Goal: Information Seeking & Learning: Learn about a topic

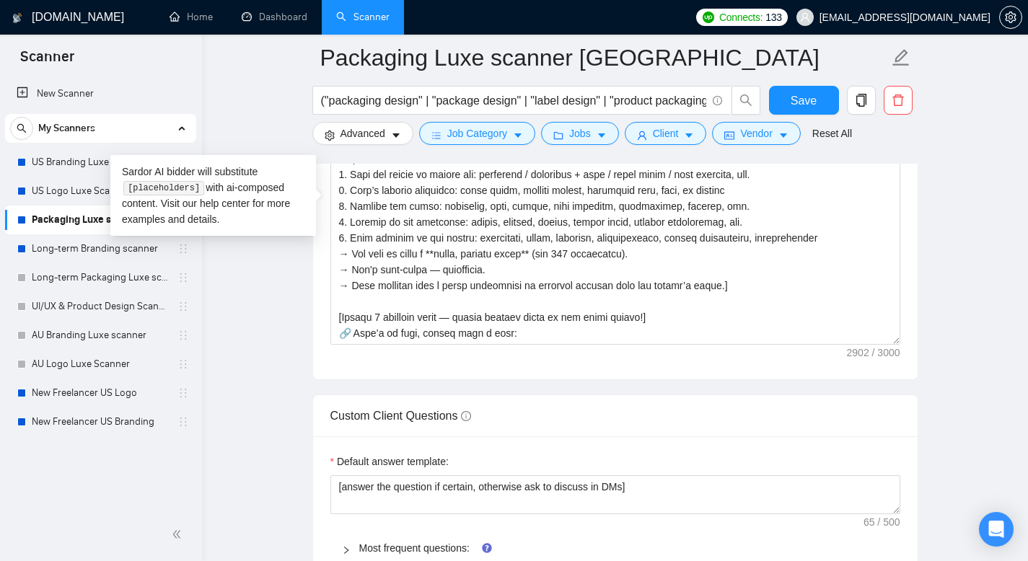
scroll to position [63, 0]
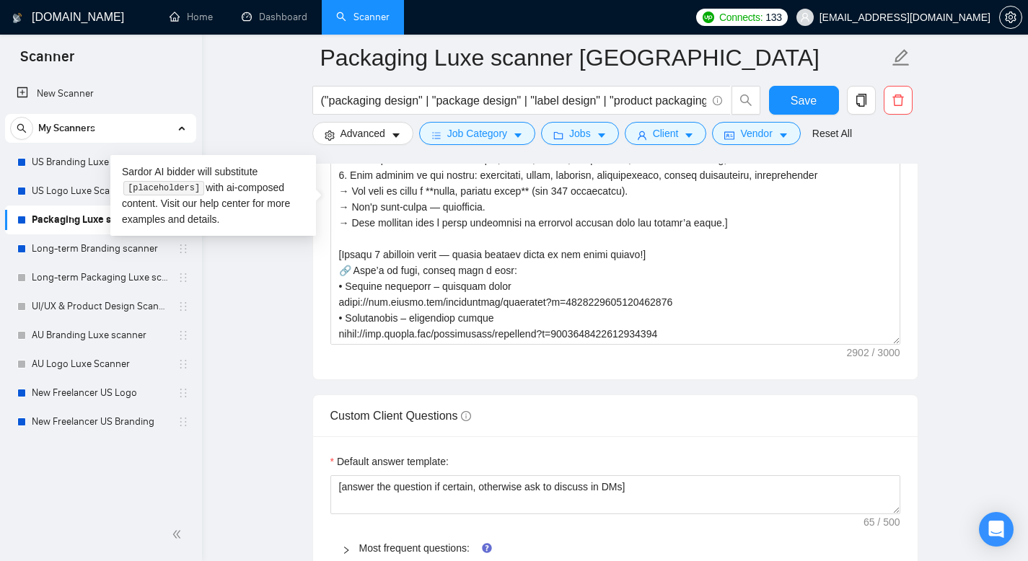
click at [260, 315] on main "Packaging Luxe scanner [GEOGRAPHIC_DATA] ("packaging design" | "package design"…" at bounding box center [614, 353] width 779 height 4329
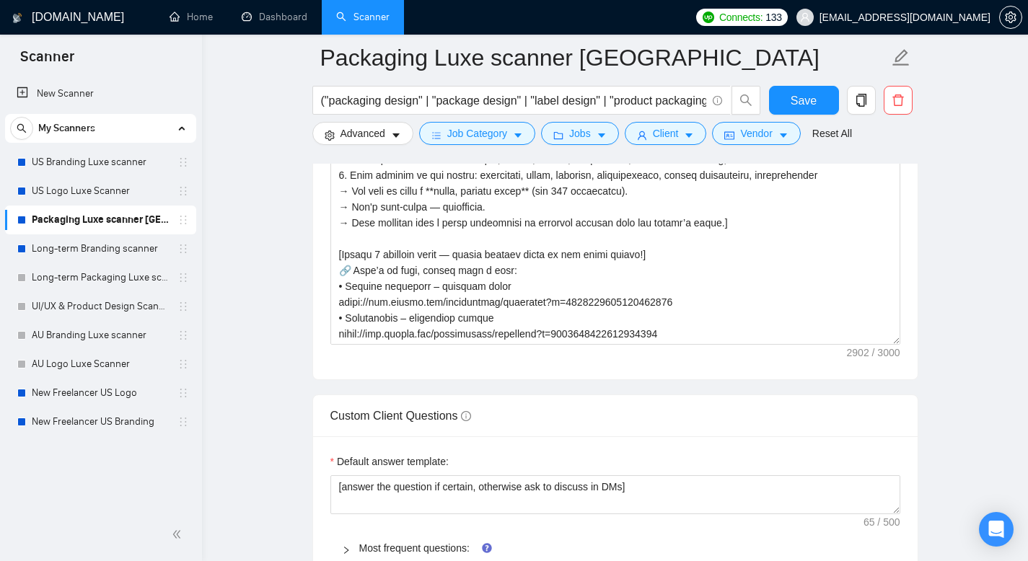
click at [262, 295] on main "Packaging Luxe scanner [GEOGRAPHIC_DATA] ("packaging design" | "package design"…" at bounding box center [614, 353] width 779 height 4329
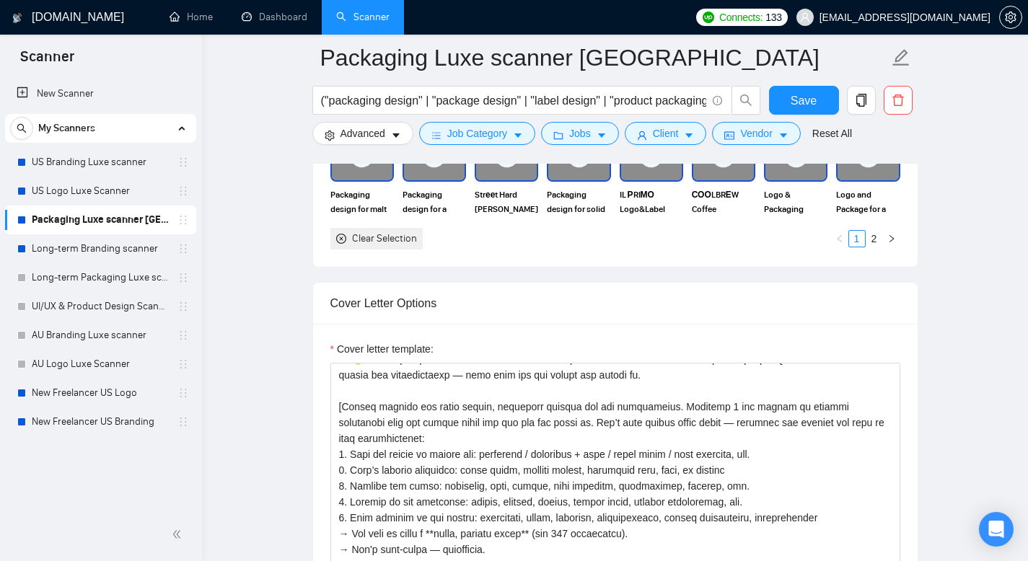
scroll to position [1398, 0]
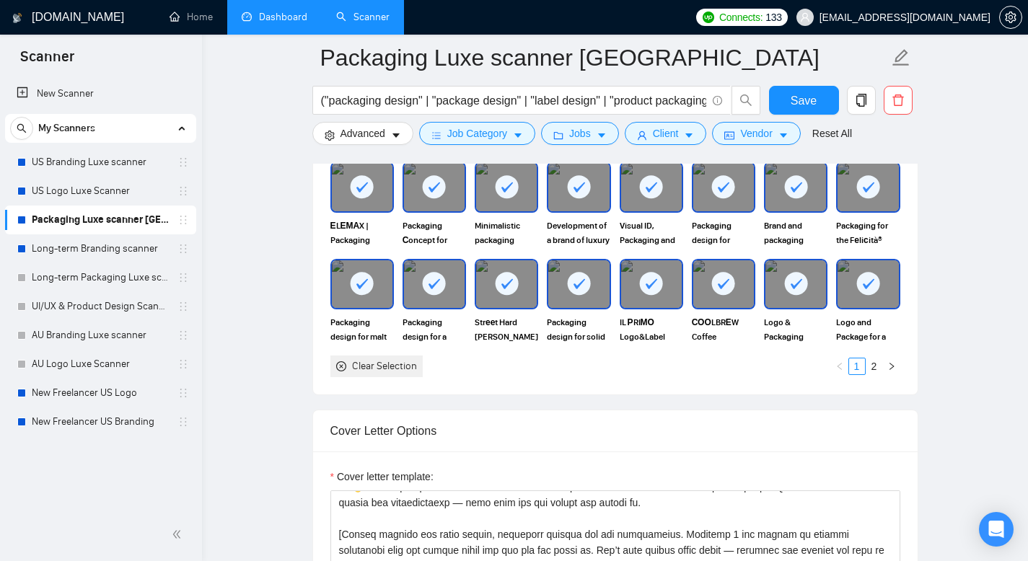
click at [289, 17] on link "Dashboard" at bounding box center [275, 17] width 66 height 12
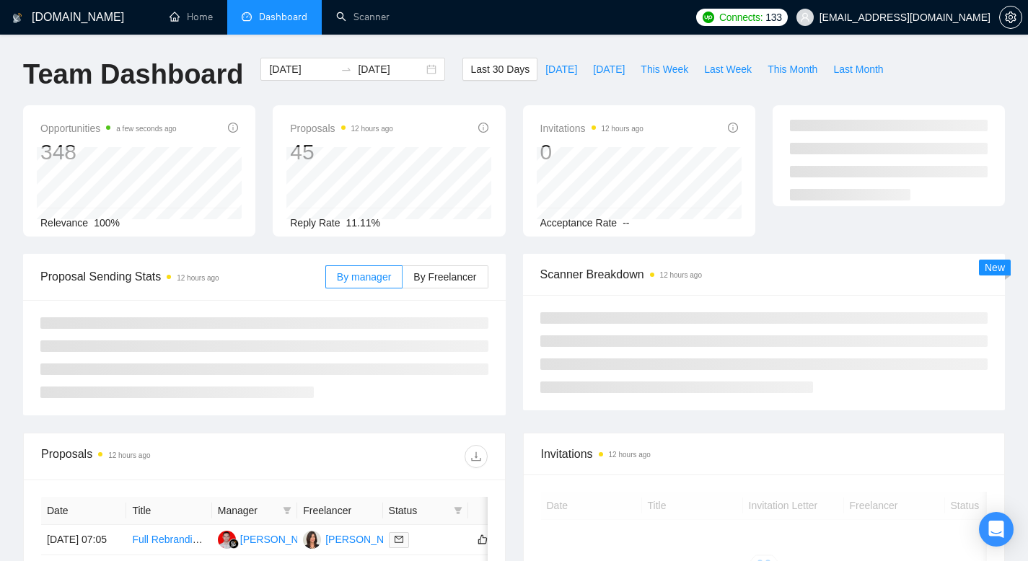
click at [586, 43] on div "[DOMAIN_NAME] Home Dashboard Scanner Connects: 133 [EMAIL_ADDRESS][DOMAIN_NAME]…" at bounding box center [514, 501] width 1028 height 1003
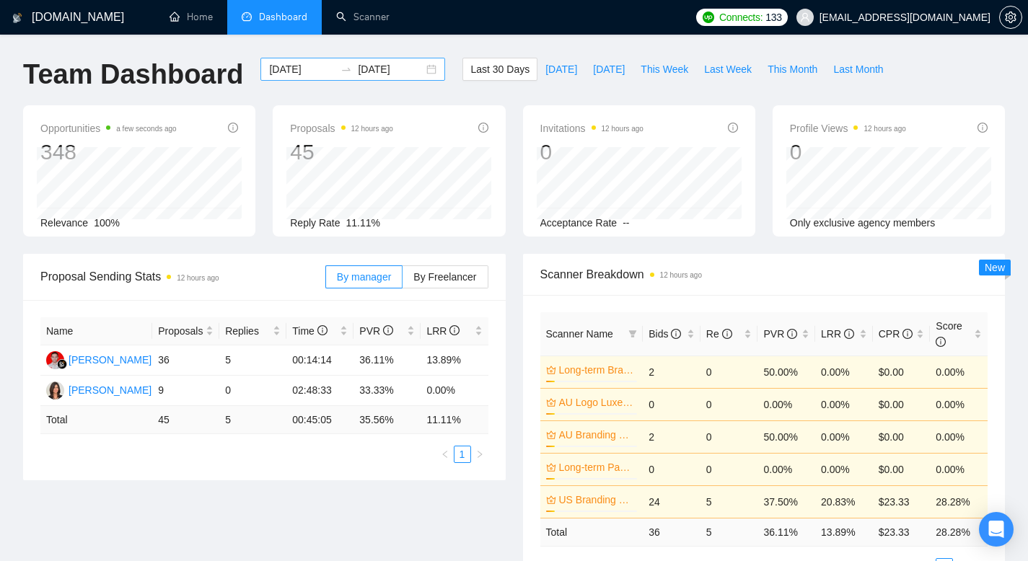
click at [295, 71] on input "[DATE]" at bounding box center [302, 69] width 66 height 16
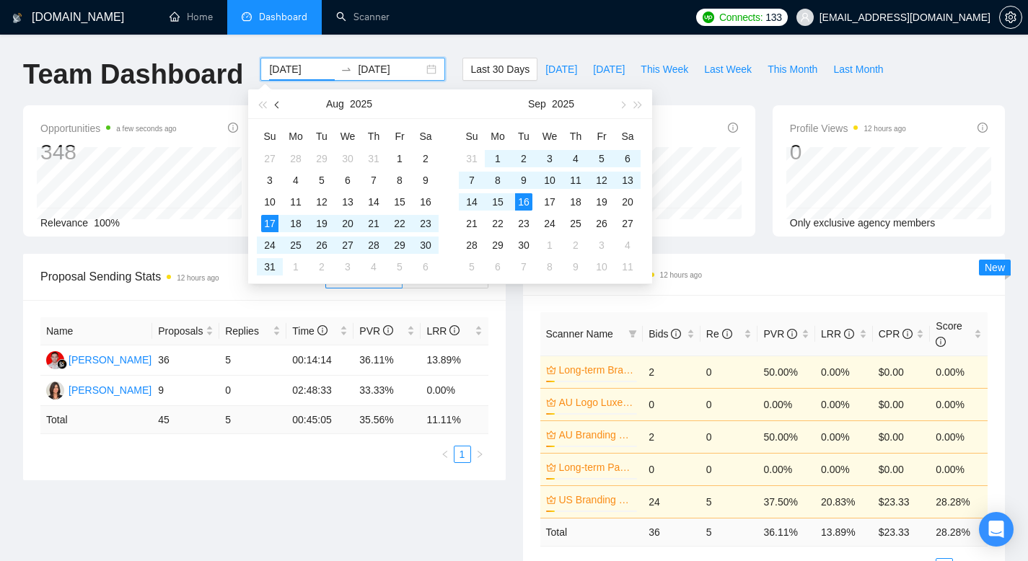
click at [275, 104] on span "button" at bounding box center [278, 104] width 7 height 7
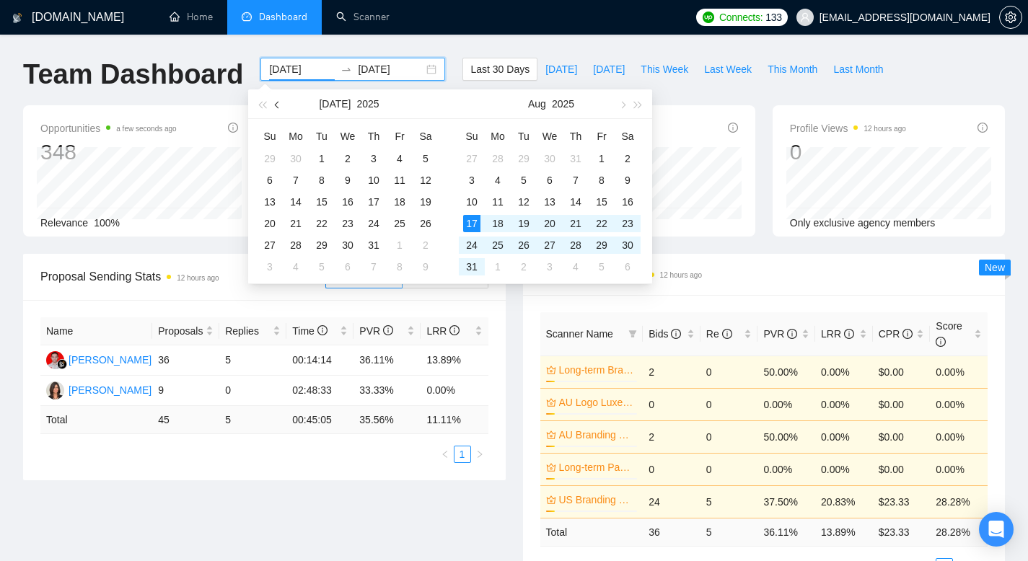
click at [275, 104] on span "button" at bounding box center [278, 104] width 7 height 7
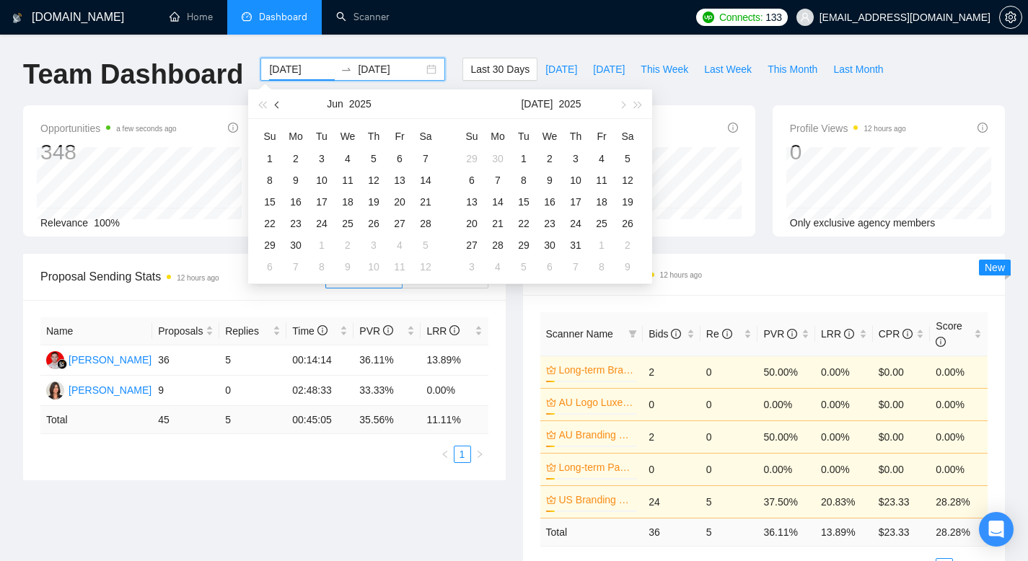
click at [275, 104] on span "button" at bounding box center [278, 104] width 7 height 7
click at [274, 102] on button "button" at bounding box center [278, 103] width 16 height 29
type input "[DATE]"
click at [326, 155] on div "1" at bounding box center [321, 158] width 17 height 17
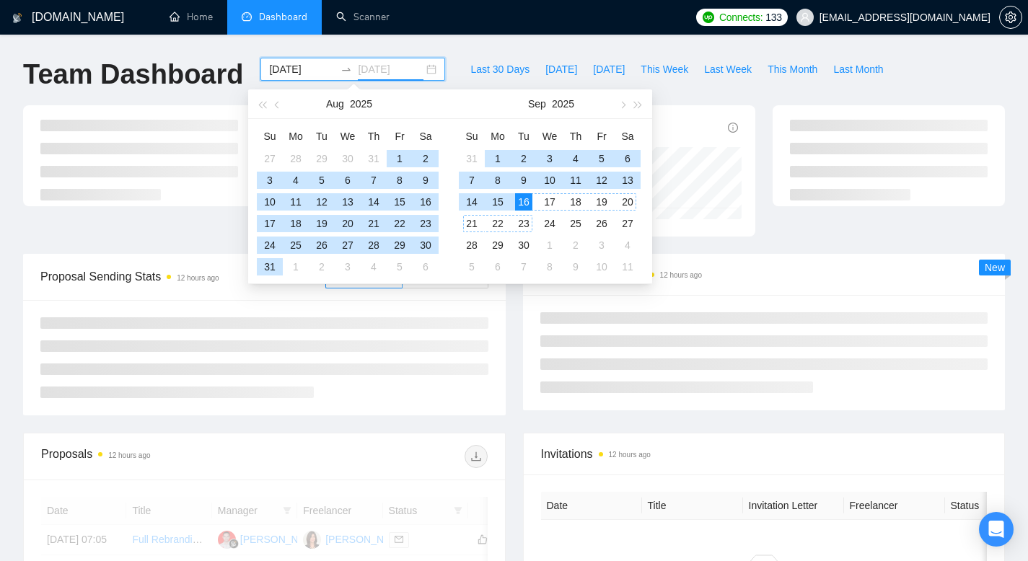
type input "[DATE]"
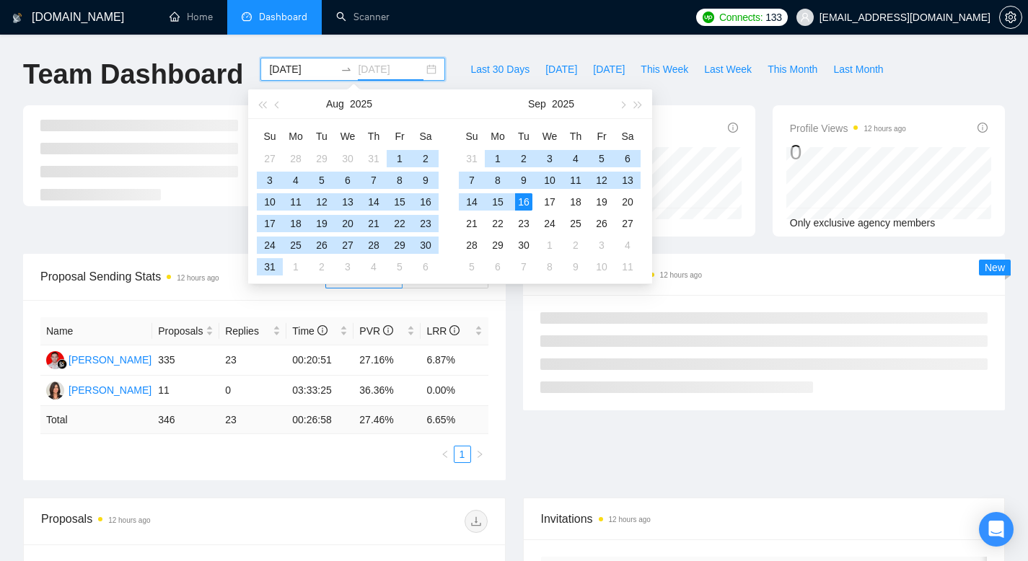
click at [526, 198] on div "16" at bounding box center [523, 201] width 17 height 17
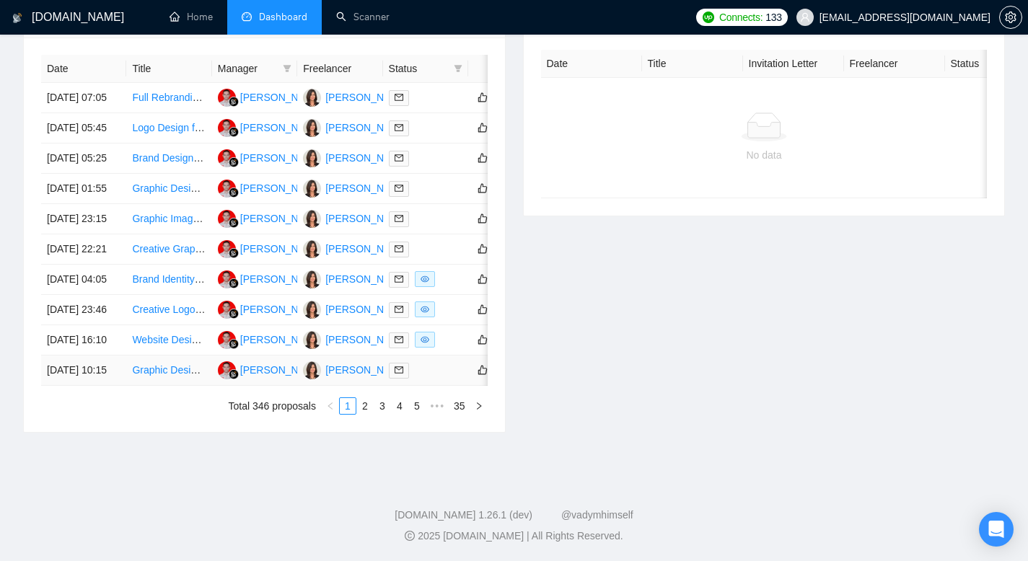
scroll to position [630, 0]
click at [360, 414] on link "2" at bounding box center [365, 406] width 16 height 16
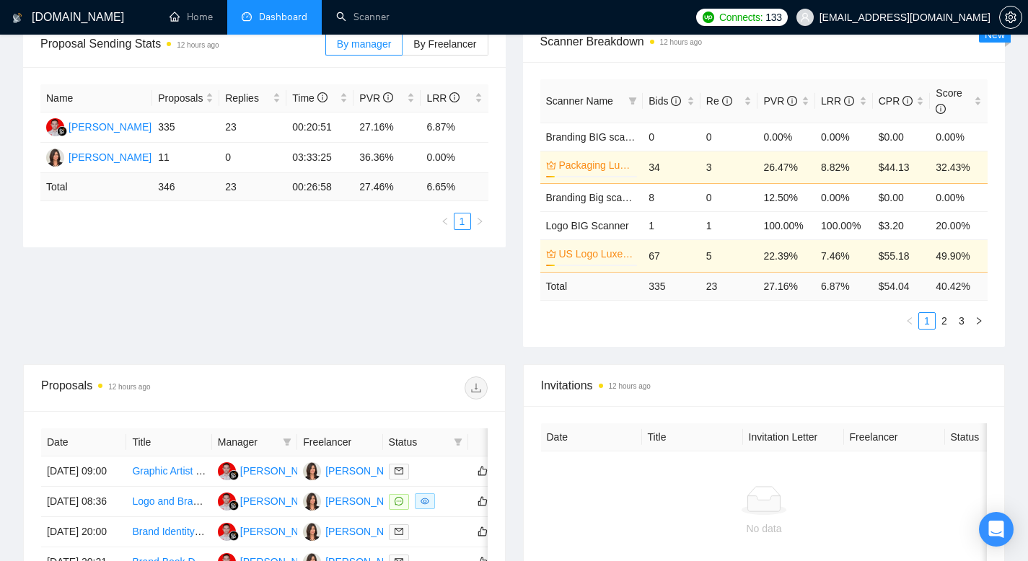
scroll to position [149, 0]
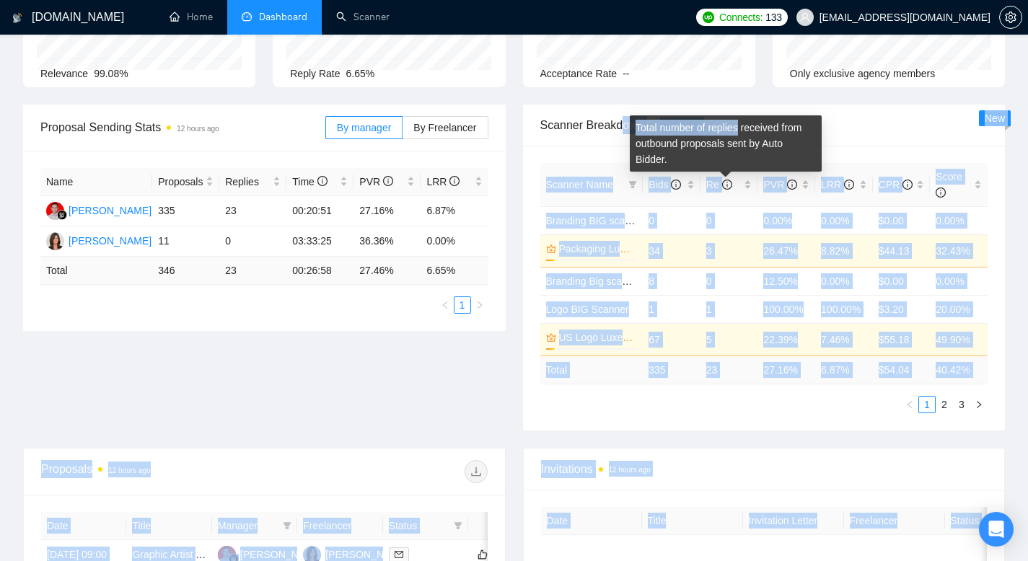
drag, startPoint x: 743, startPoint y: 124, endPoint x: 624, endPoint y: 126, distance: 119.7
click at [624, 126] on body "[DOMAIN_NAME] Home Dashboard Scanner Connects: 133 [EMAIL_ADDRESS][DOMAIN_NAME]…" at bounding box center [514, 131] width 1028 height 561
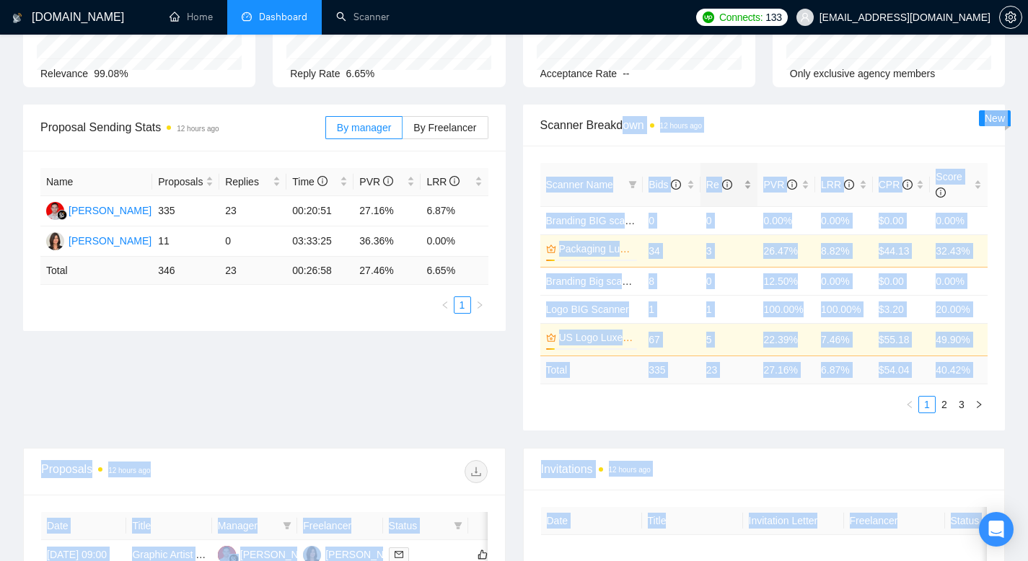
click at [725, 177] on div "Re" at bounding box center [729, 185] width 46 height 16
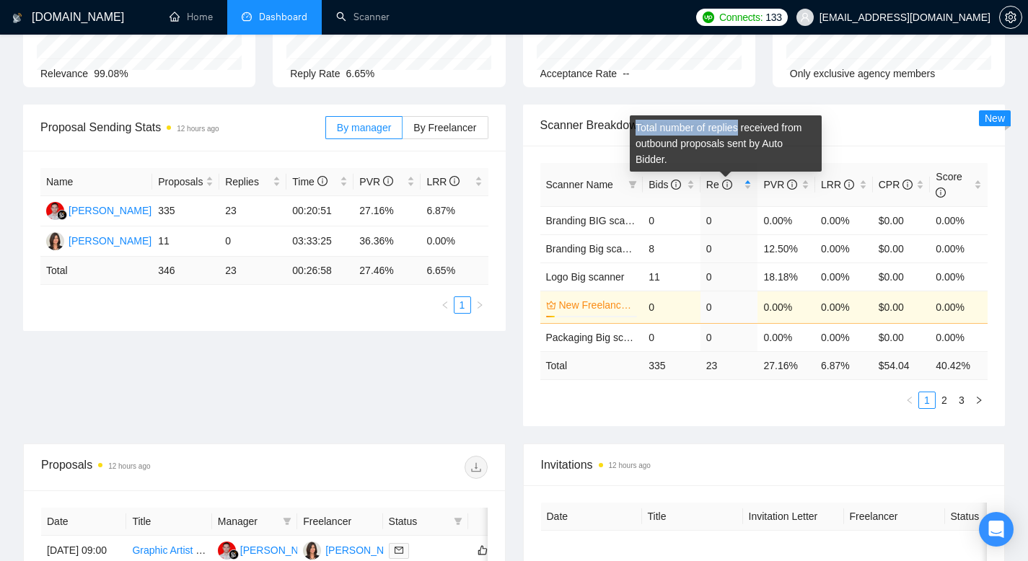
drag, startPoint x: 741, startPoint y: 128, endPoint x: 637, endPoint y: 129, distance: 103.1
click at [637, 129] on div "Total number of replies received from outbound proposals sent by Auto Bidder." at bounding box center [725, 143] width 192 height 56
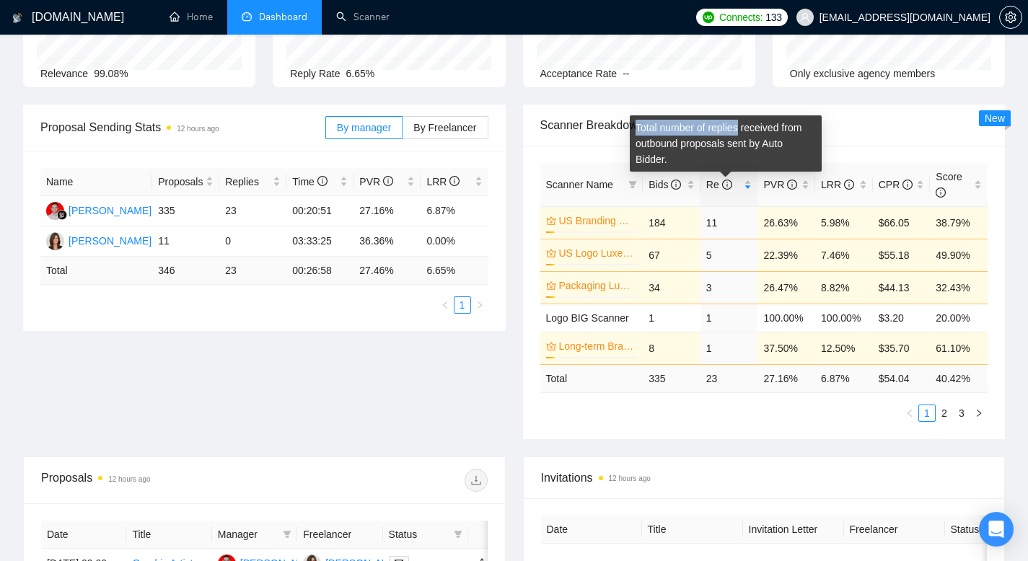
copy div "Total number of replies"
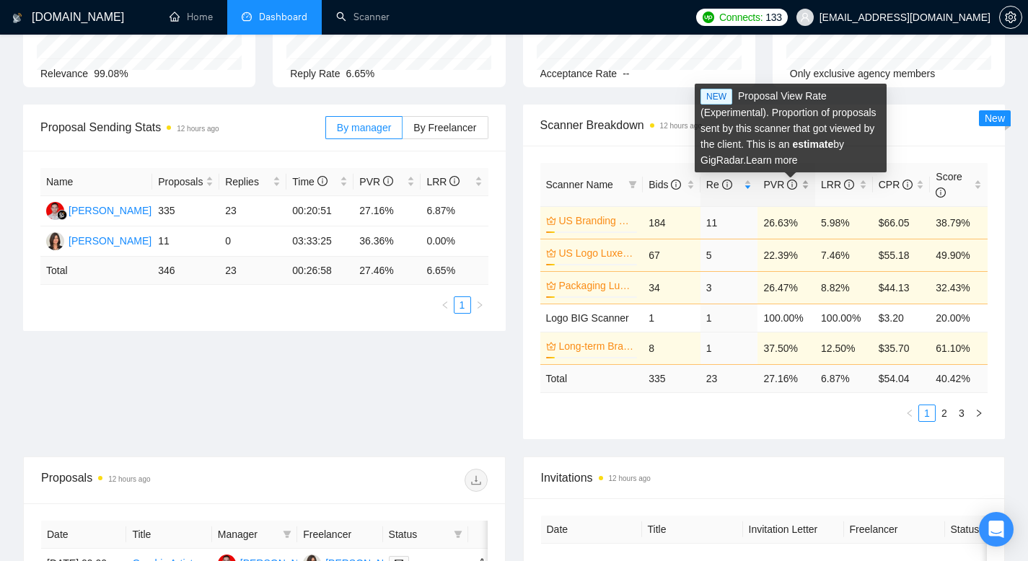
click at [790, 185] on icon "info-circle" at bounding box center [792, 185] width 10 height 10
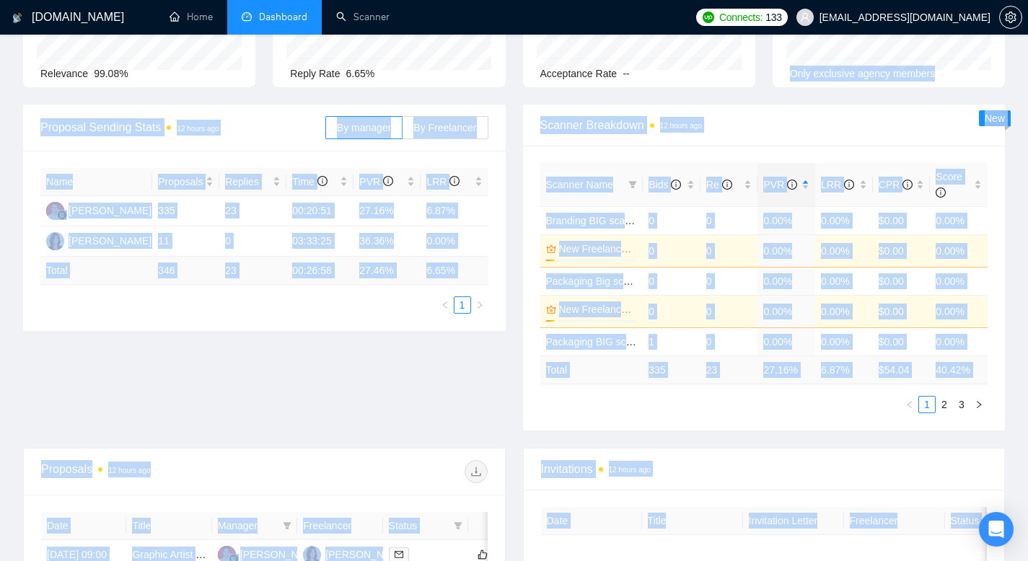
click at [807, 59] on body "[DOMAIN_NAME] Home Dashboard Scanner Connects: 133 [EMAIL_ADDRESS][DOMAIN_NAME]…" at bounding box center [514, 131] width 1028 height 561
click at [831, 124] on span "Scanner Breakdown 12 hours ago" at bounding box center [764, 125] width 448 height 18
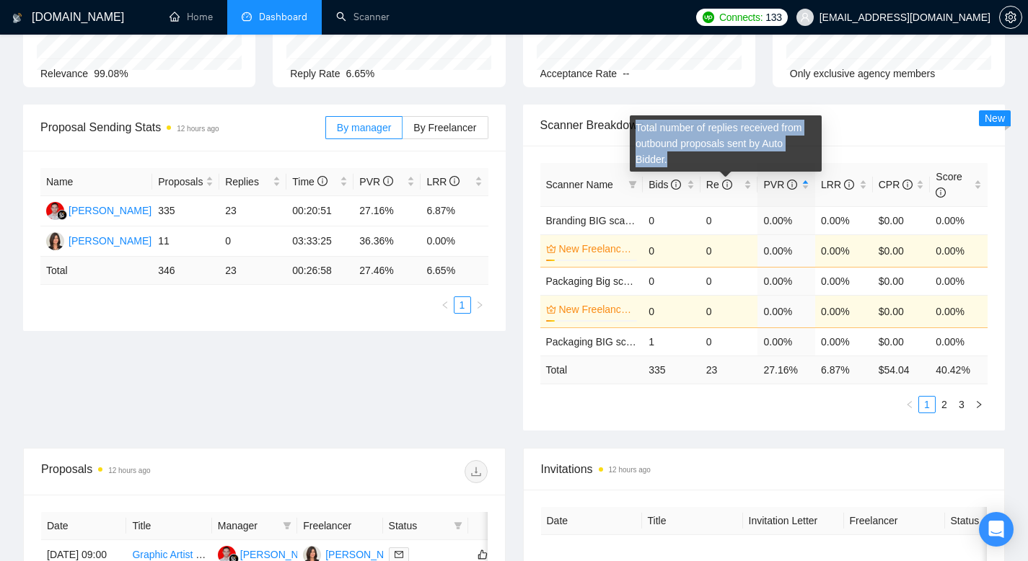
drag, startPoint x: 681, startPoint y: 160, endPoint x: 635, endPoint y: 129, distance: 55.0
click at [635, 129] on div "Total number of replies received from outbound proposals sent by Auto Bidder." at bounding box center [725, 143] width 192 height 56
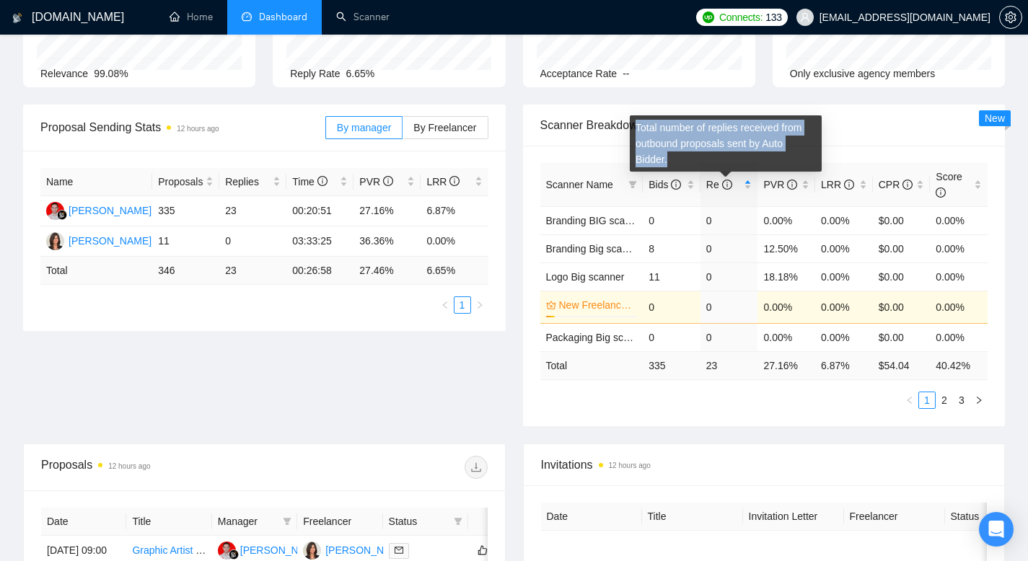
copy div "Total number of replies received from outbound proposals sent by Auto Bidder."
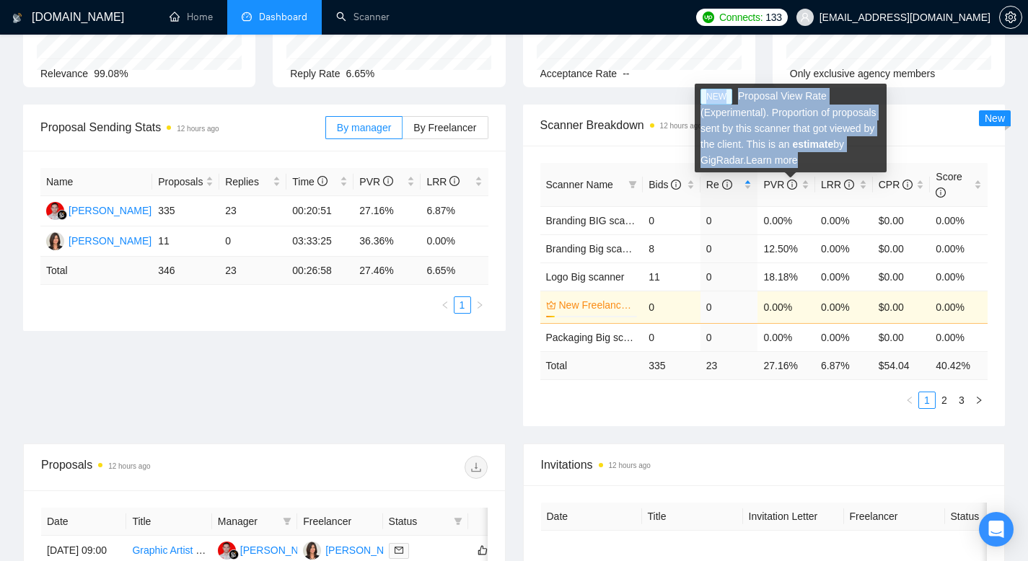
drag, startPoint x: 865, startPoint y: 162, endPoint x: 697, endPoint y: 98, distance: 179.6
click at [697, 98] on div "NEW Proposal View Rate (Experimental). Proportion of proposals sent by this sca…" at bounding box center [790, 128] width 192 height 89
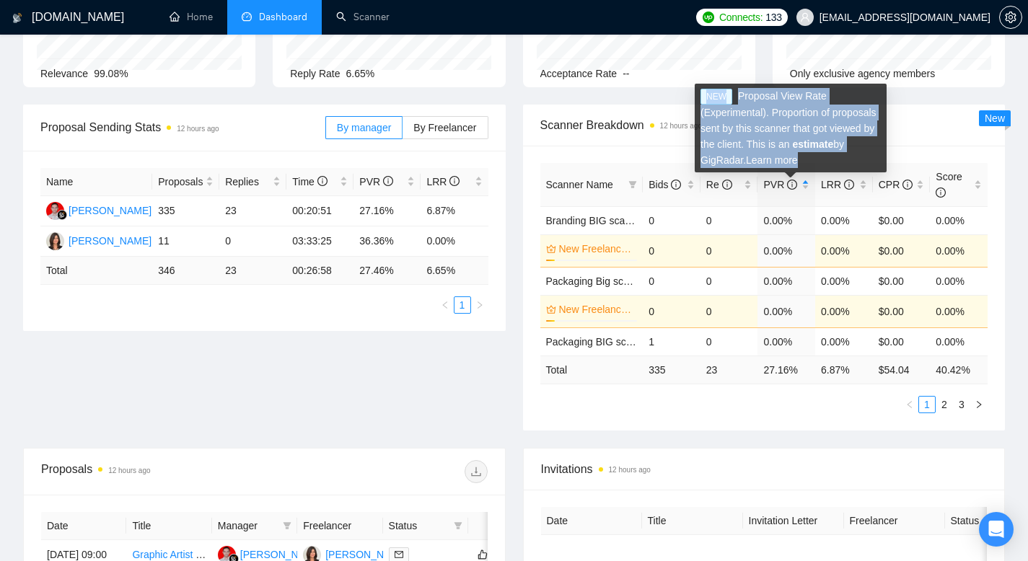
copy div "NEW Proposal View Rate (Experimental). Proportion of proposals sent by this sca…"
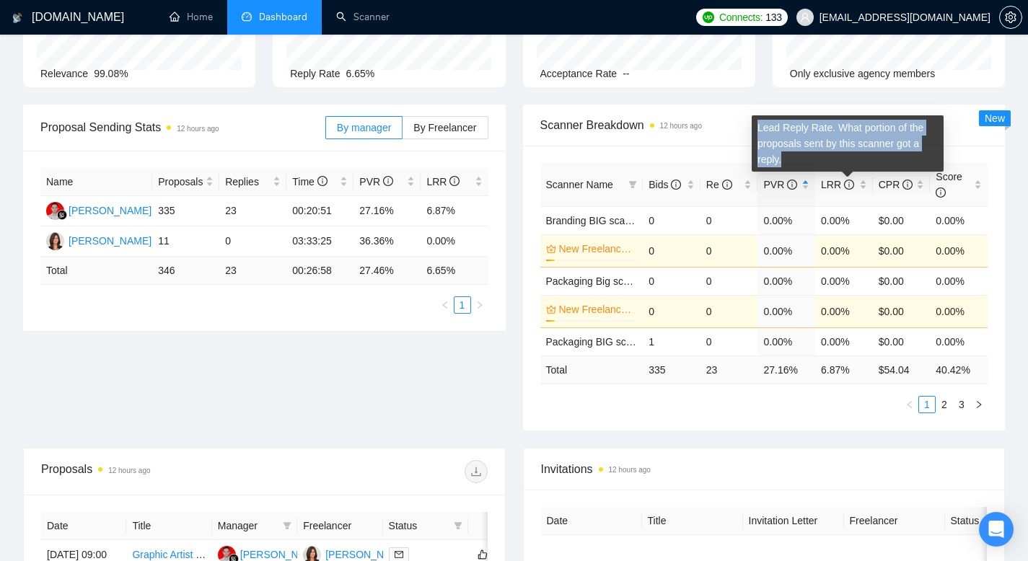
drag, startPoint x: 828, startPoint y: 159, endPoint x: 758, endPoint y: 131, distance: 75.4
click at [758, 131] on div "Lead Reply Rate. What portion of the proposals sent by this scanner got a reply." at bounding box center [847, 143] width 192 height 56
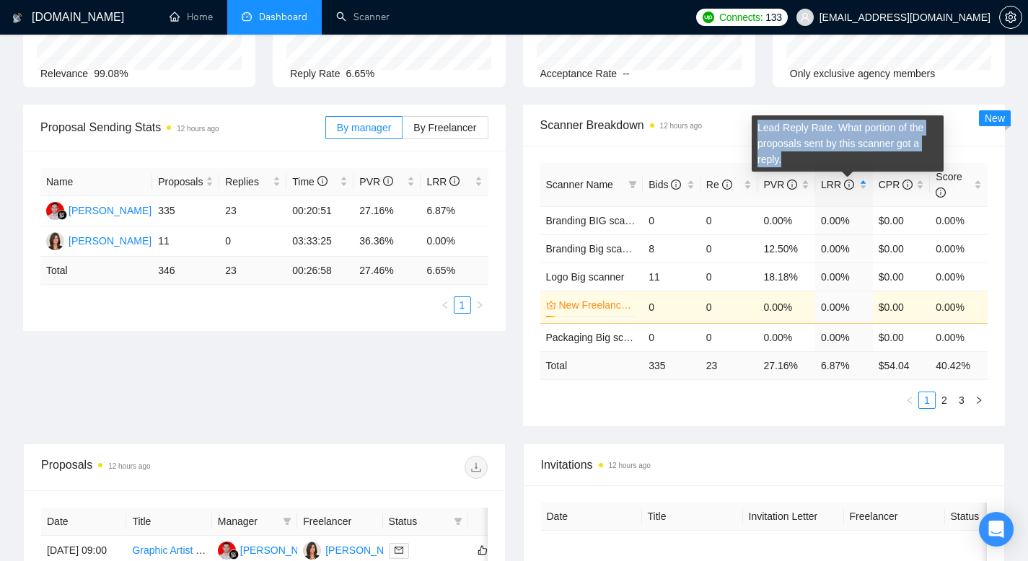
copy div "Lead Reply Rate. What portion of the proposals sent by this scanner got a reply."
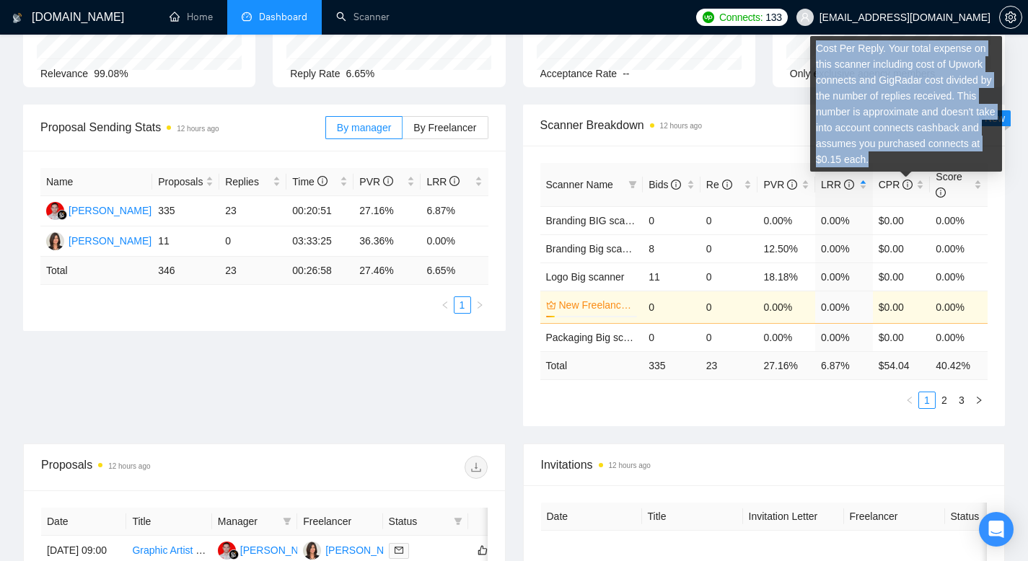
drag, startPoint x: 935, startPoint y: 162, endPoint x: 814, endPoint y: 50, distance: 163.8
click at [814, 50] on div "Cost Per Reply. Your total expense on this scanner including cost of Upwork con…" at bounding box center [906, 104] width 192 height 136
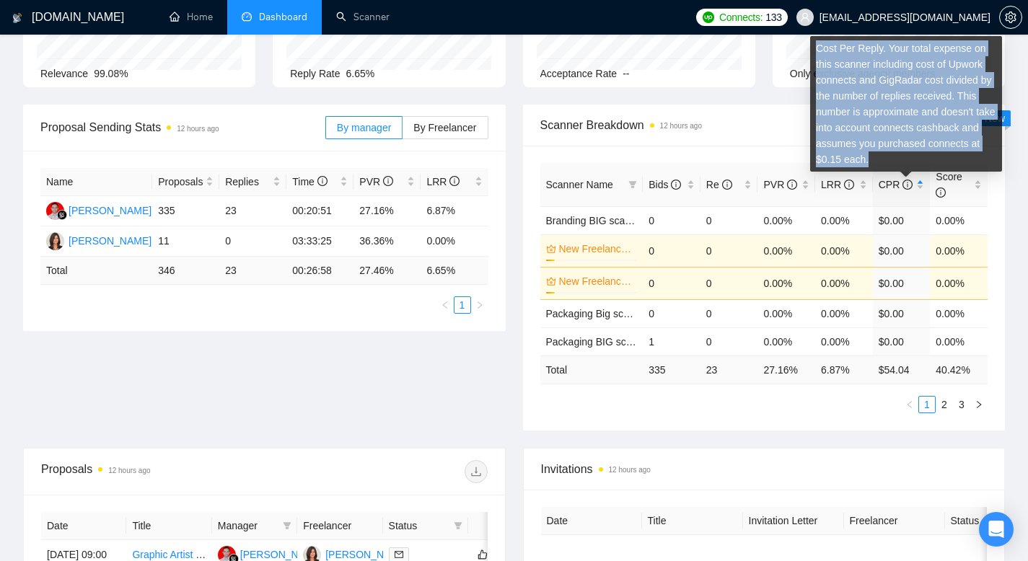
copy div "Cost Per Reply. Your total expense on this scanner including cost of Upwork con…"
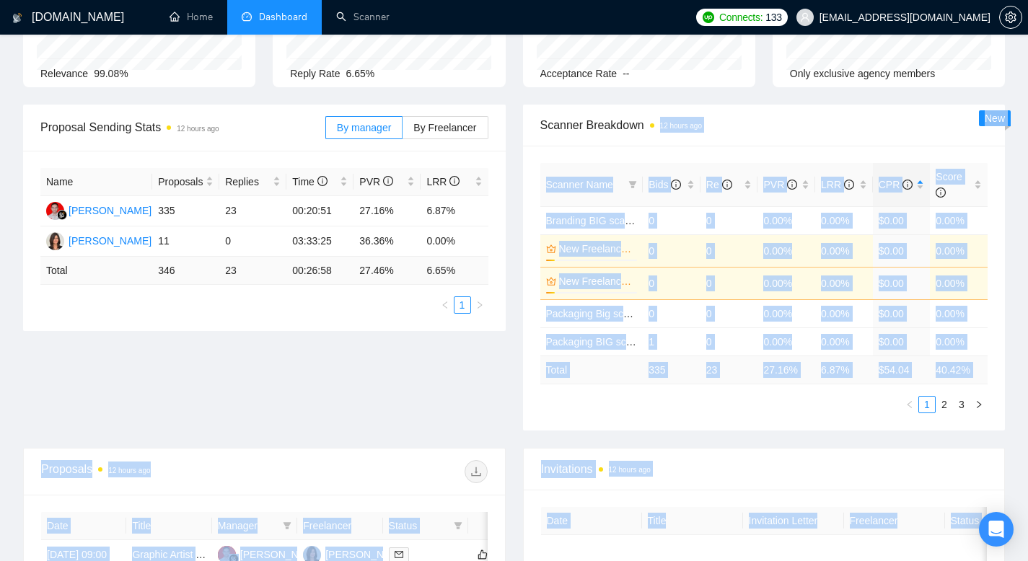
drag, startPoint x: 917, startPoint y: 170, endPoint x: 899, endPoint y: 136, distance: 39.0
click at [893, 135] on body "[DOMAIN_NAME] Home Dashboard Scanner Connects: 133 [EMAIL_ADDRESS][DOMAIN_NAME]…" at bounding box center [514, 131] width 1028 height 561
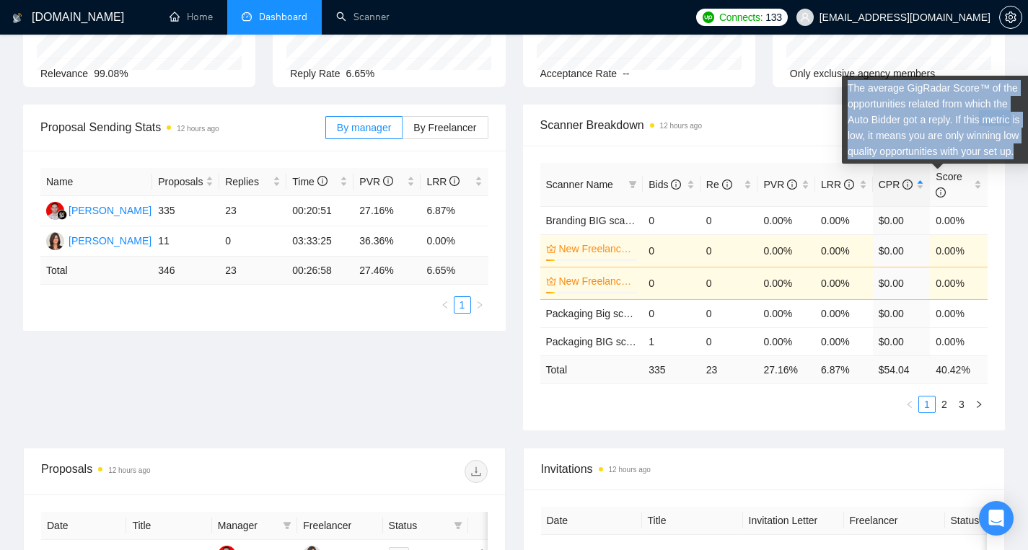
drag, startPoint x: 921, startPoint y: 164, endPoint x: 847, endPoint y: 89, distance: 105.6
click at [847, 89] on div "The average GigRadar Score™ of the opportunities related from which the Auto Bi…" at bounding box center [937, 120] width 192 height 88
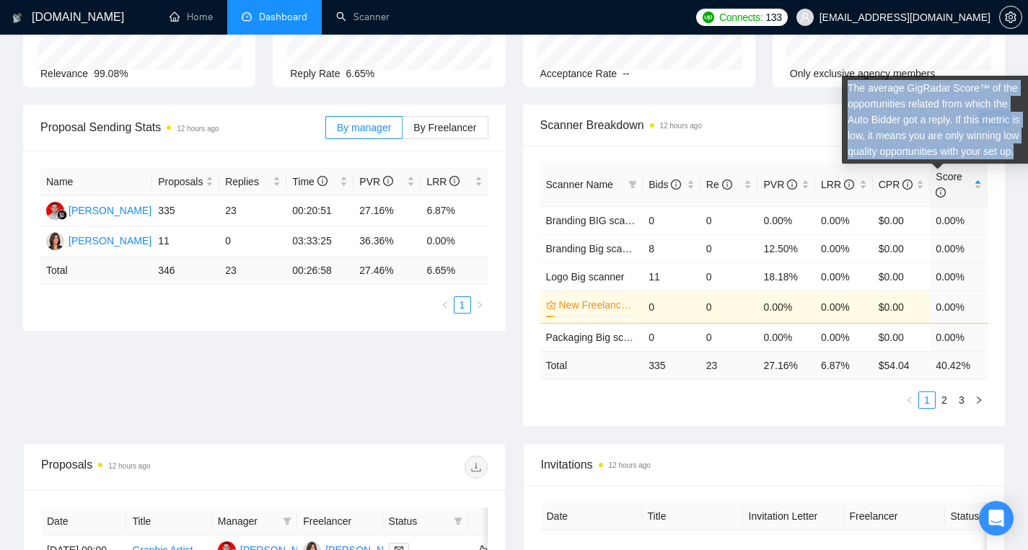
copy div "The average GigRadar Score™ of the opportunities related from which the Auto Bi…"
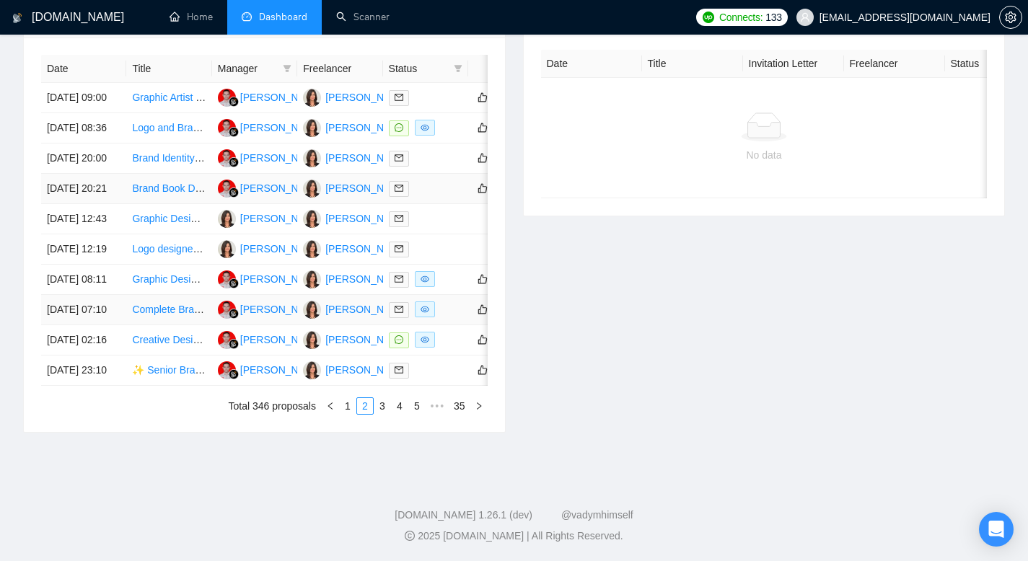
scroll to position [578, 0]
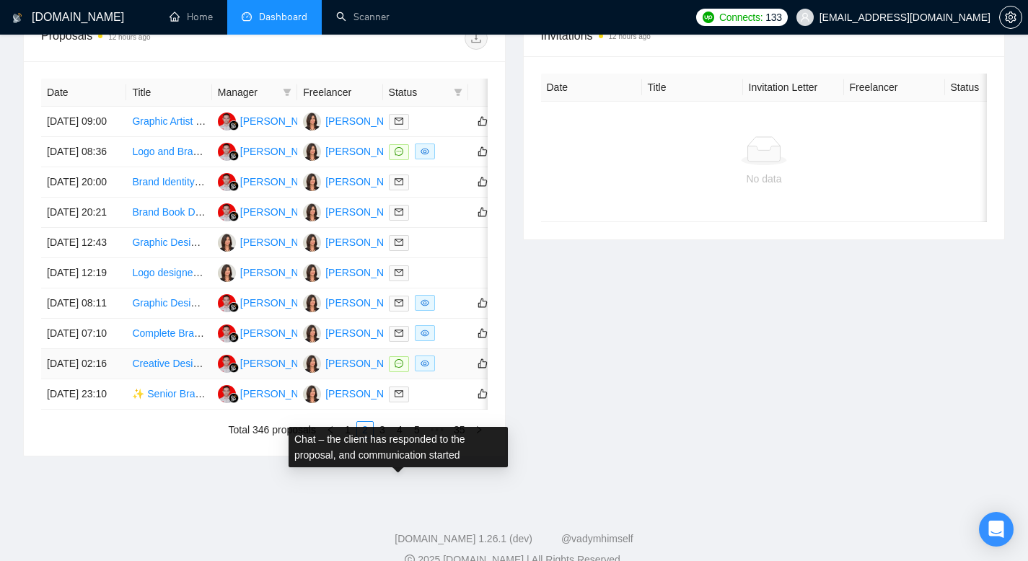
click at [398, 368] on icon "message" at bounding box center [398, 363] width 9 height 9
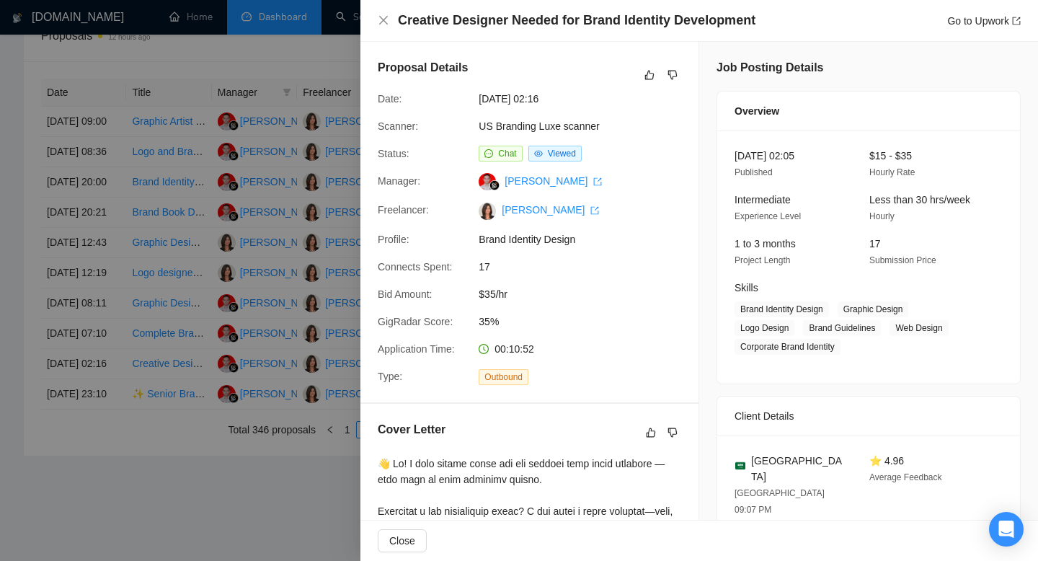
click at [10, 164] on div at bounding box center [519, 280] width 1038 height 561
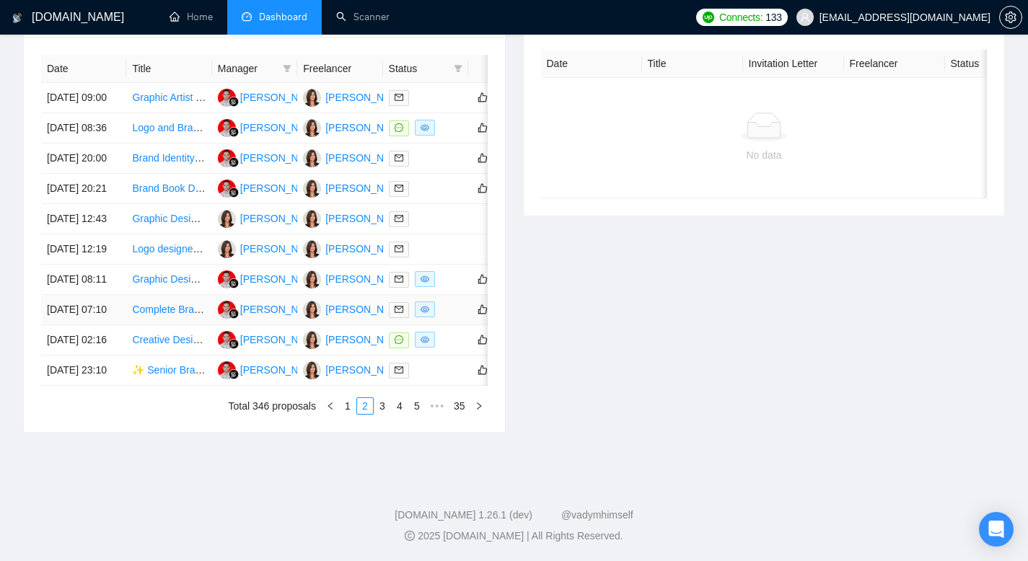
scroll to position [650, 0]
click at [378, 414] on link "3" at bounding box center [382, 406] width 16 height 16
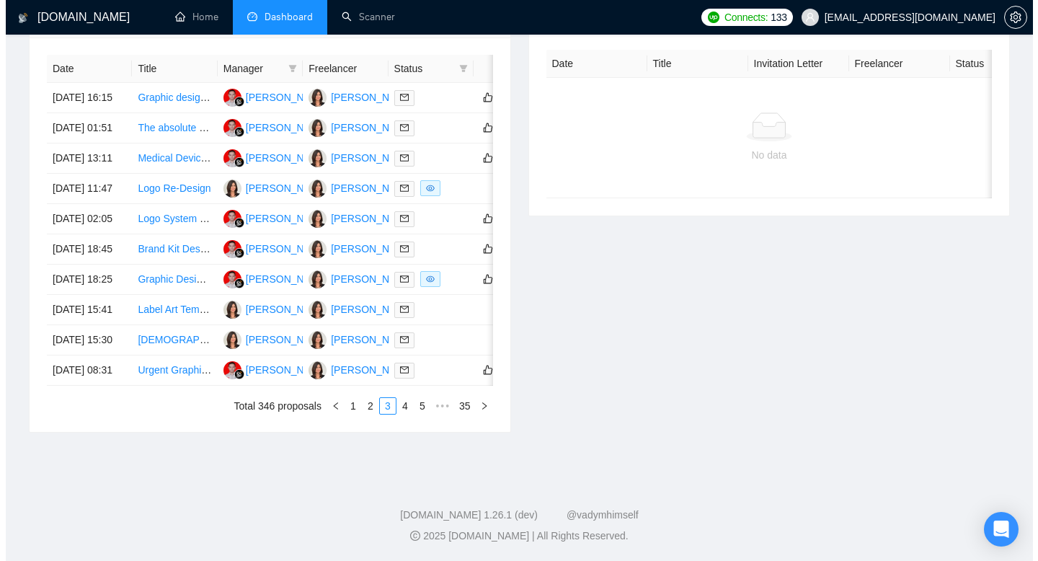
scroll to position [619, 0]
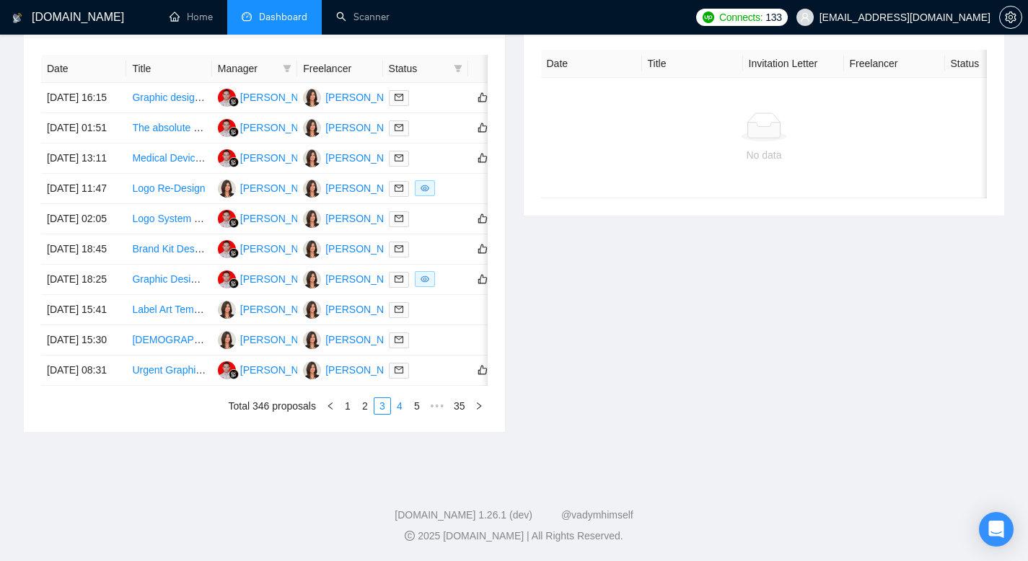
click at [398, 414] on link "4" at bounding box center [400, 406] width 16 height 16
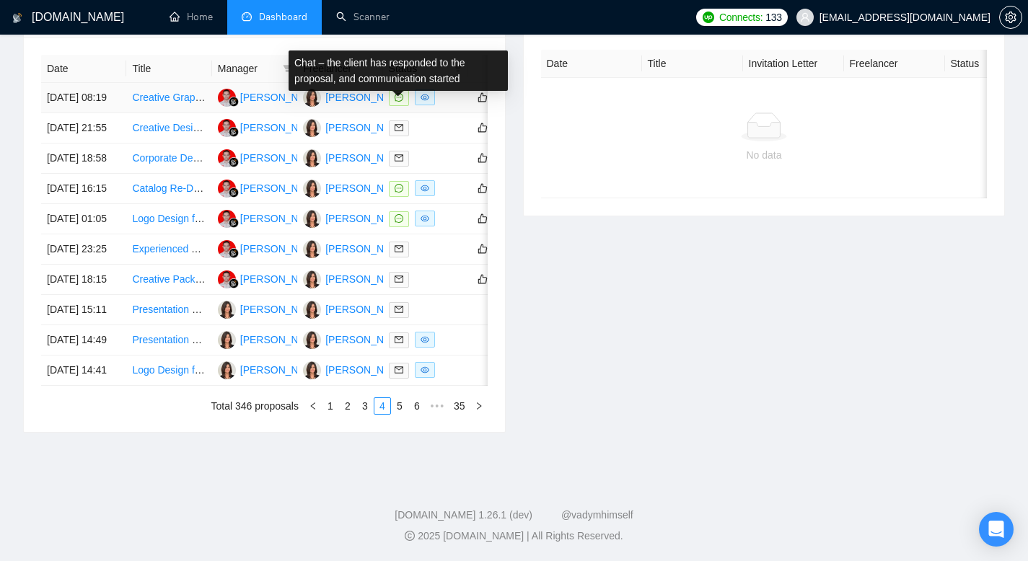
click at [402, 93] on icon "message" at bounding box center [398, 97] width 9 height 9
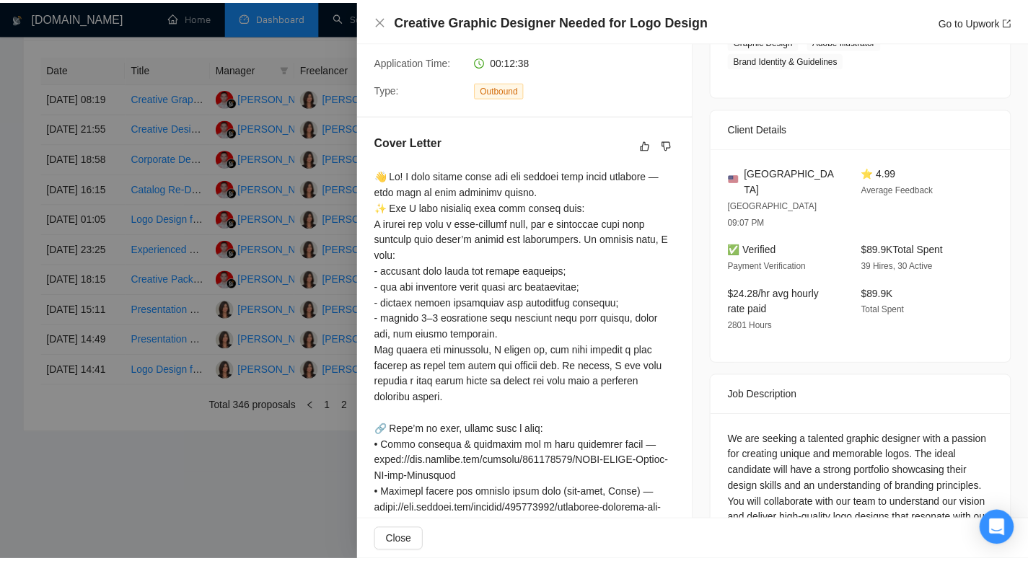
scroll to position [278, 0]
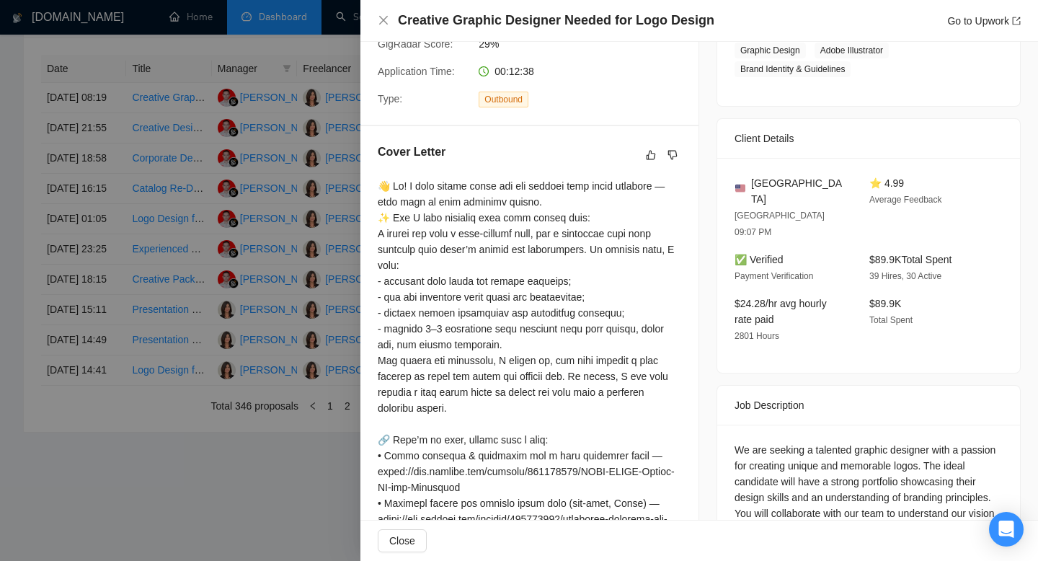
click at [0, 250] on div at bounding box center [519, 280] width 1038 height 561
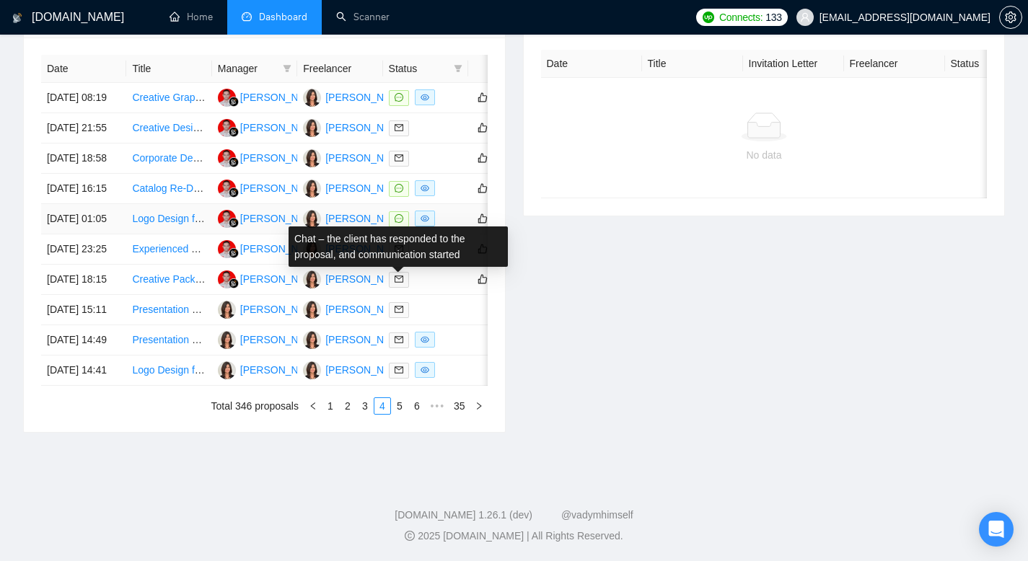
click at [399, 223] on icon "message" at bounding box center [398, 218] width 9 height 9
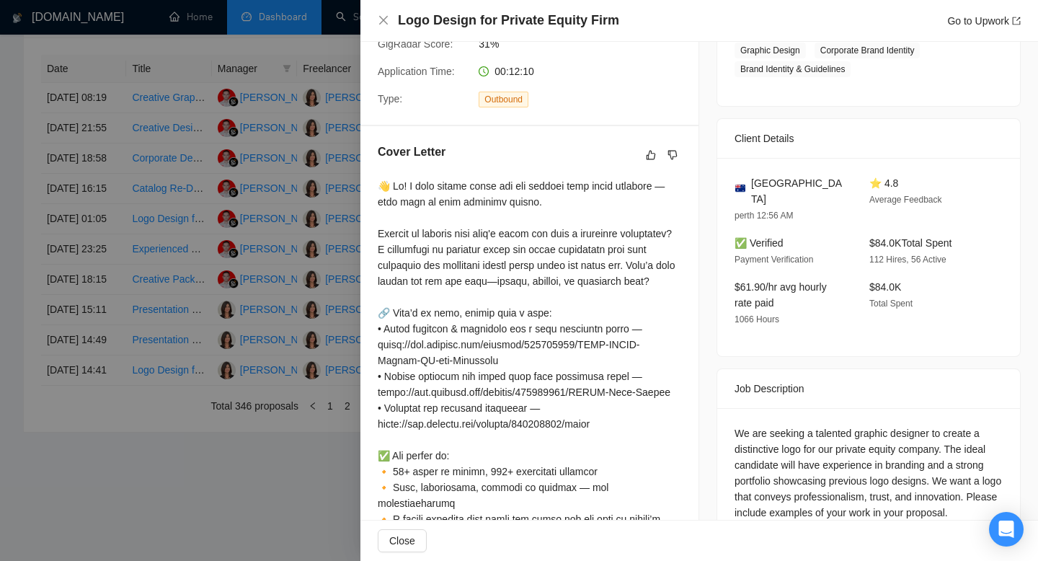
click at [294, 360] on div at bounding box center [519, 280] width 1038 height 561
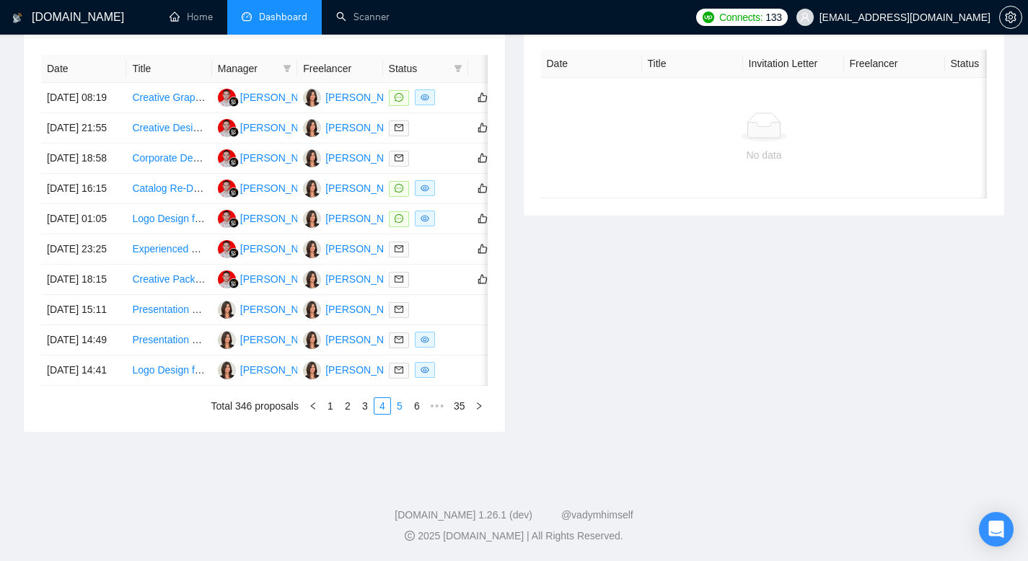
click at [397, 414] on link "5" at bounding box center [400, 406] width 16 height 16
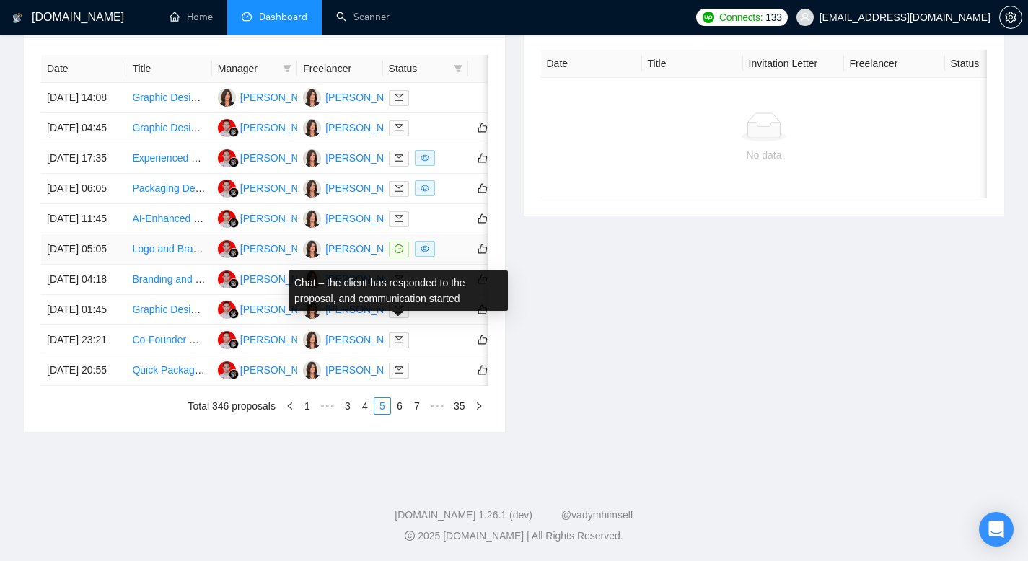
click at [399, 253] on icon "message" at bounding box center [398, 248] width 9 height 9
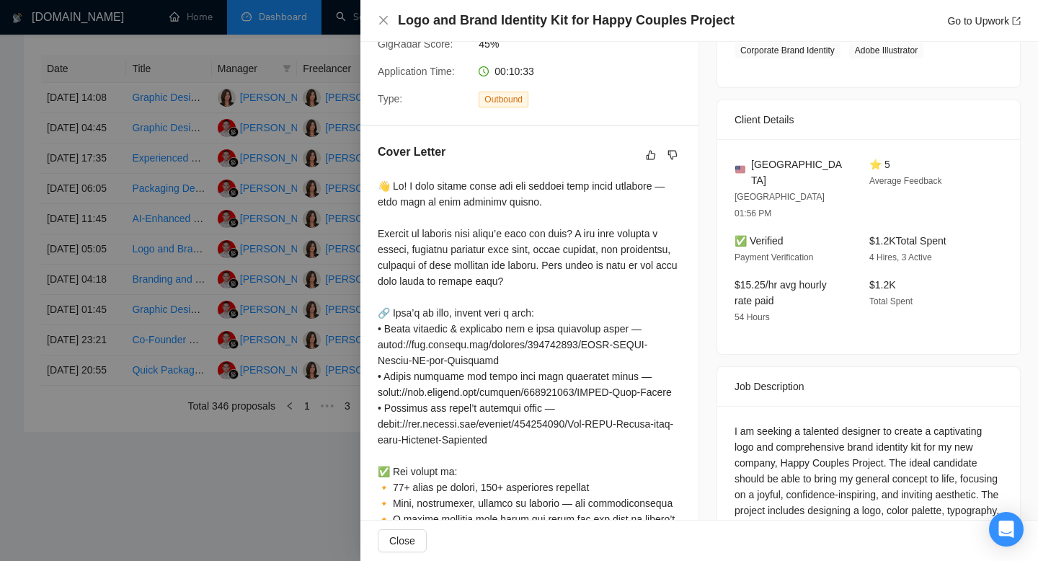
click at [0, 291] on div at bounding box center [519, 280] width 1038 height 561
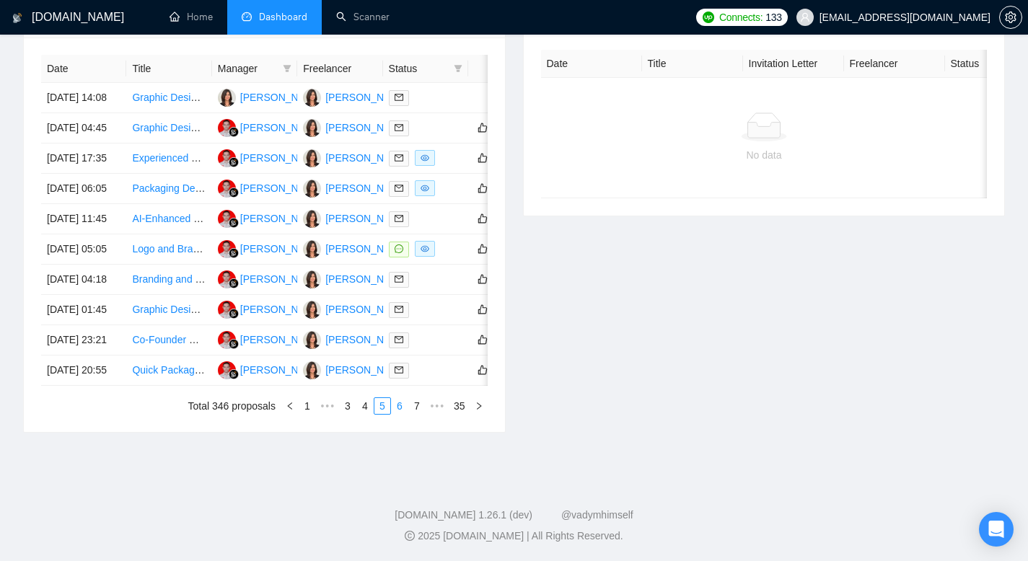
click at [398, 414] on link "6" at bounding box center [400, 406] width 16 height 16
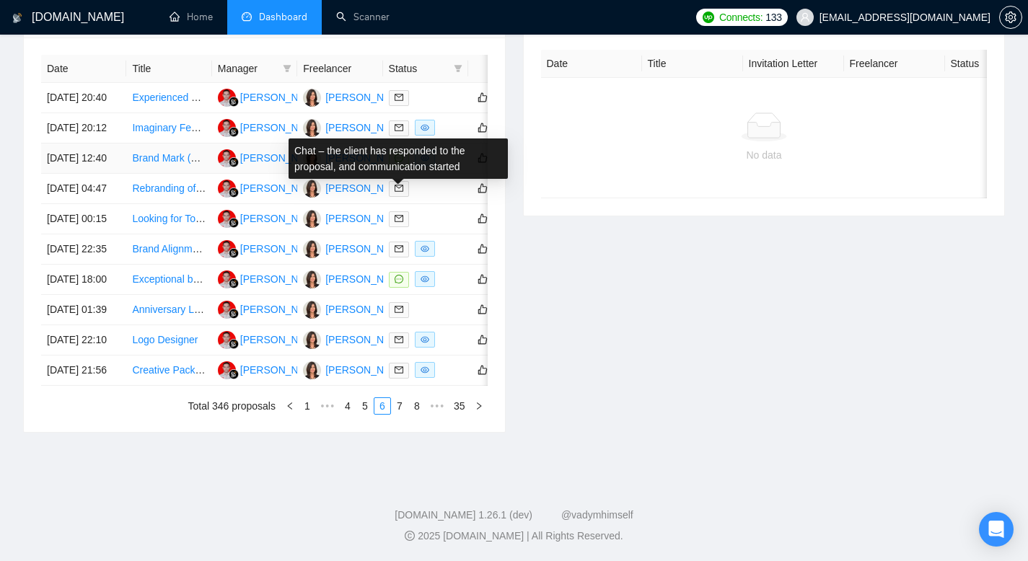
click at [398, 162] on icon "message" at bounding box center [398, 158] width 9 height 9
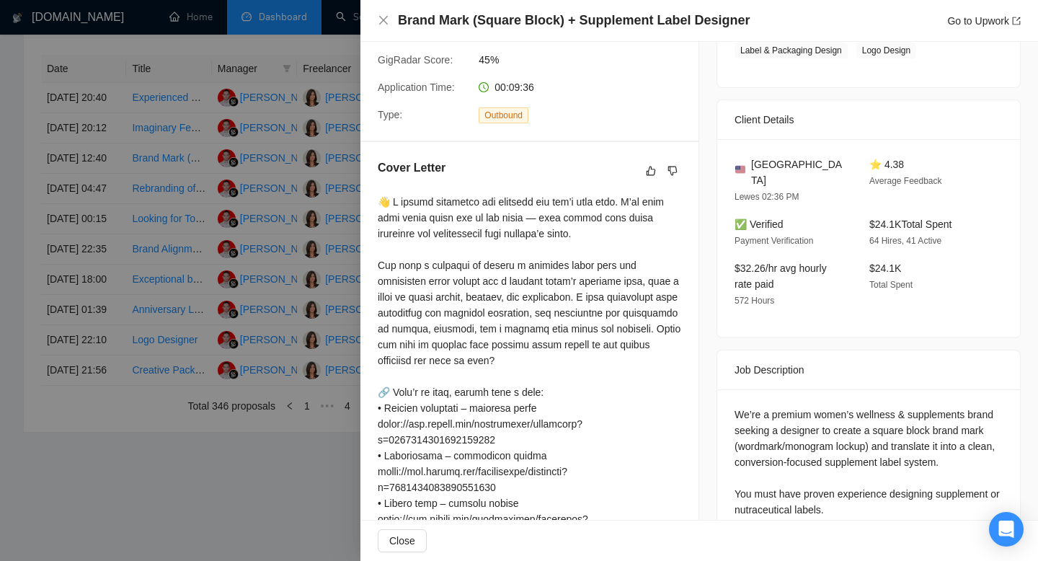
click at [227, 236] on div at bounding box center [519, 280] width 1038 height 561
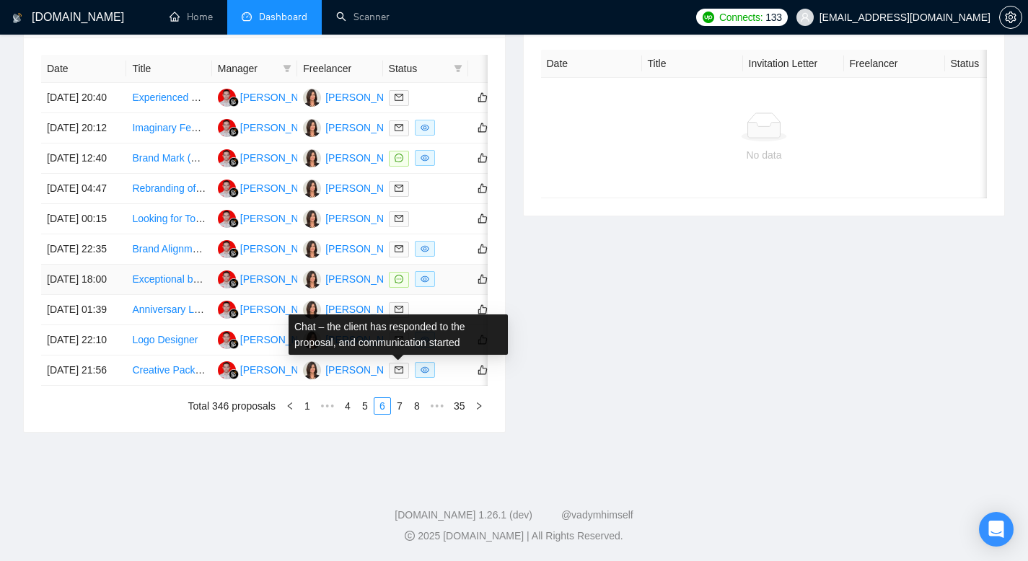
click at [396, 283] on icon "message" at bounding box center [398, 279] width 9 height 9
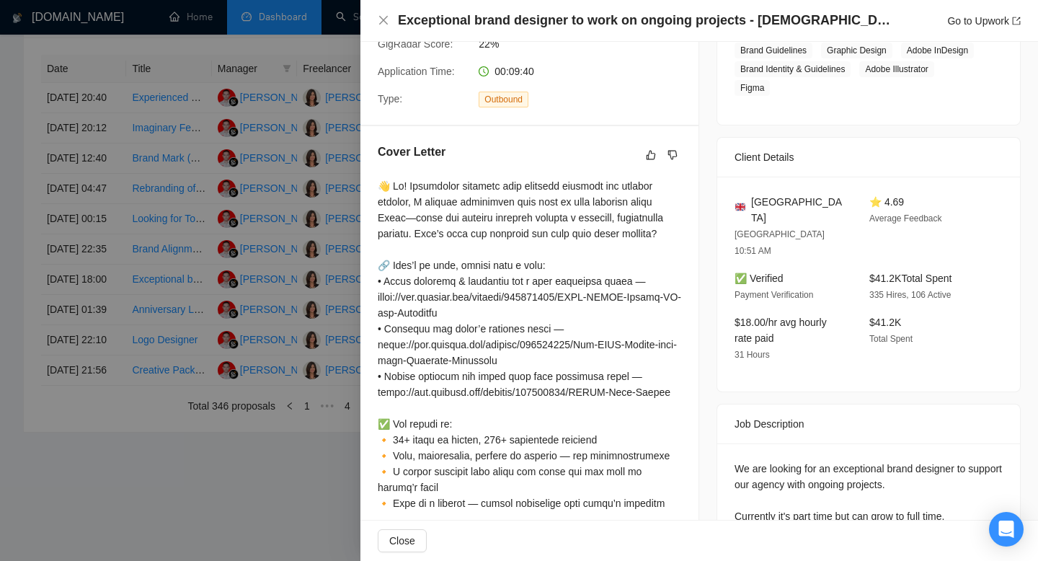
click at [0, 301] on div at bounding box center [519, 280] width 1038 height 561
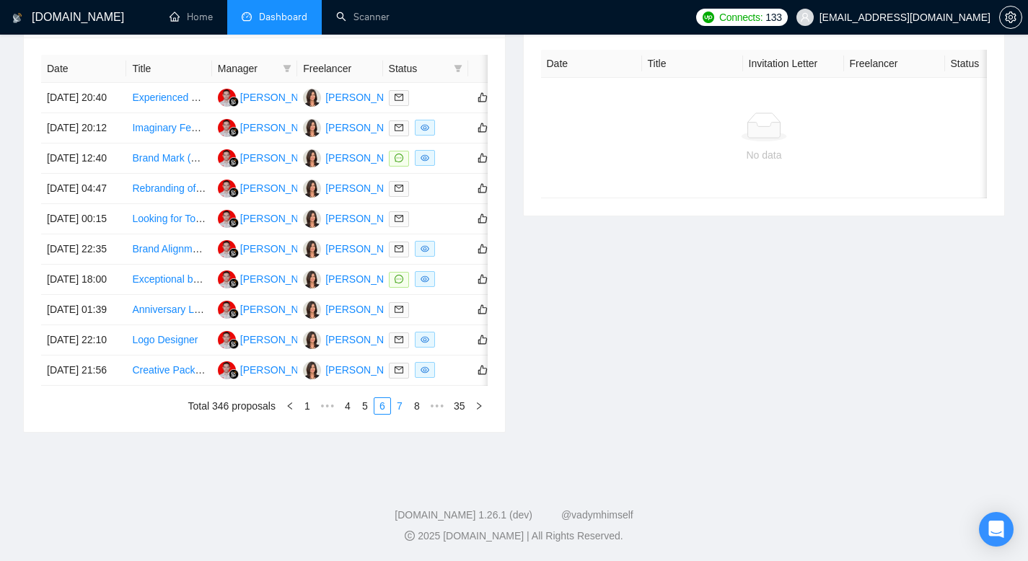
click at [400, 414] on link "7" at bounding box center [400, 406] width 16 height 16
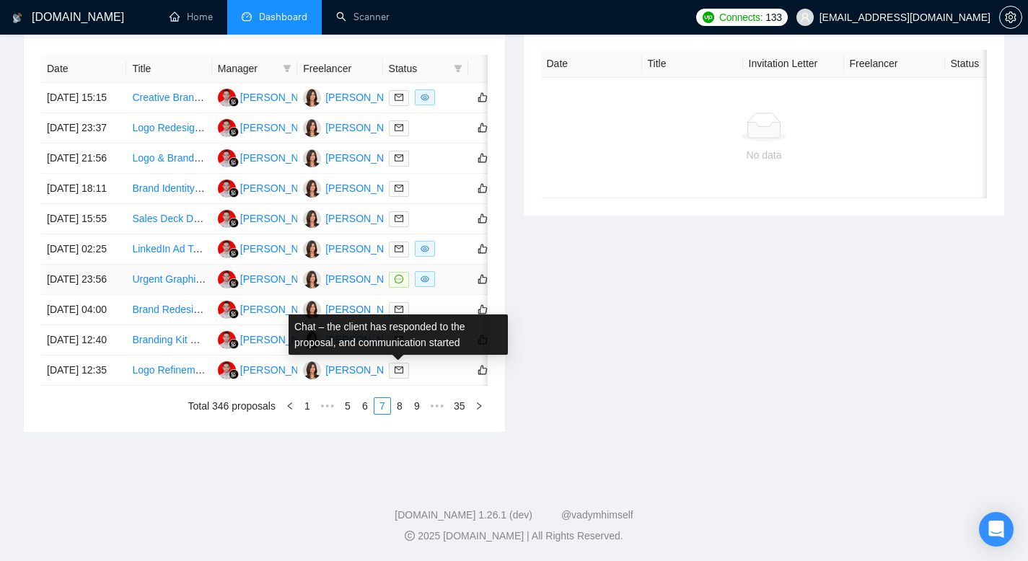
click at [397, 283] on icon "message" at bounding box center [398, 279] width 9 height 9
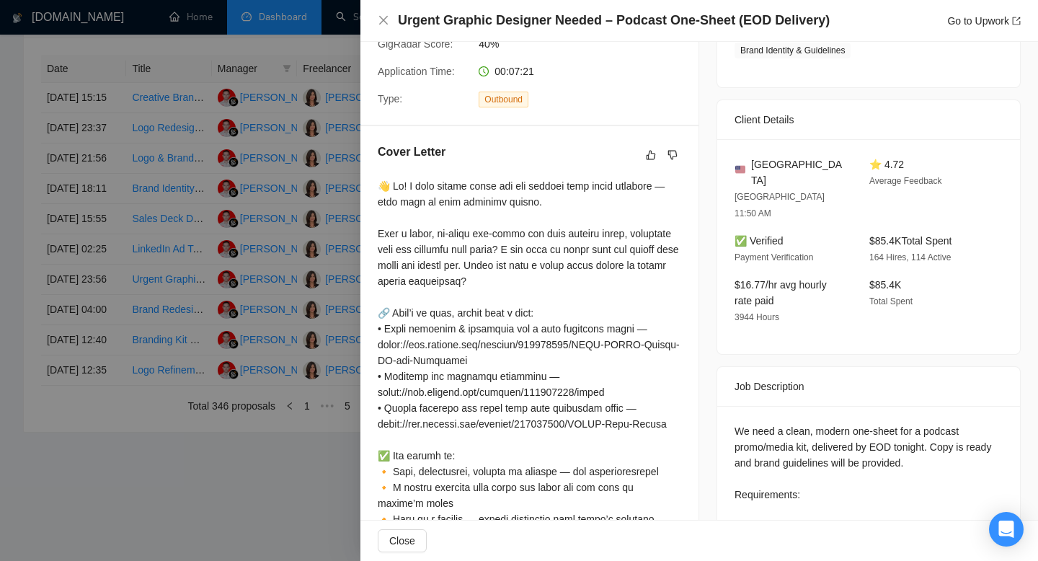
click at [0, 343] on div at bounding box center [519, 280] width 1038 height 561
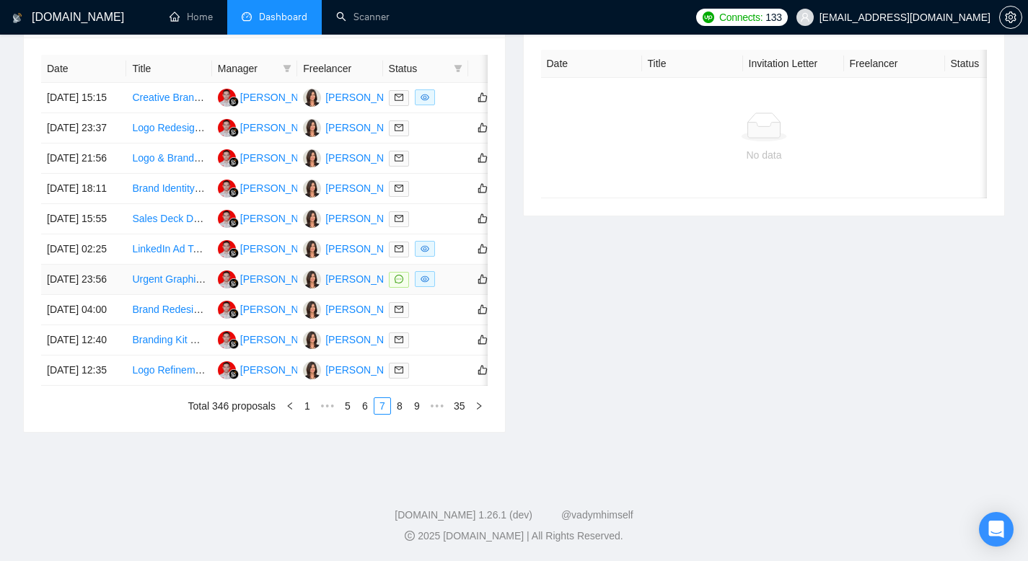
scroll to position [747, 0]
click at [398, 410] on link "8" at bounding box center [400, 406] width 16 height 16
click at [389, 410] on link "9" at bounding box center [395, 406] width 16 height 16
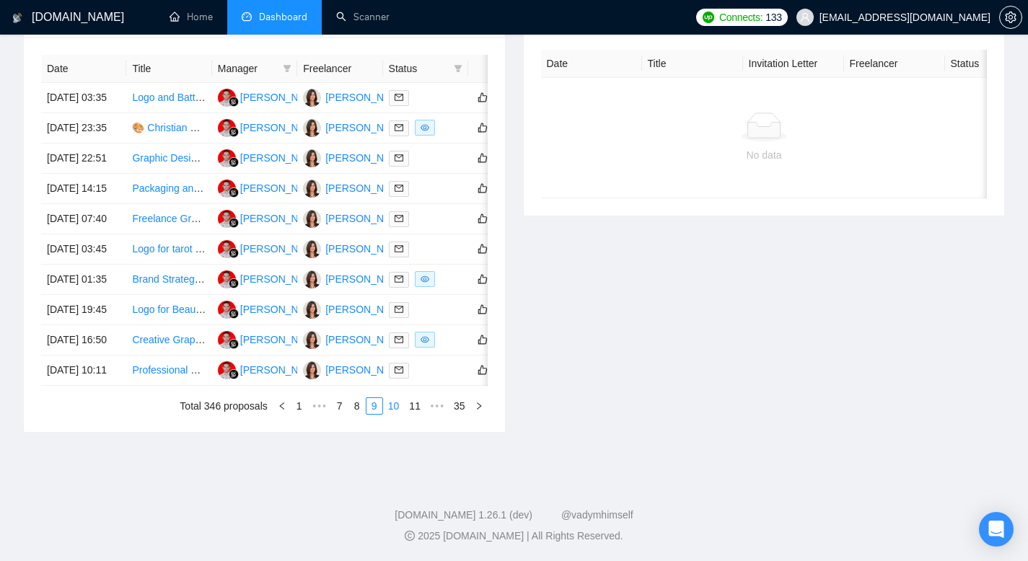
click at [390, 414] on link "10" at bounding box center [394, 406] width 20 height 16
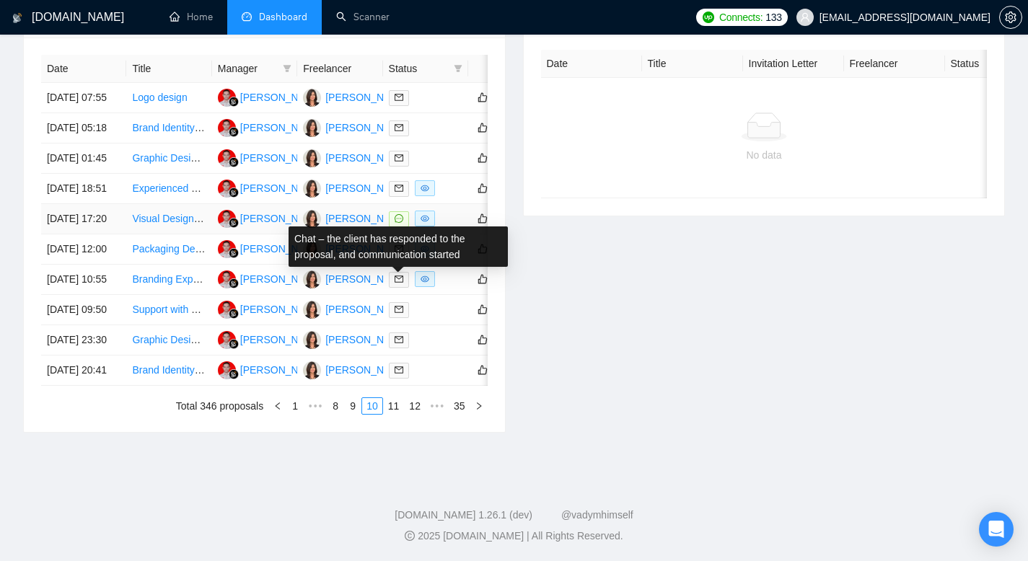
click at [400, 223] on icon "message" at bounding box center [398, 218] width 9 height 9
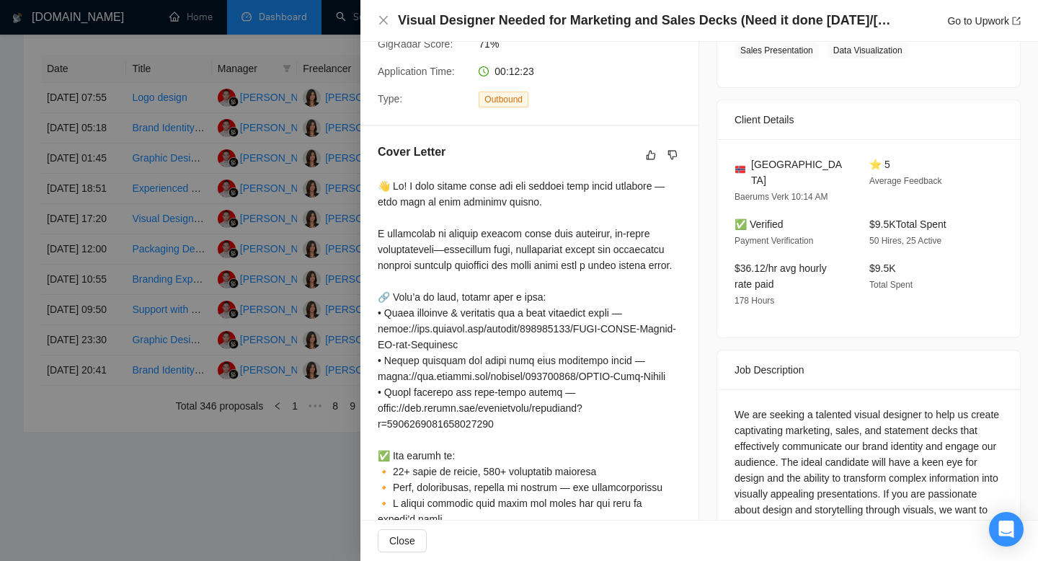
drag, startPoint x: 0, startPoint y: 354, endPoint x: 19, endPoint y: 352, distance: 18.9
click at [0, 354] on div at bounding box center [519, 280] width 1038 height 561
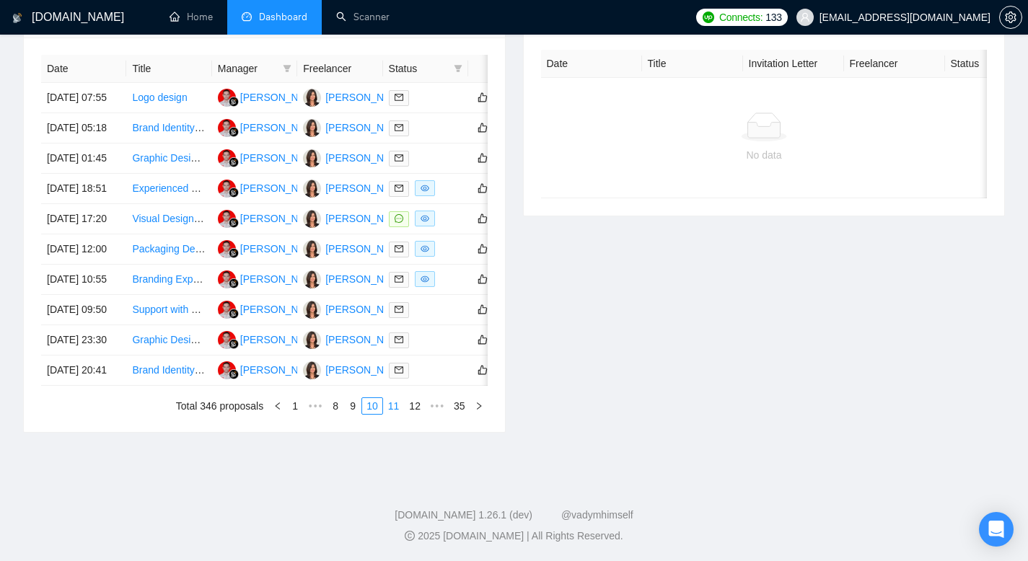
click at [396, 414] on link "11" at bounding box center [394, 406] width 20 height 16
click at [394, 405] on link "12" at bounding box center [394, 406] width 20 height 16
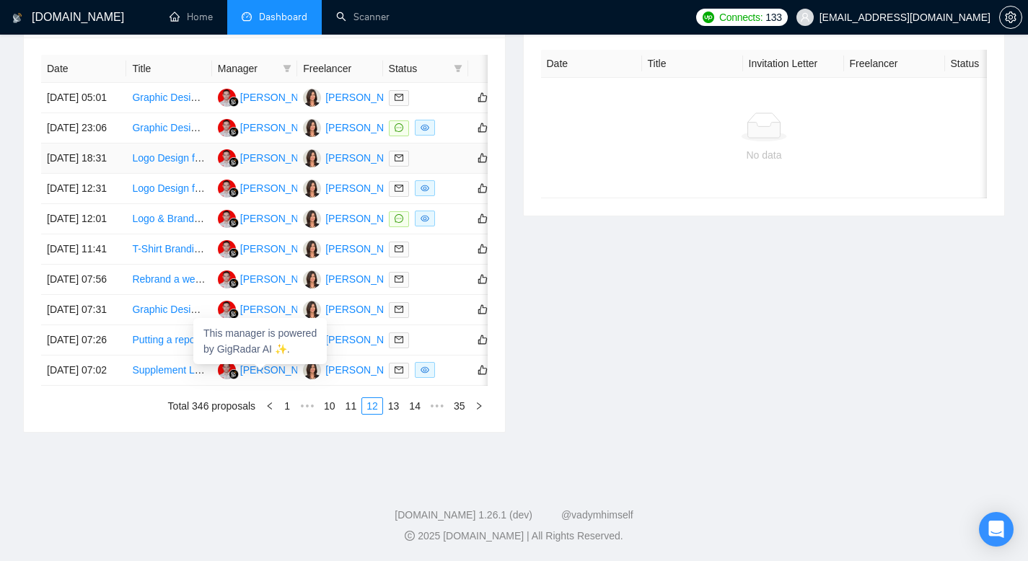
scroll to position [549, 0]
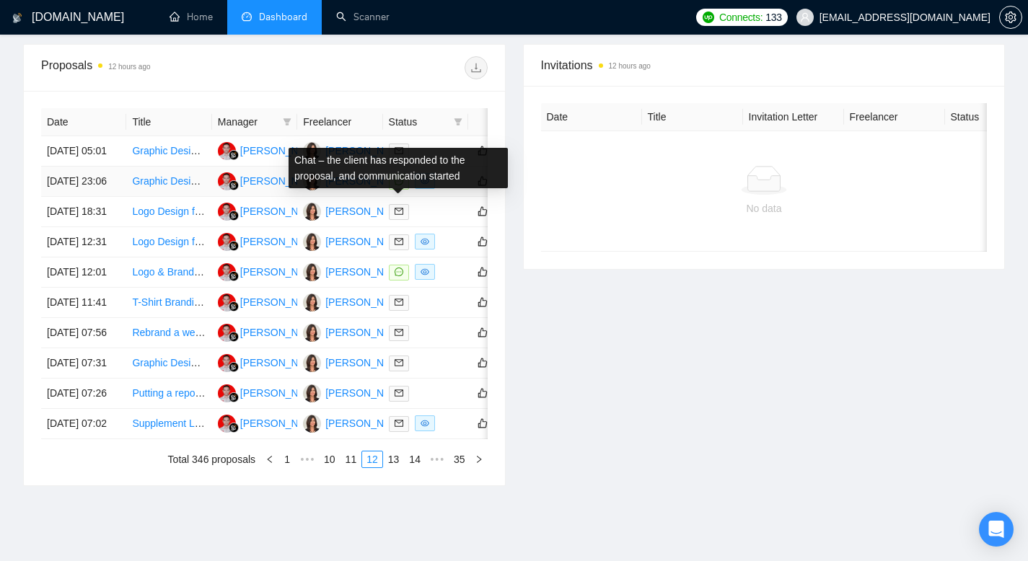
click at [400, 185] on icon "message" at bounding box center [398, 181] width 9 height 9
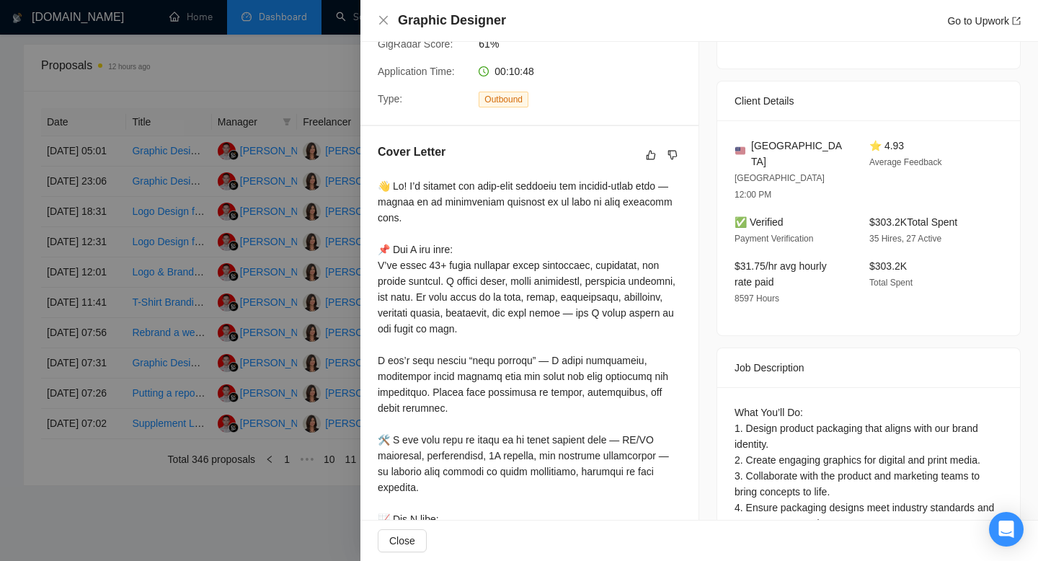
click at [0, 212] on div at bounding box center [519, 280] width 1038 height 561
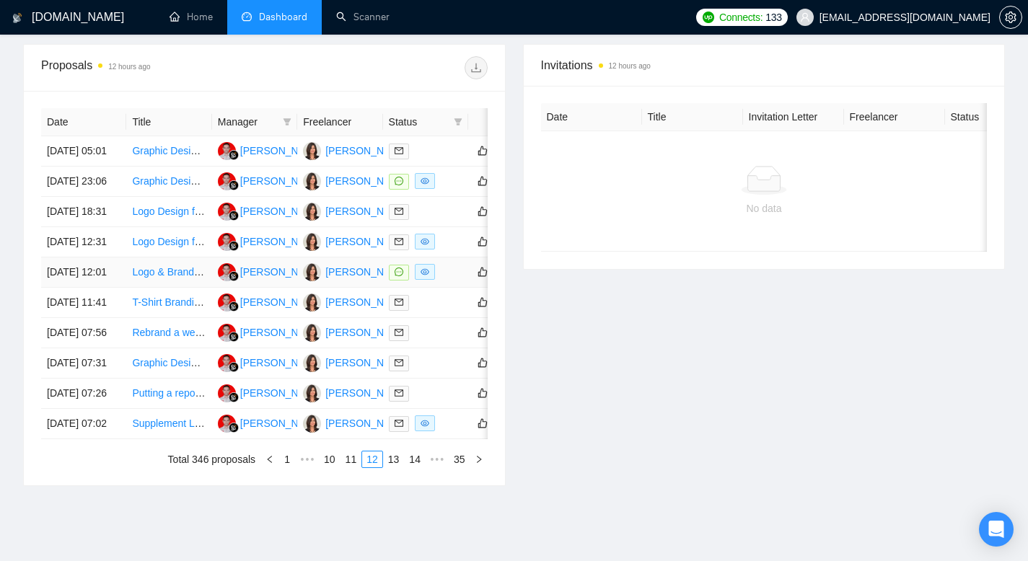
click at [401, 276] on icon "message" at bounding box center [398, 272] width 9 height 9
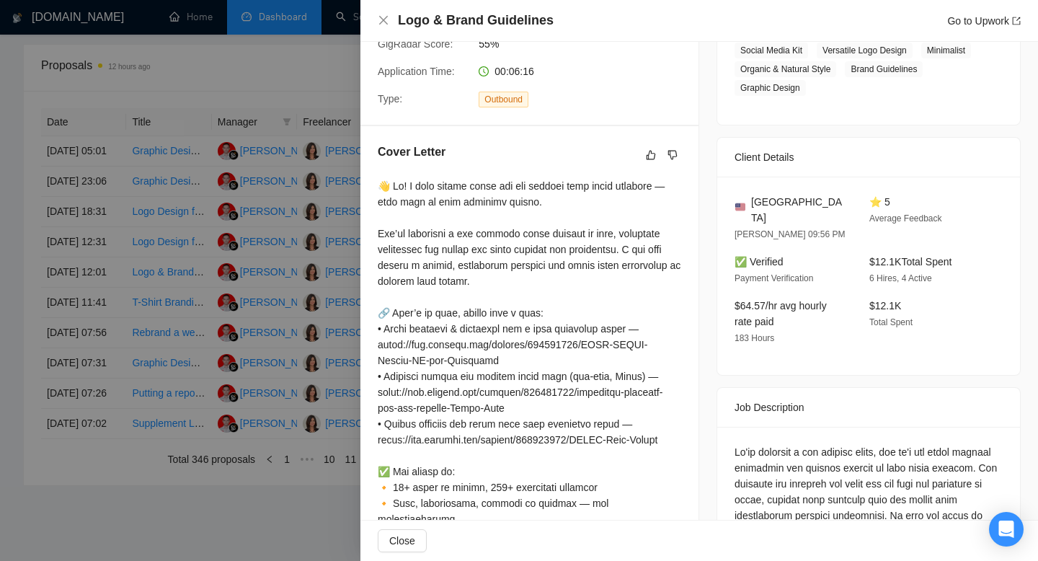
click at [0, 398] on div at bounding box center [519, 280] width 1038 height 561
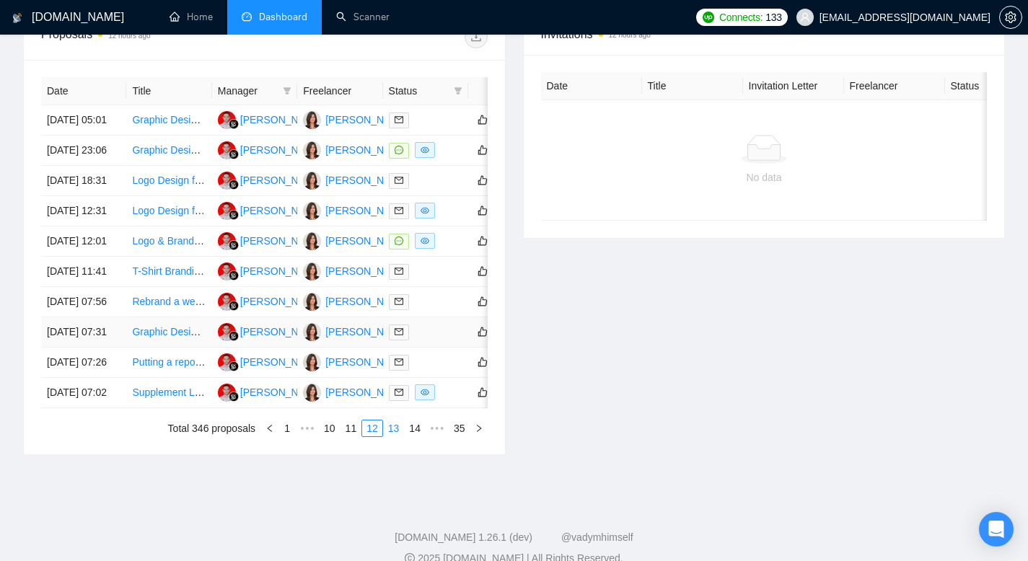
scroll to position [723, 0]
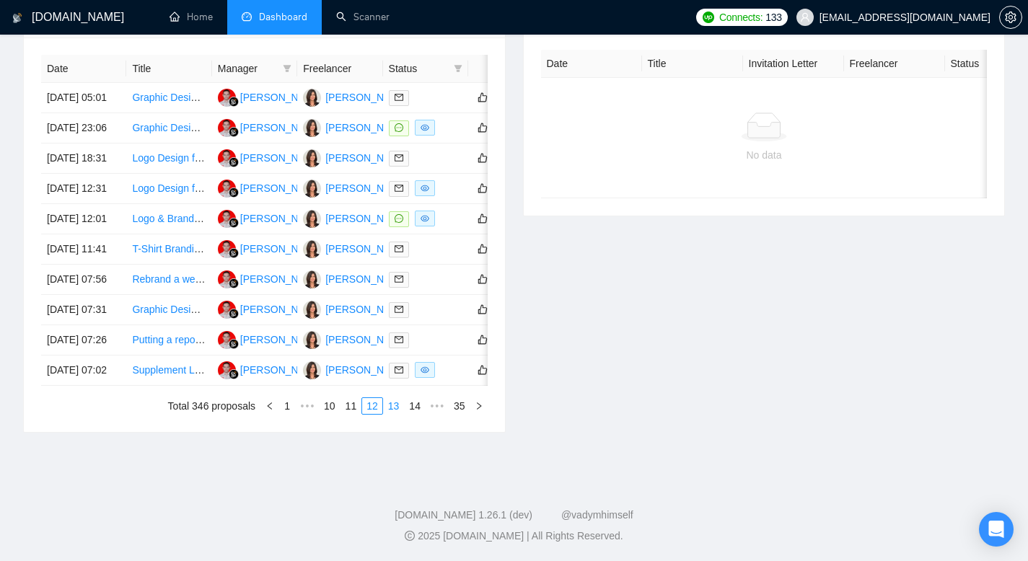
click at [397, 414] on link "13" at bounding box center [394, 406] width 20 height 16
click at [390, 414] on link "14" at bounding box center [394, 406] width 20 height 16
click at [398, 184] on icon "message" at bounding box center [398, 188] width 9 height 9
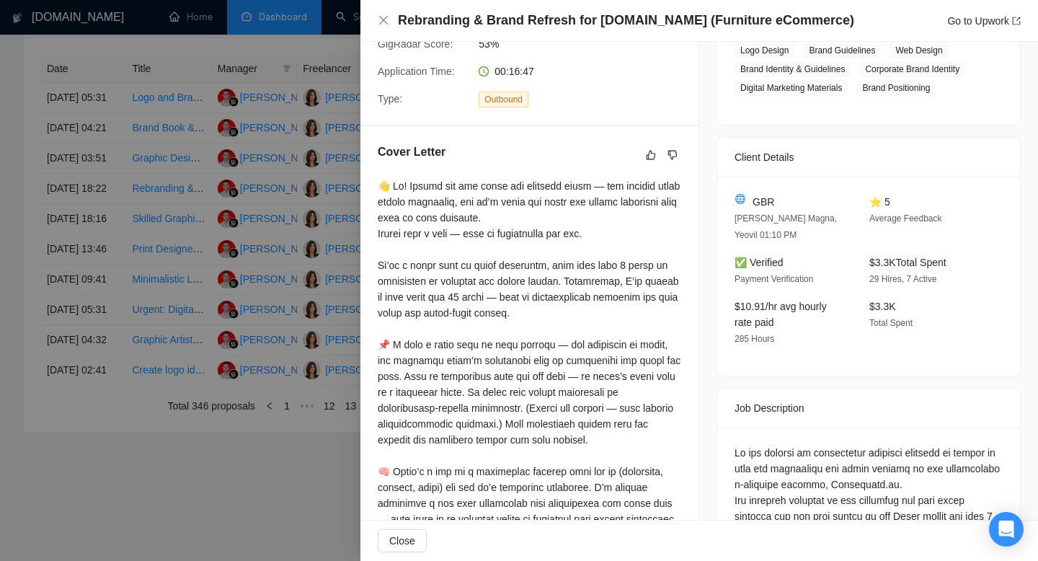
click at [0, 222] on div at bounding box center [519, 280] width 1038 height 561
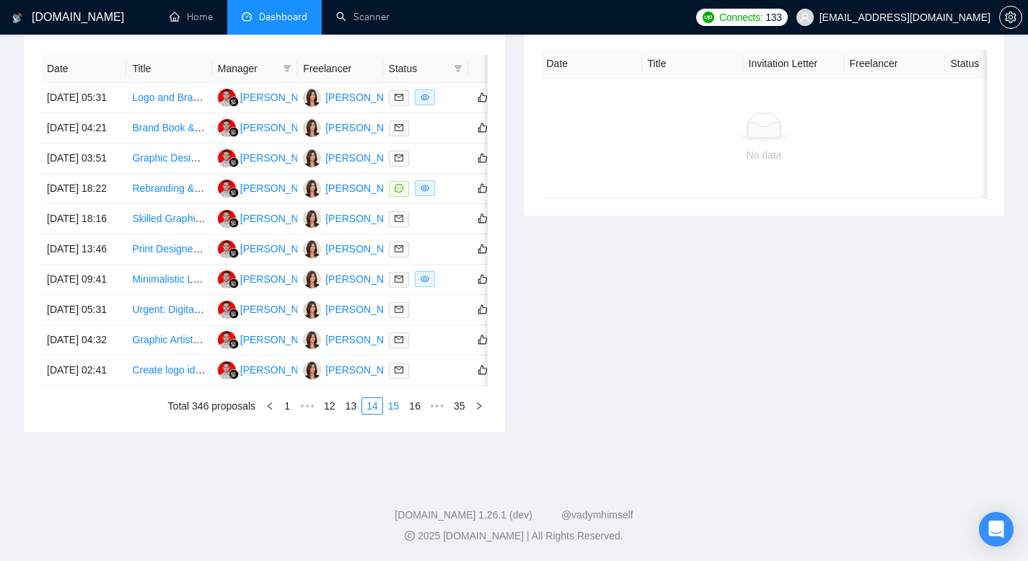
click at [390, 414] on link "15" at bounding box center [394, 406] width 20 height 16
click at [394, 409] on link "16" at bounding box center [394, 406] width 20 height 16
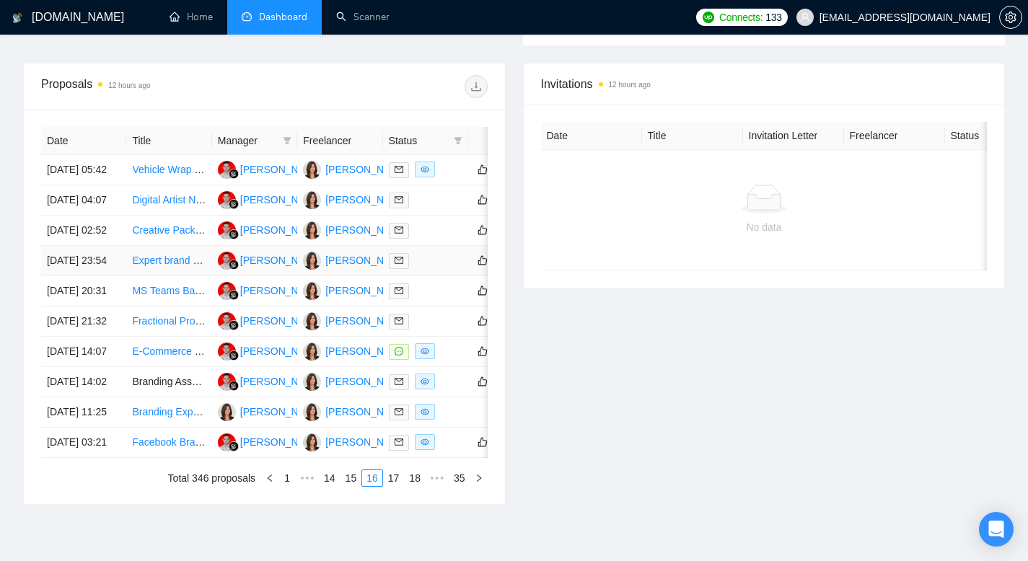
scroll to position [546, 0]
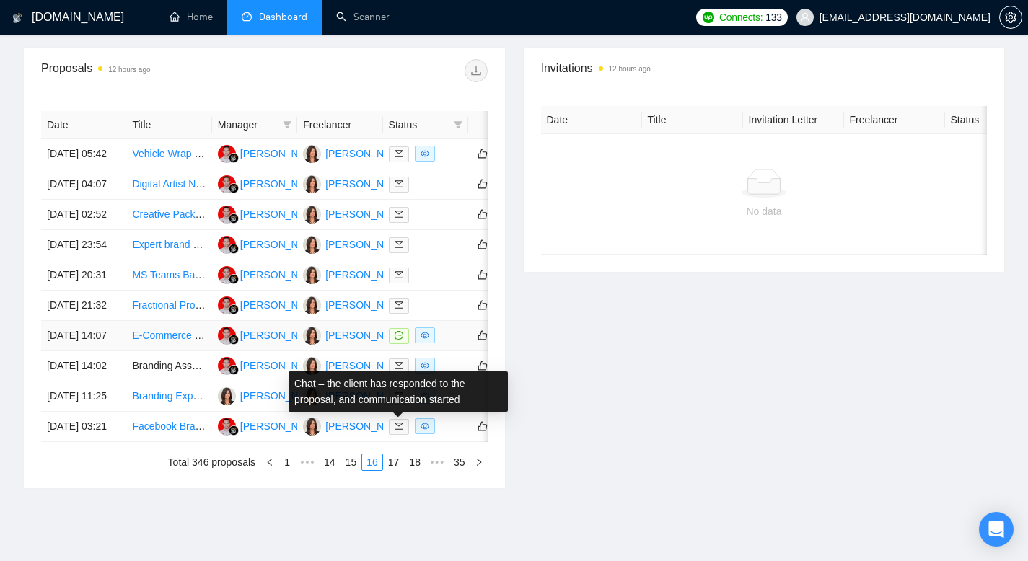
click at [394, 340] on icon "message" at bounding box center [398, 335] width 9 height 9
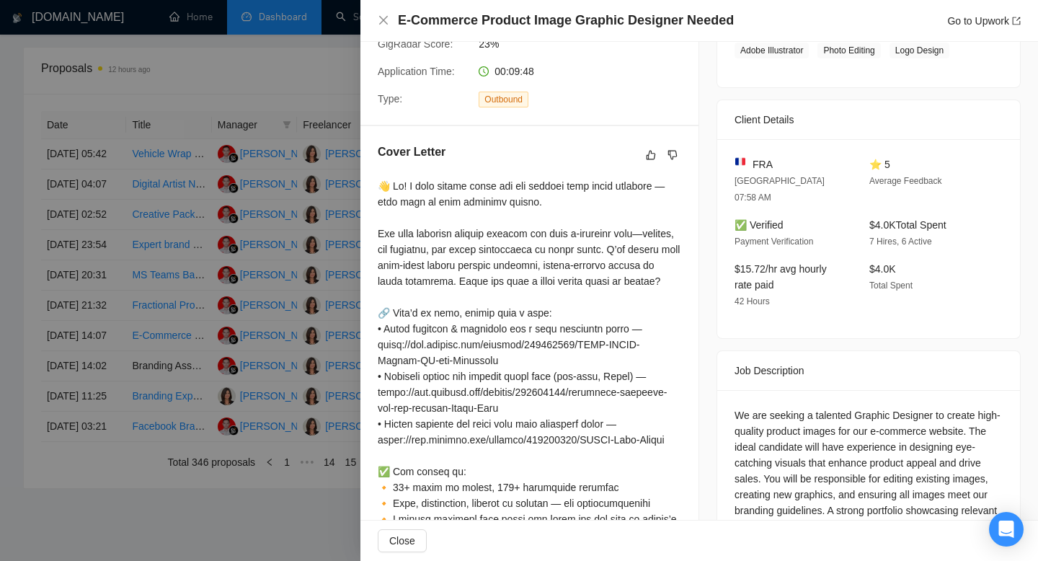
click at [0, 247] on div at bounding box center [519, 280] width 1038 height 561
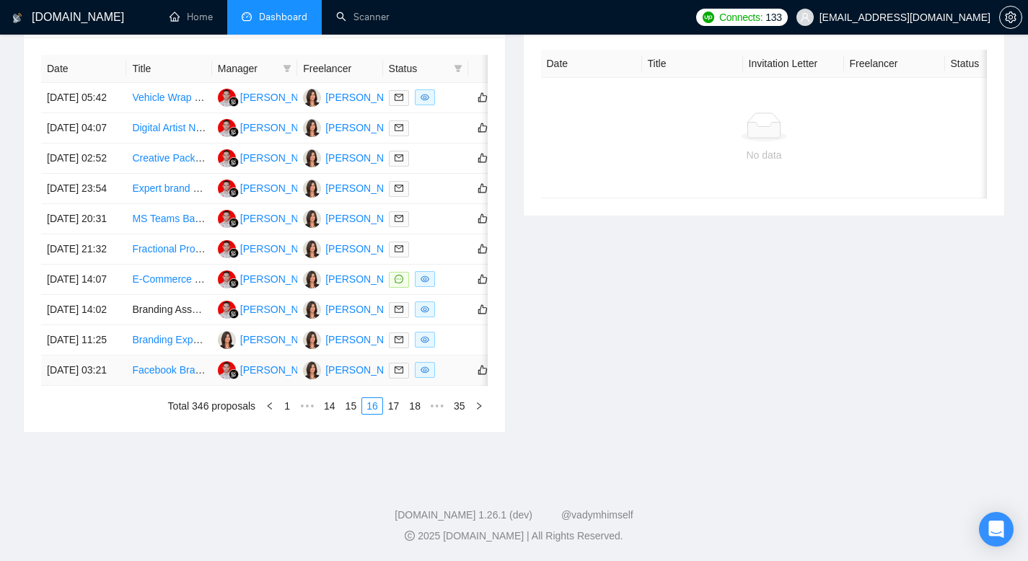
scroll to position [750, 0]
click at [390, 407] on link "17" at bounding box center [394, 406] width 20 height 16
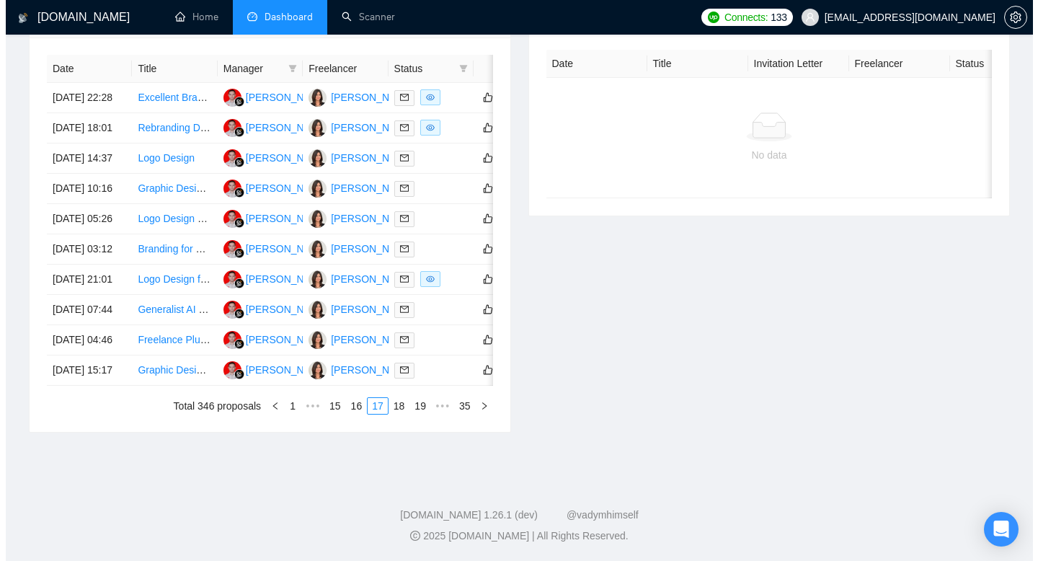
scroll to position [607, 0]
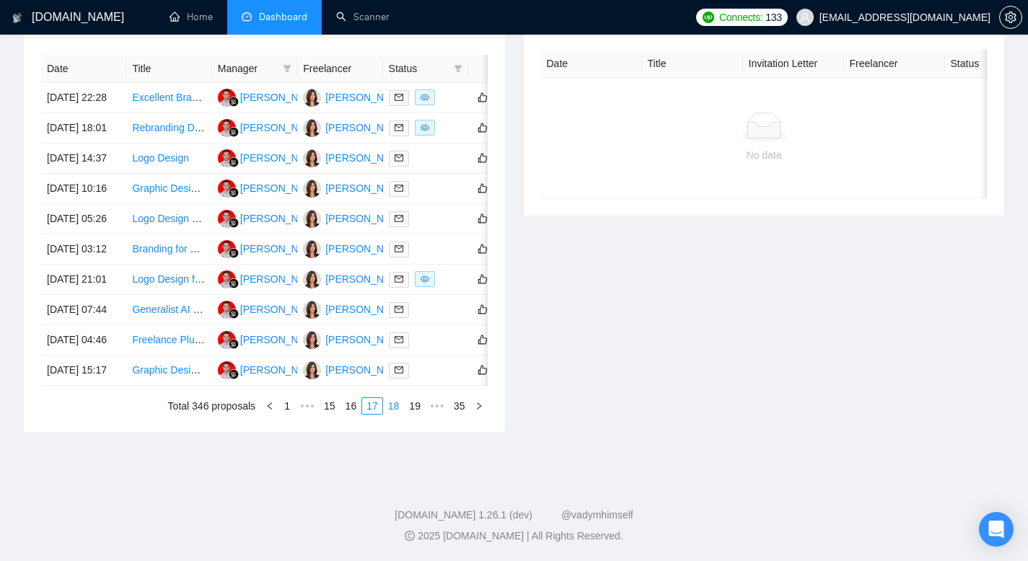
click at [394, 414] on link "18" at bounding box center [394, 406] width 20 height 16
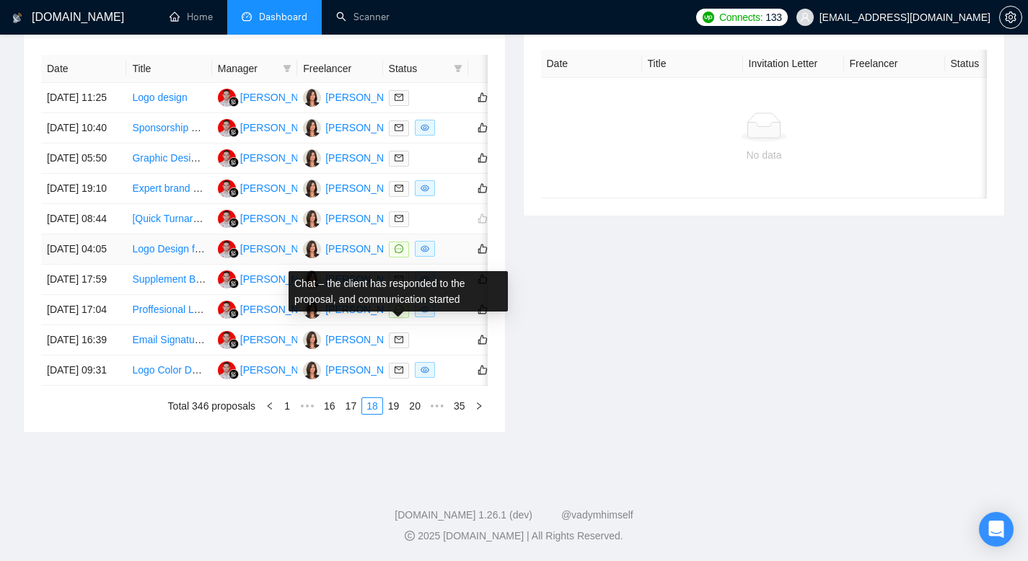
click at [397, 253] on icon "message" at bounding box center [398, 248] width 9 height 9
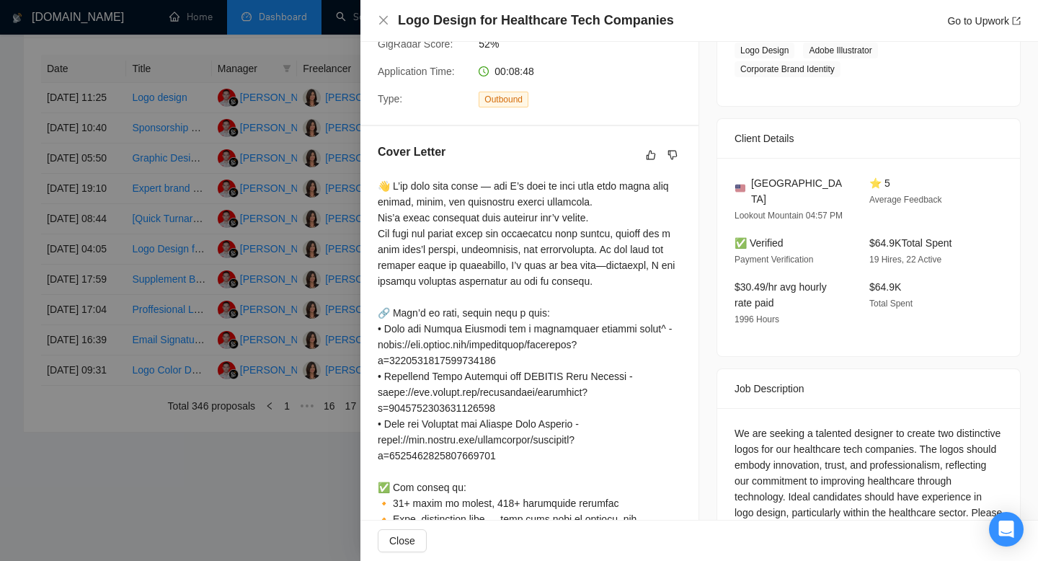
click at [0, 287] on div at bounding box center [519, 280] width 1038 height 561
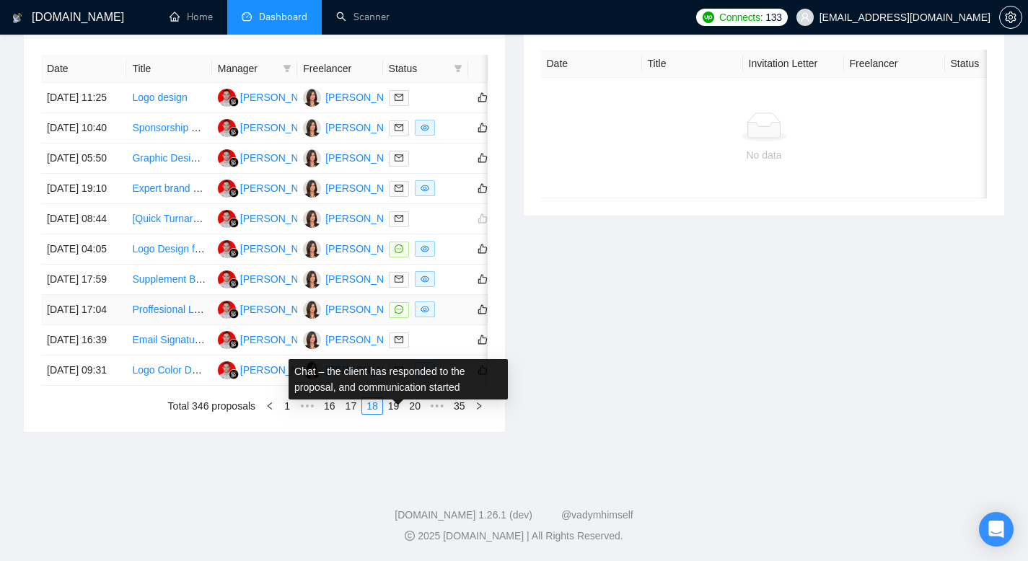
click at [399, 314] on icon "message" at bounding box center [398, 309] width 9 height 9
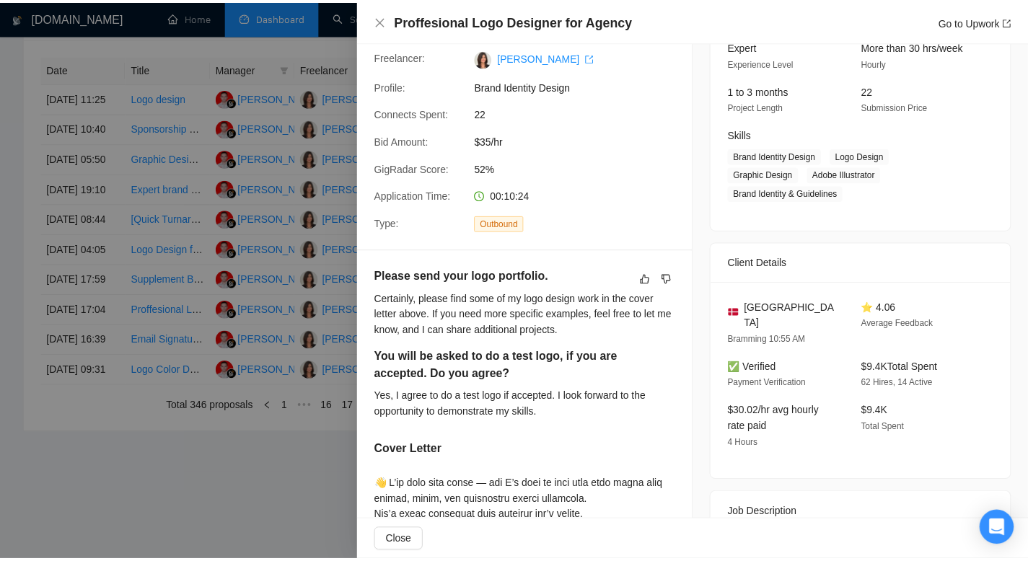
scroll to position [146, 0]
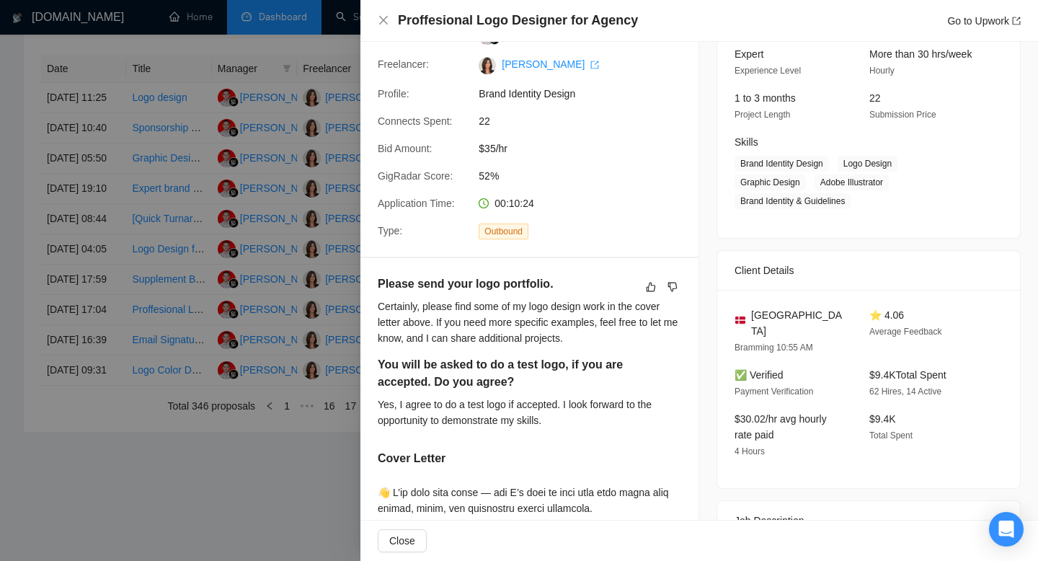
click at [0, 198] on div at bounding box center [519, 280] width 1038 height 561
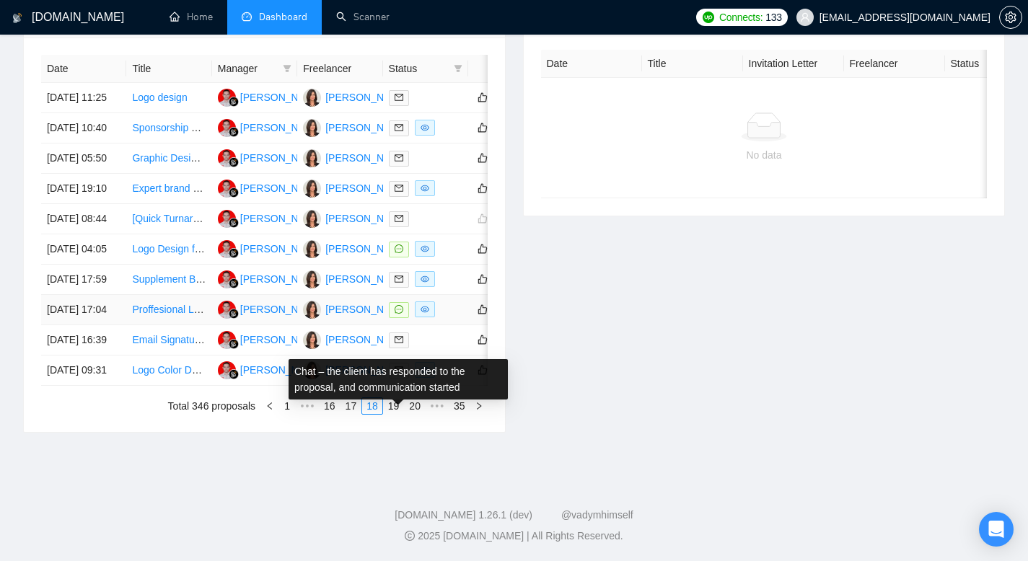
click at [398, 314] on icon "message" at bounding box center [398, 309] width 9 height 9
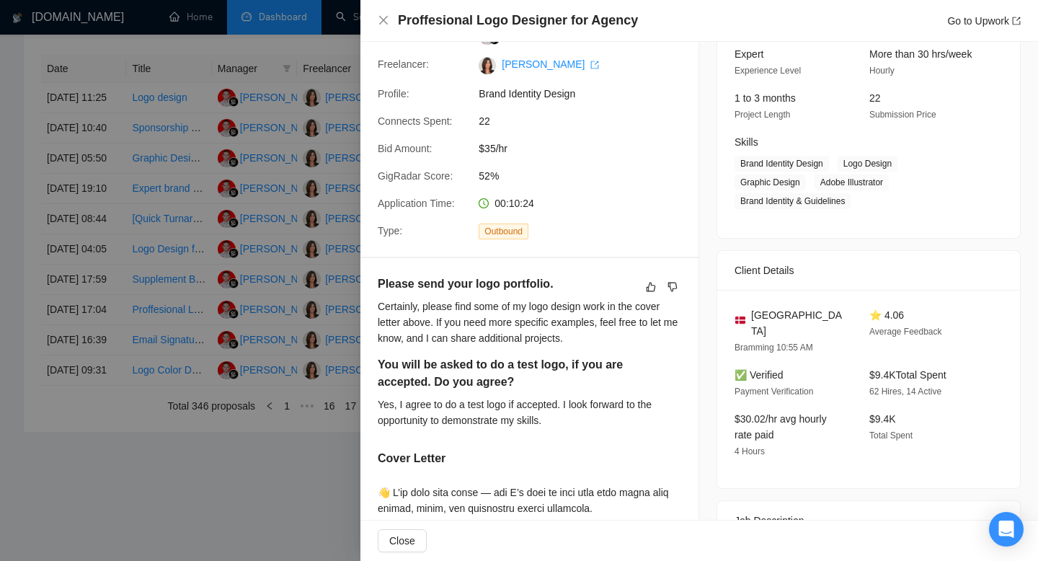
click at [0, 237] on div at bounding box center [519, 280] width 1038 height 561
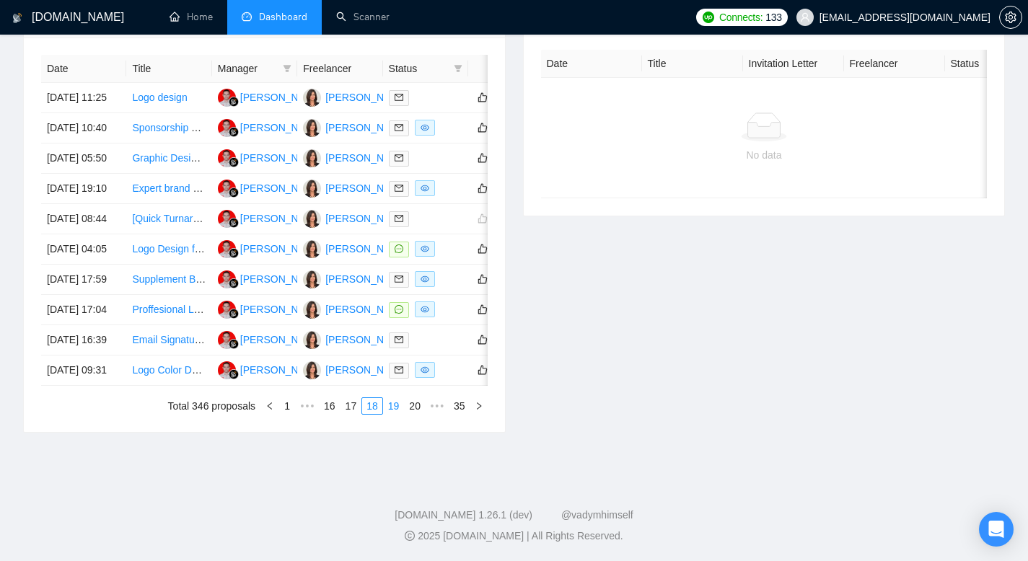
click at [386, 414] on link "19" at bounding box center [394, 406] width 20 height 16
click at [395, 414] on link "20" at bounding box center [394, 406] width 20 height 16
click at [392, 414] on link "21" at bounding box center [394, 406] width 20 height 16
click at [392, 414] on link "22" at bounding box center [394, 406] width 20 height 16
click at [392, 414] on link "23" at bounding box center [394, 406] width 20 height 16
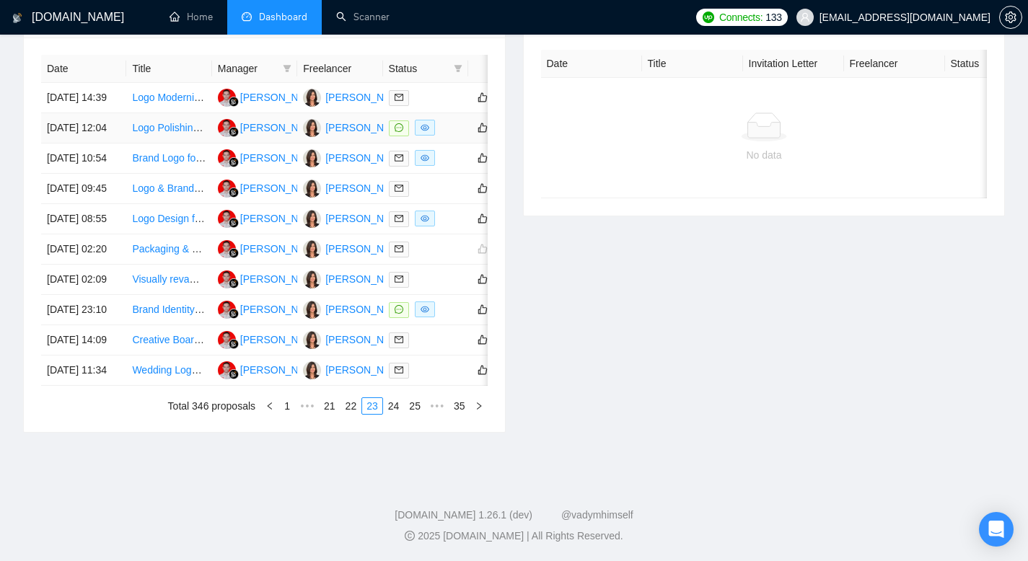
click at [403, 136] on span at bounding box center [399, 128] width 20 height 16
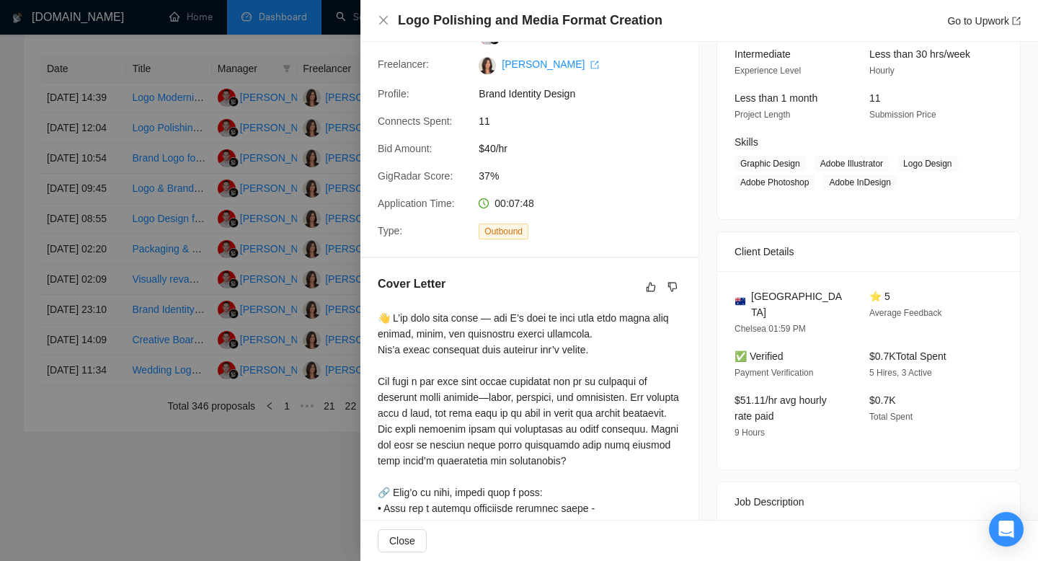
click at [0, 375] on div at bounding box center [519, 280] width 1038 height 561
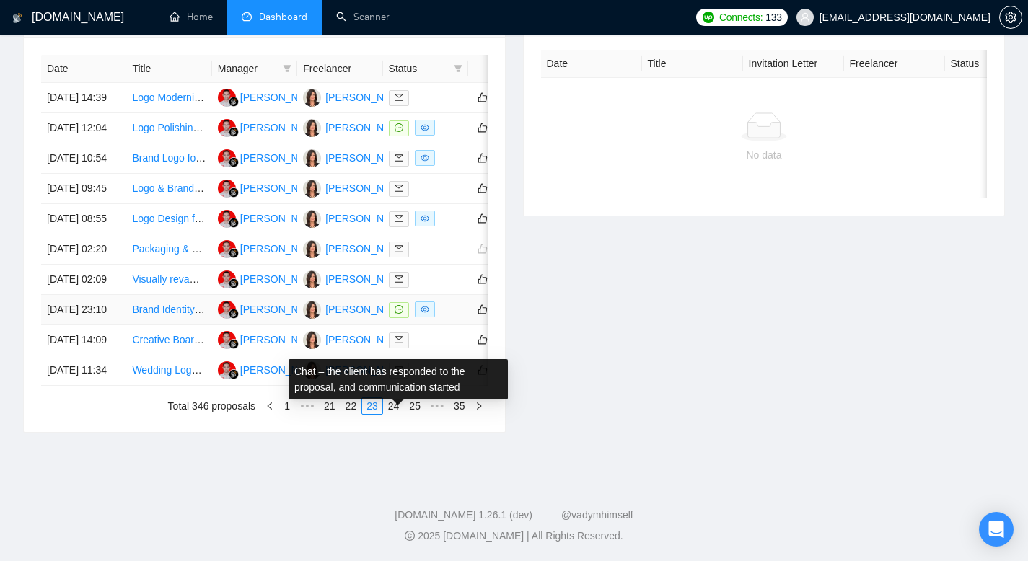
click at [399, 314] on icon "message" at bounding box center [398, 309] width 9 height 9
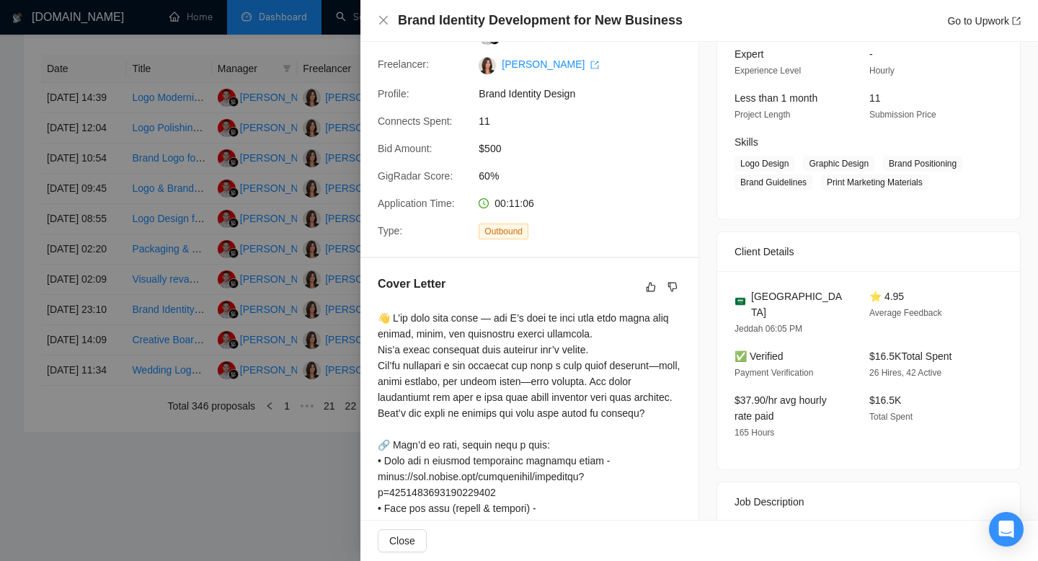
click at [0, 371] on div at bounding box center [519, 280] width 1038 height 561
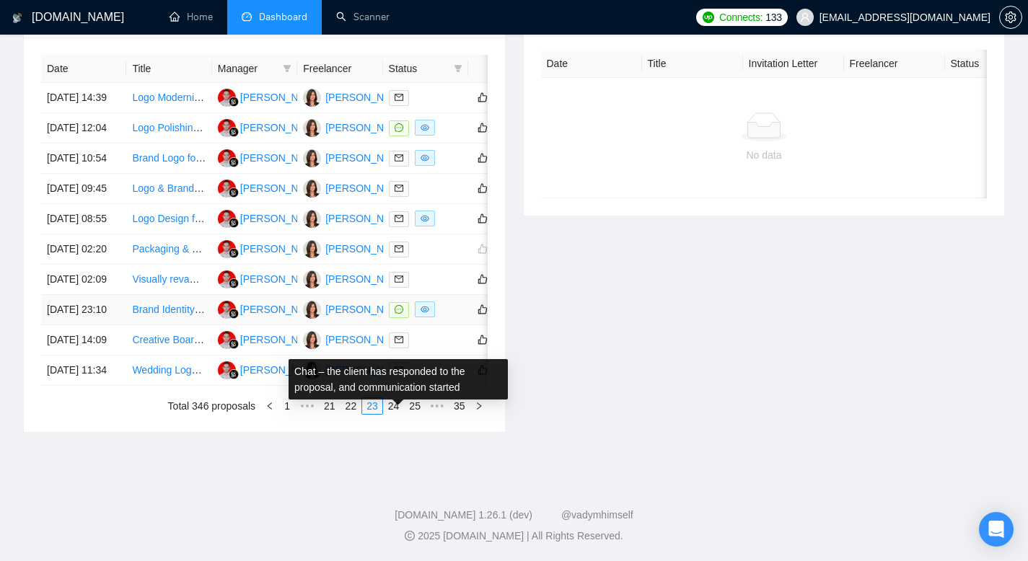
click at [398, 314] on icon "message" at bounding box center [398, 309] width 9 height 9
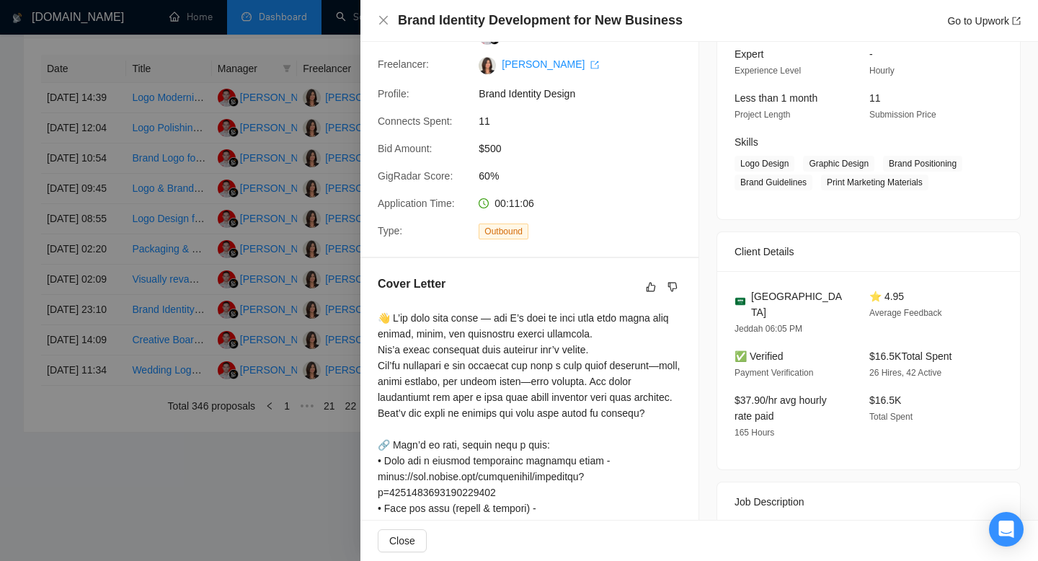
click at [0, 298] on div at bounding box center [519, 280] width 1038 height 561
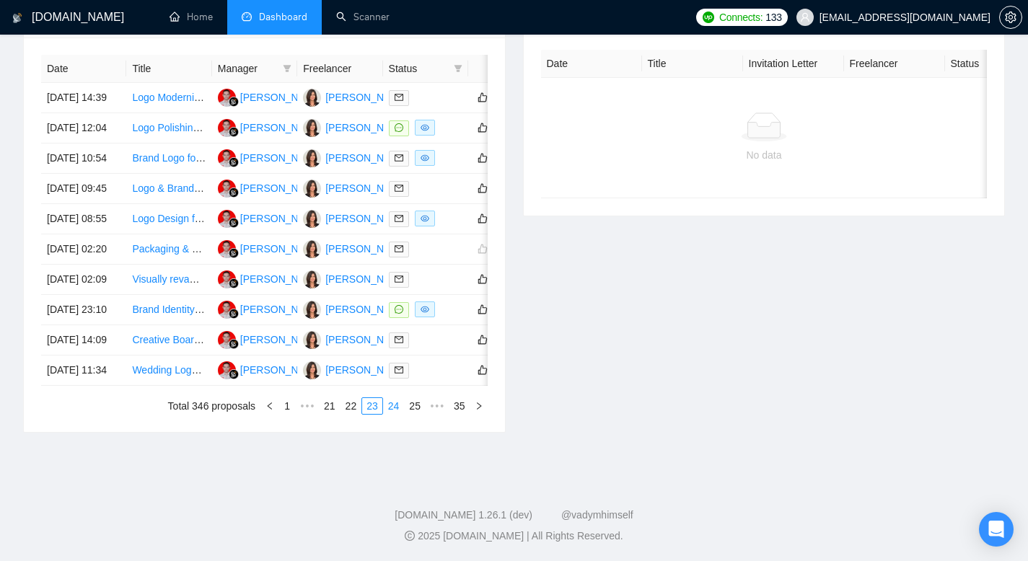
click at [394, 414] on link "24" at bounding box center [394, 406] width 20 height 16
click at [391, 414] on link "25" at bounding box center [394, 406] width 20 height 16
click at [397, 344] on icon "message" at bounding box center [398, 339] width 9 height 9
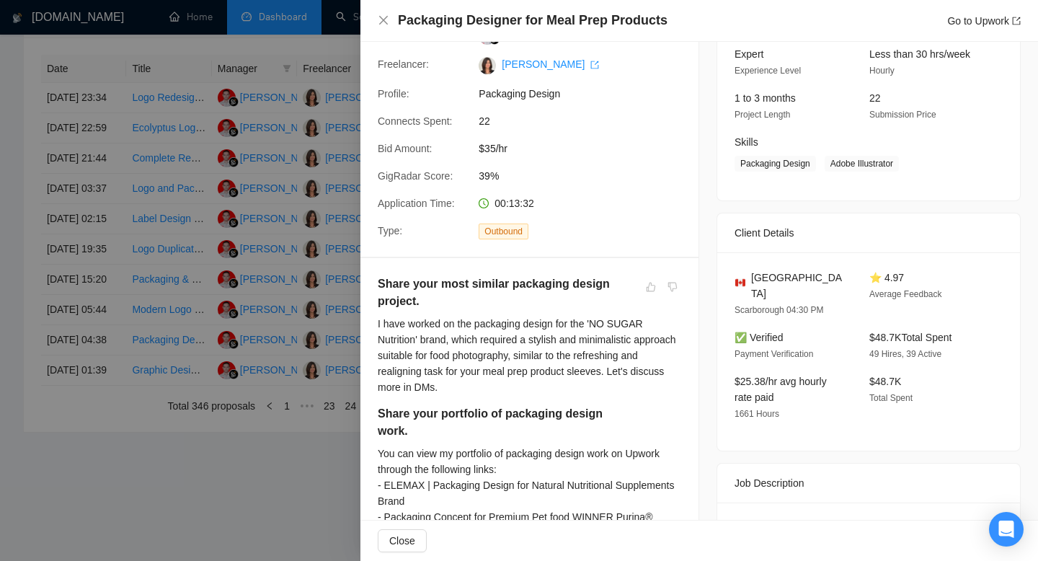
click at [0, 265] on div at bounding box center [519, 280] width 1038 height 561
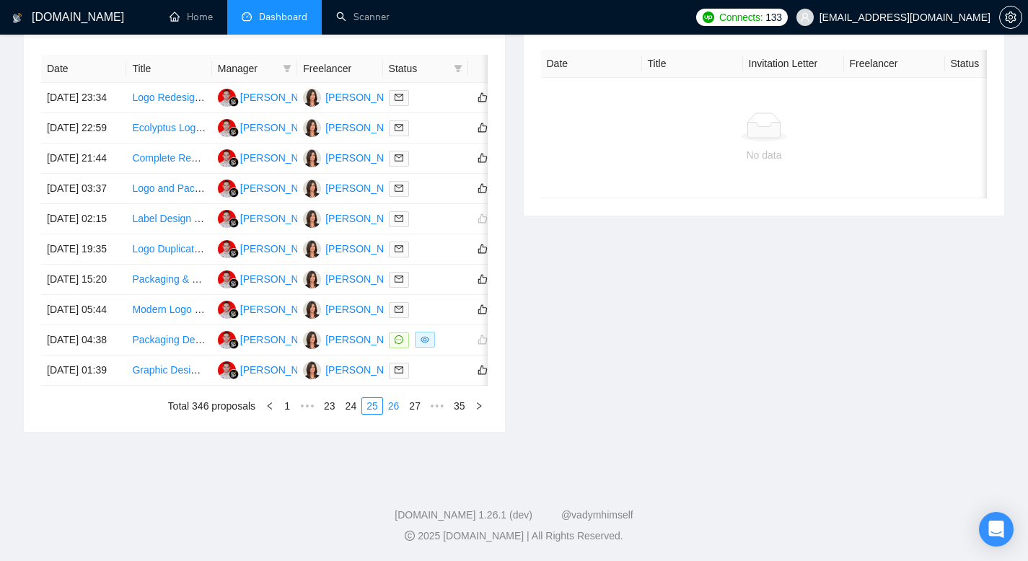
click at [389, 414] on link "26" at bounding box center [394, 406] width 20 height 16
click at [391, 414] on link "27" at bounding box center [394, 406] width 20 height 16
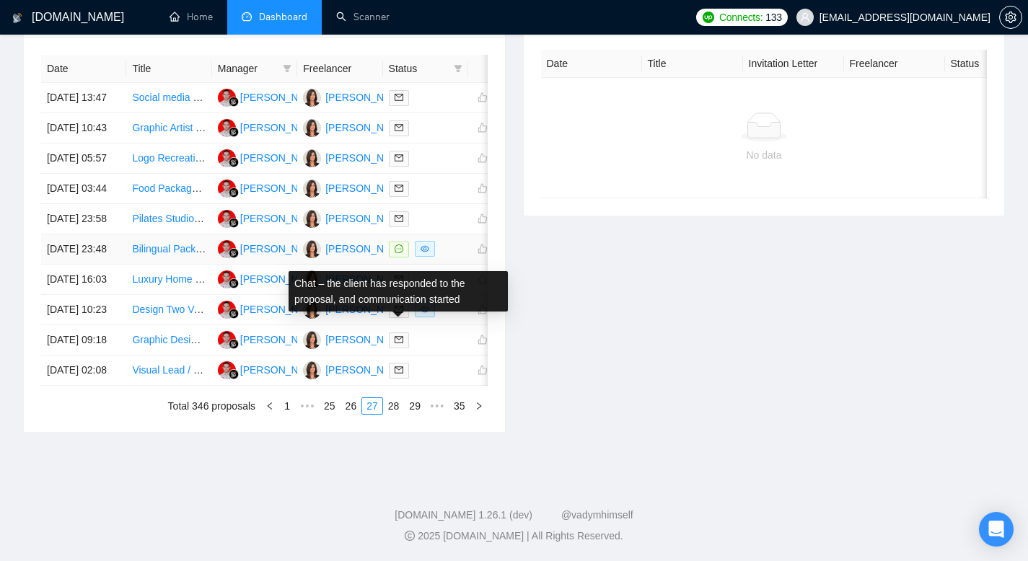
click at [402, 253] on icon "message" at bounding box center [398, 248] width 9 height 9
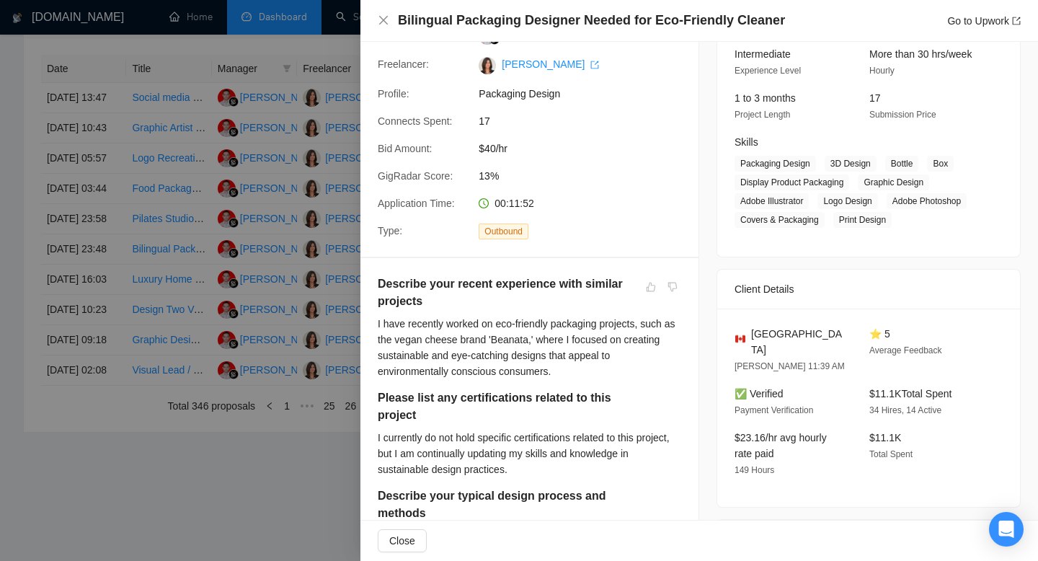
click at [7, 328] on div at bounding box center [519, 280] width 1038 height 561
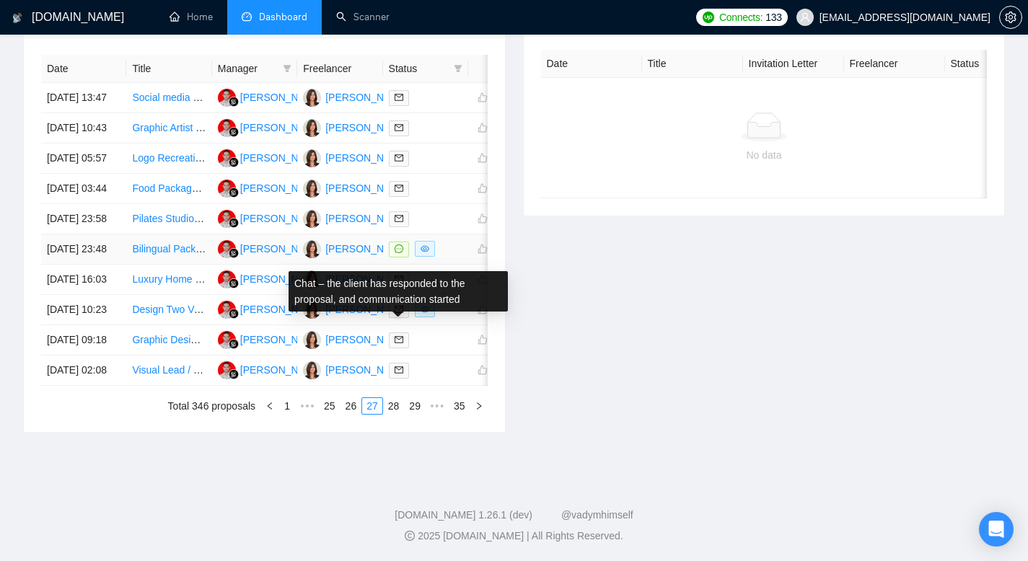
click at [399, 253] on icon "message" at bounding box center [398, 248] width 9 height 9
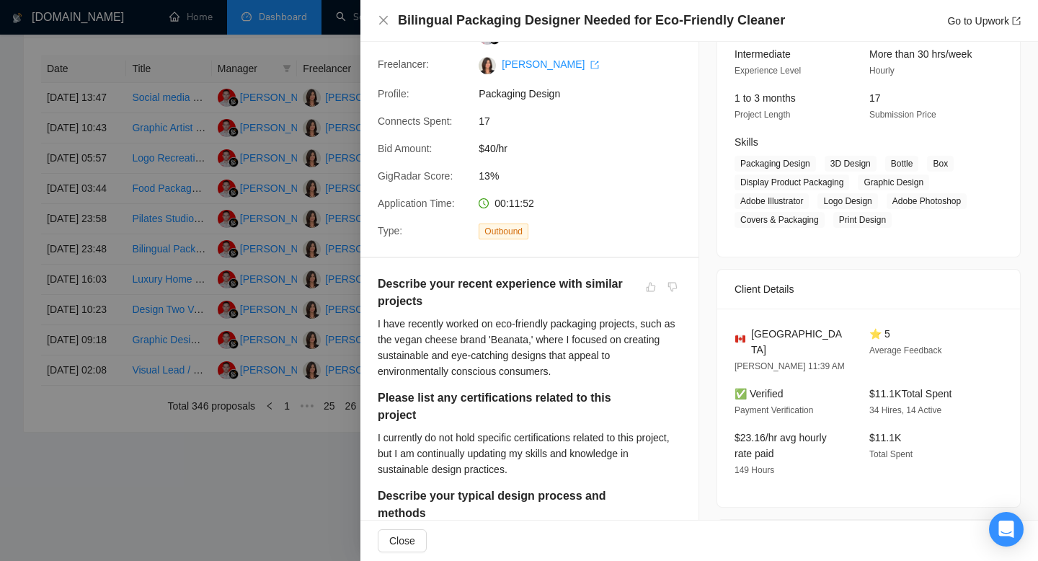
click at [0, 271] on div at bounding box center [519, 280] width 1038 height 561
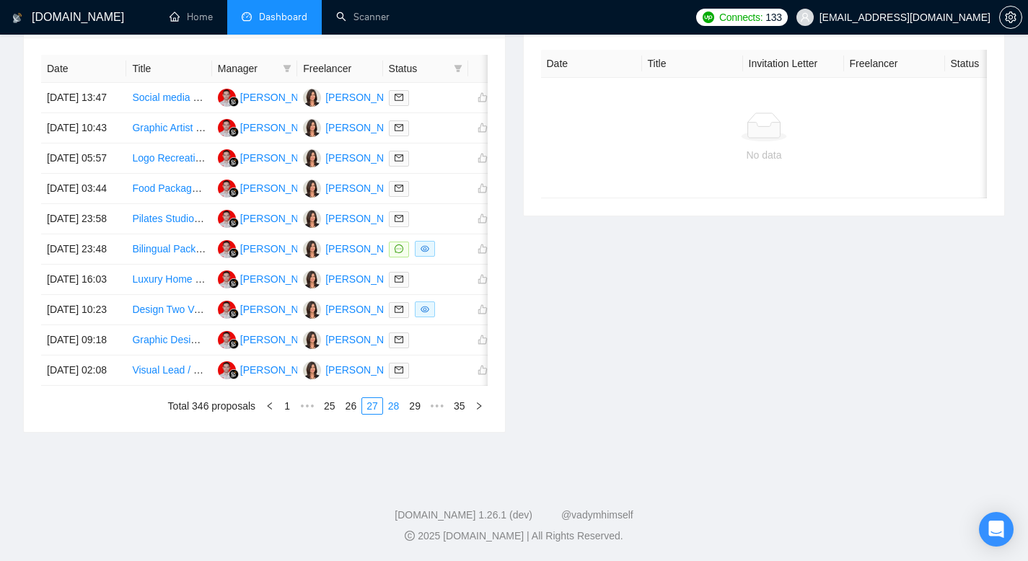
click at [388, 414] on link "28" at bounding box center [394, 406] width 20 height 16
click at [389, 414] on link "29" at bounding box center [394, 406] width 20 height 16
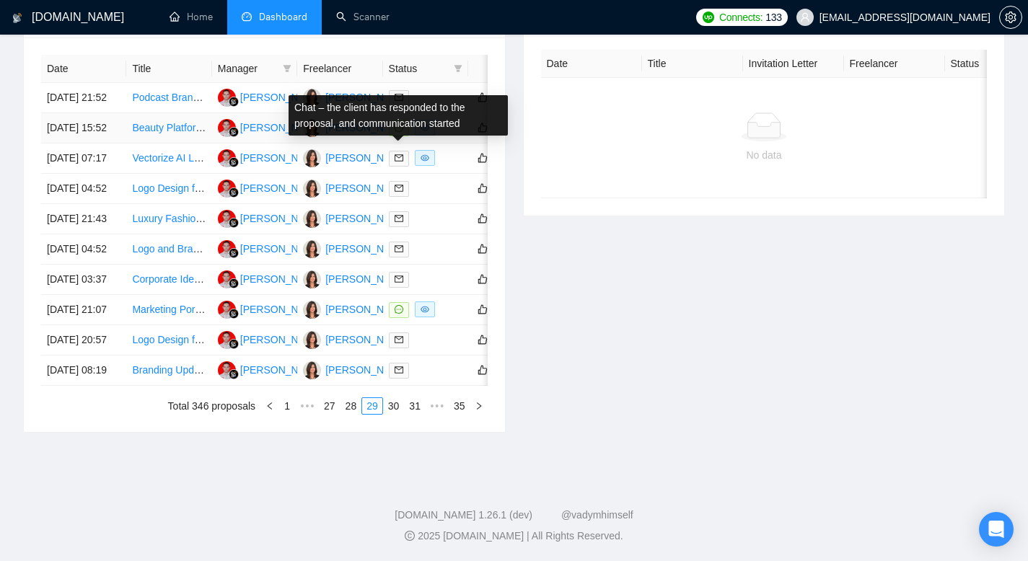
click at [399, 132] on icon "message" at bounding box center [398, 127] width 9 height 9
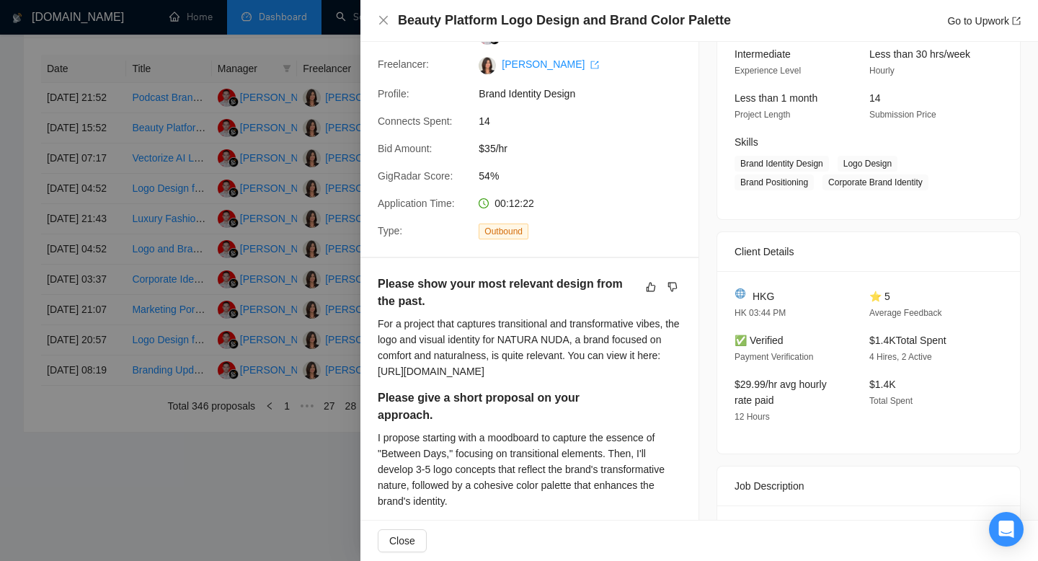
click at [0, 198] on div at bounding box center [519, 280] width 1038 height 561
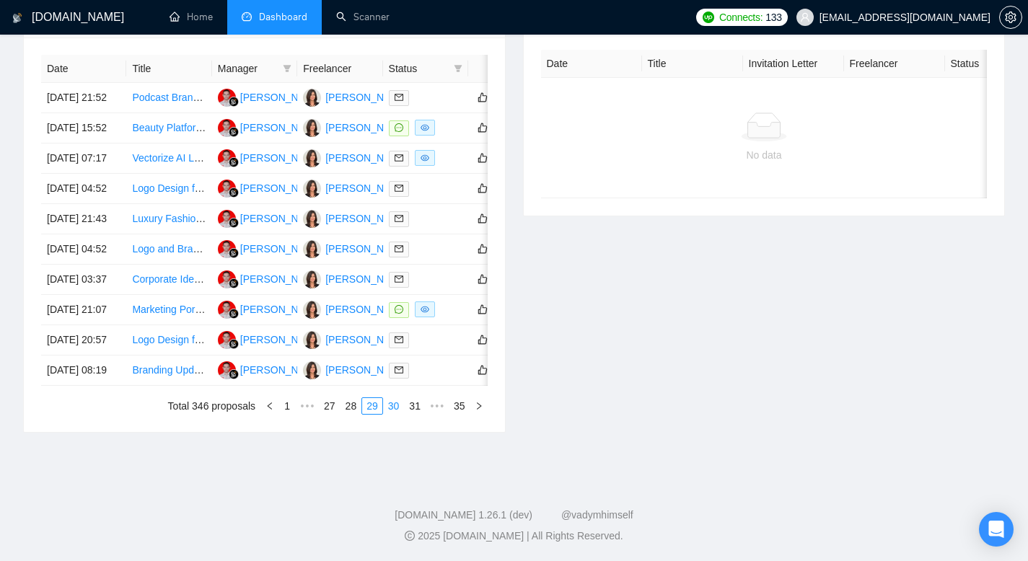
click at [392, 414] on link "30" at bounding box center [394, 406] width 20 height 16
click at [391, 414] on link "31" at bounding box center [394, 406] width 20 height 16
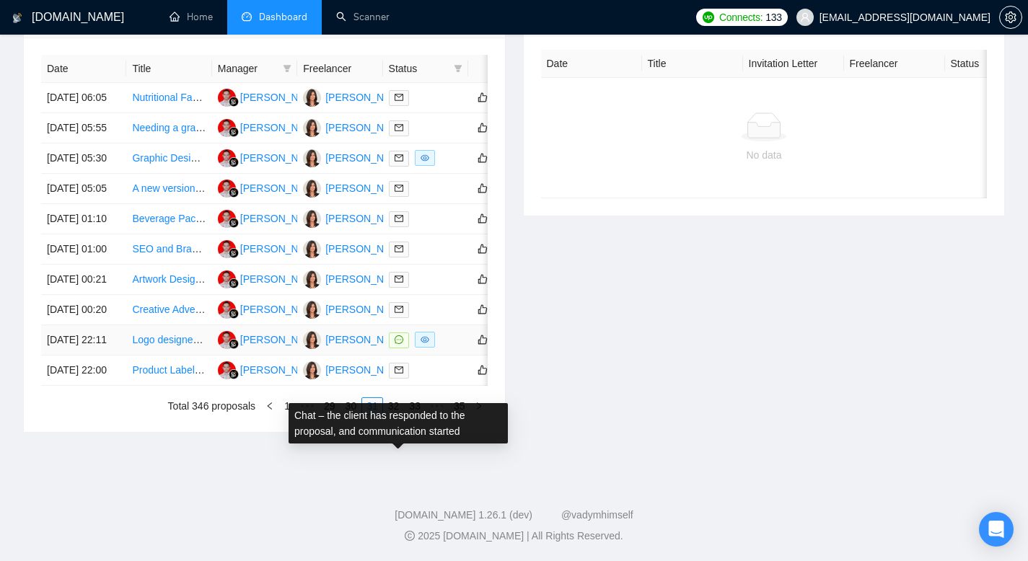
click at [399, 344] on icon "message" at bounding box center [398, 339] width 9 height 9
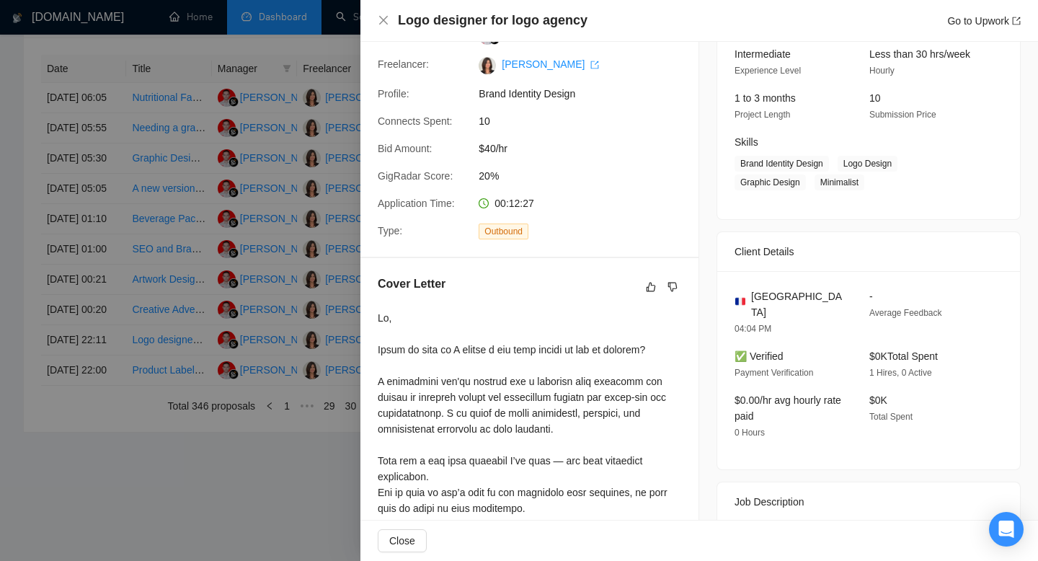
click at [350, 419] on div at bounding box center [519, 280] width 1038 height 561
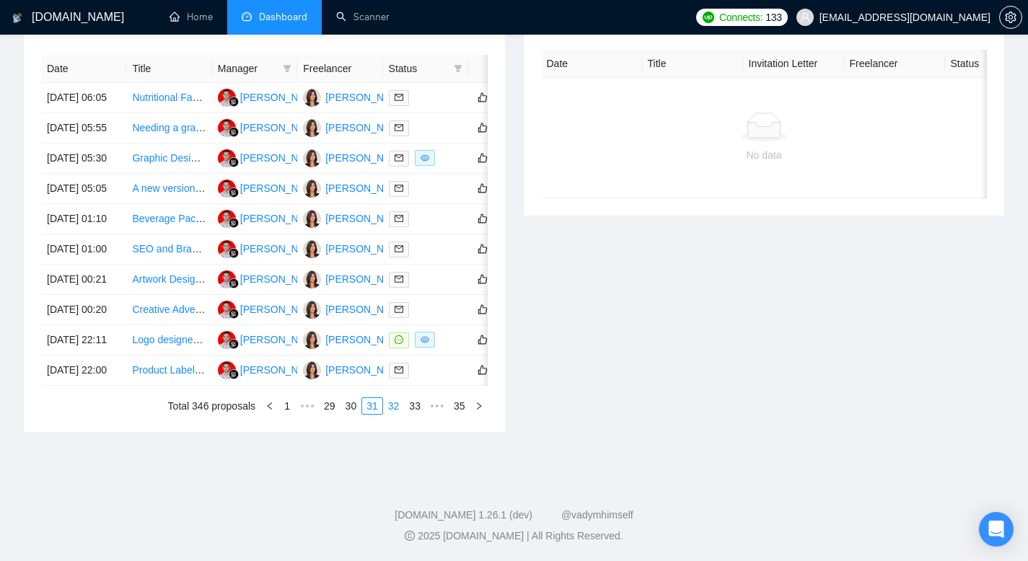
click at [392, 414] on link "32" at bounding box center [394, 406] width 20 height 16
click at [411, 414] on link "33" at bounding box center [417, 406] width 20 height 16
click at [437, 414] on link "34" at bounding box center [438, 406] width 20 height 16
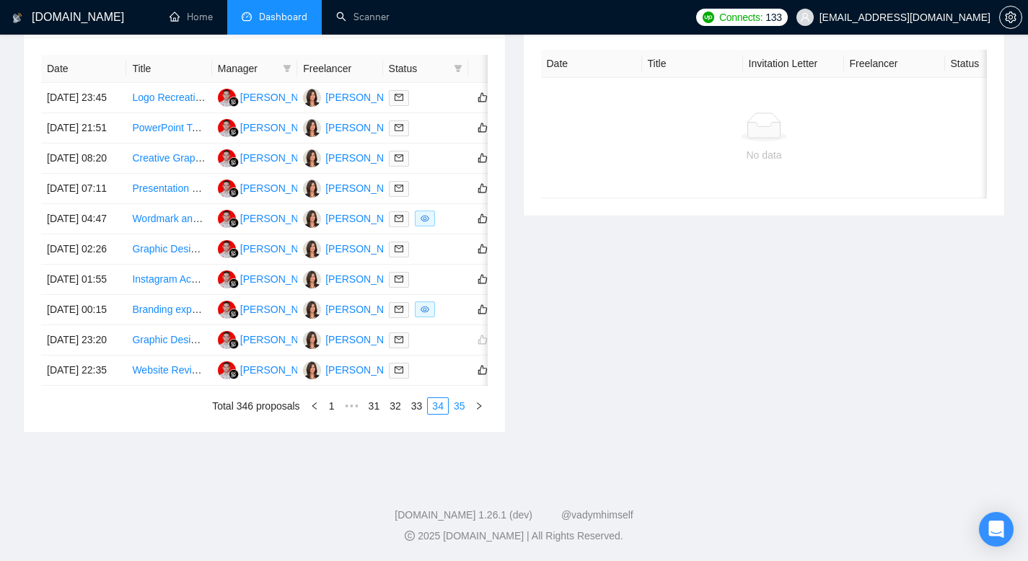
click at [459, 414] on link "35" at bounding box center [459, 406] width 20 height 16
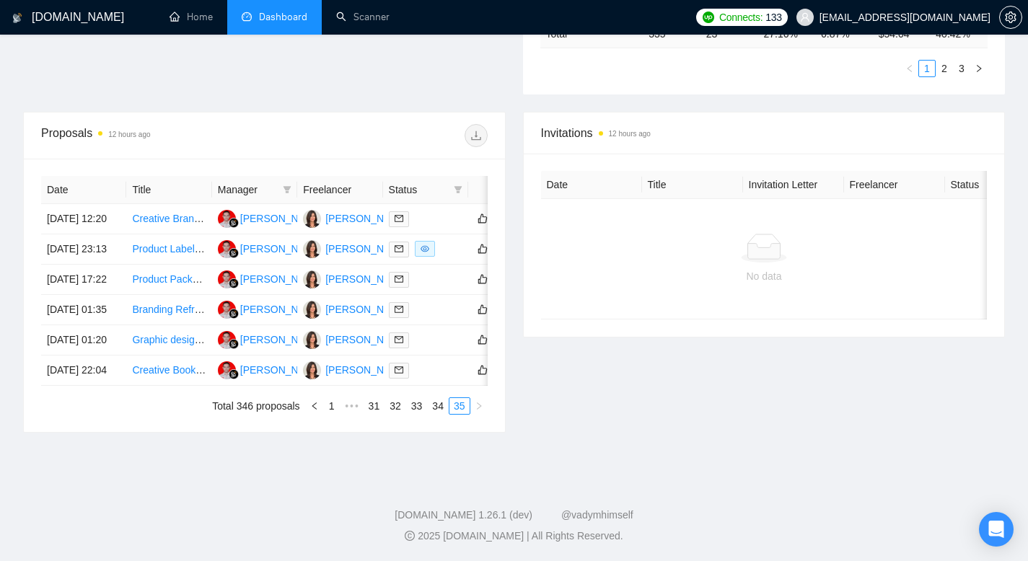
scroll to position [574, 0]
click at [438, 402] on link "34" at bounding box center [438, 406] width 20 height 16
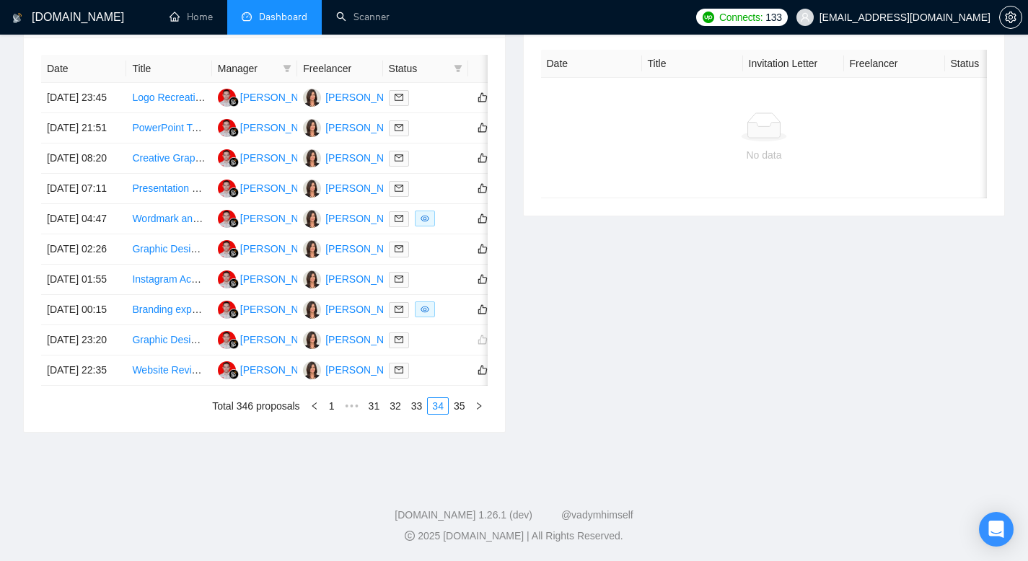
scroll to position [727, 0]
click at [412, 414] on link "33" at bounding box center [417, 406] width 20 height 16
click at [389, 414] on link "32" at bounding box center [395, 406] width 20 height 16
click at [367, 414] on link "31" at bounding box center [374, 406] width 20 height 16
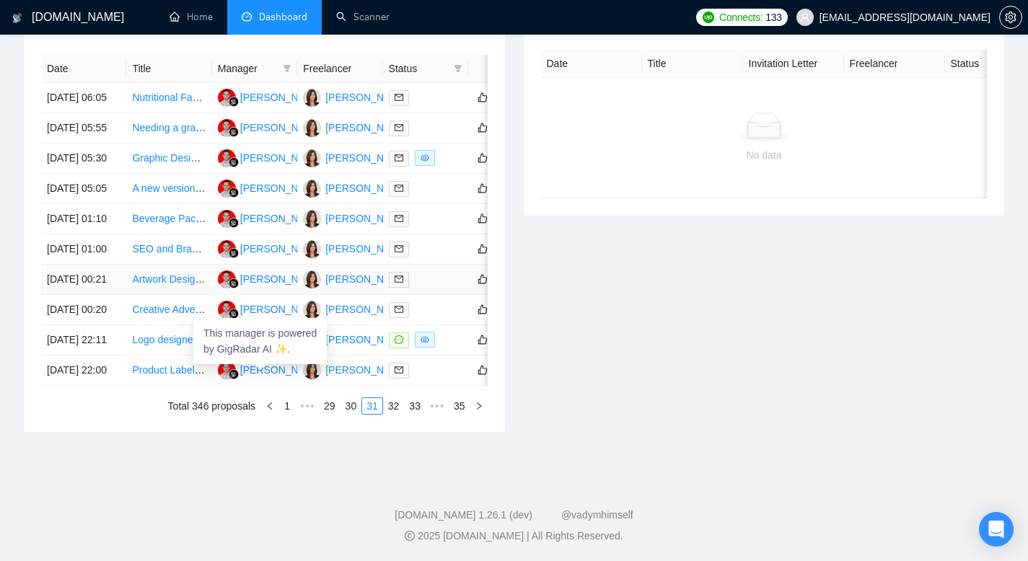
scroll to position [614, 0]
click at [345, 414] on link "30" at bounding box center [351, 406] width 20 height 16
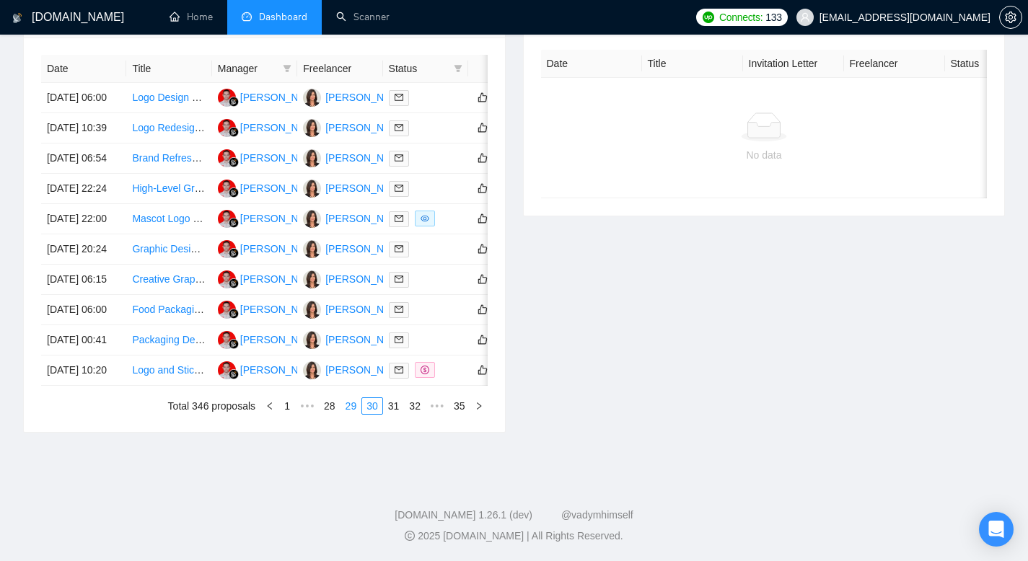
click at [341, 414] on link "29" at bounding box center [351, 406] width 20 height 16
click at [341, 414] on link "28" at bounding box center [351, 406] width 20 height 16
click at [341, 414] on link "27" at bounding box center [351, 406] width 20 height 16
click at [343, 414] on link "26" at bounding box center [351, 406] width 20 height 16
click at [344, 414] on link "25" at bounding box center [351, 406] width 20 height 16
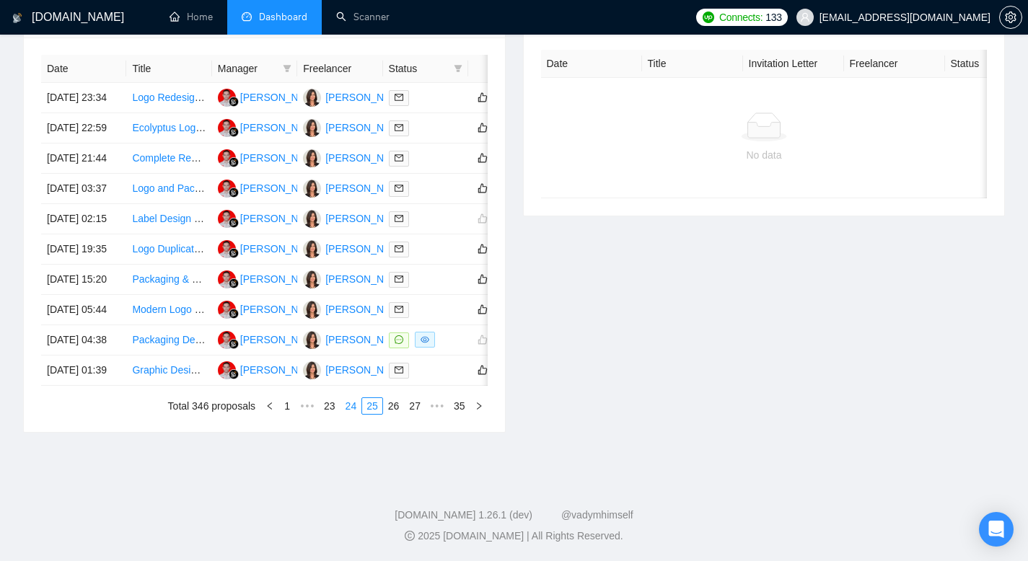
click at [343, 414] on link "24" at bounding box center [351, 406] width 20 height 16
click at [344, 414] on link "23" at bounding box center [351, 406] width 20 height 16
click at [344, 414] on link "22" at bounding box center [351, 406] width 20 height 16
click at [344, 414] on link "21" at bounding box center [351, 406] width 20 height 16
click at [344, 414] on link "20" at bounding box center [351, 406] width 20 height 16
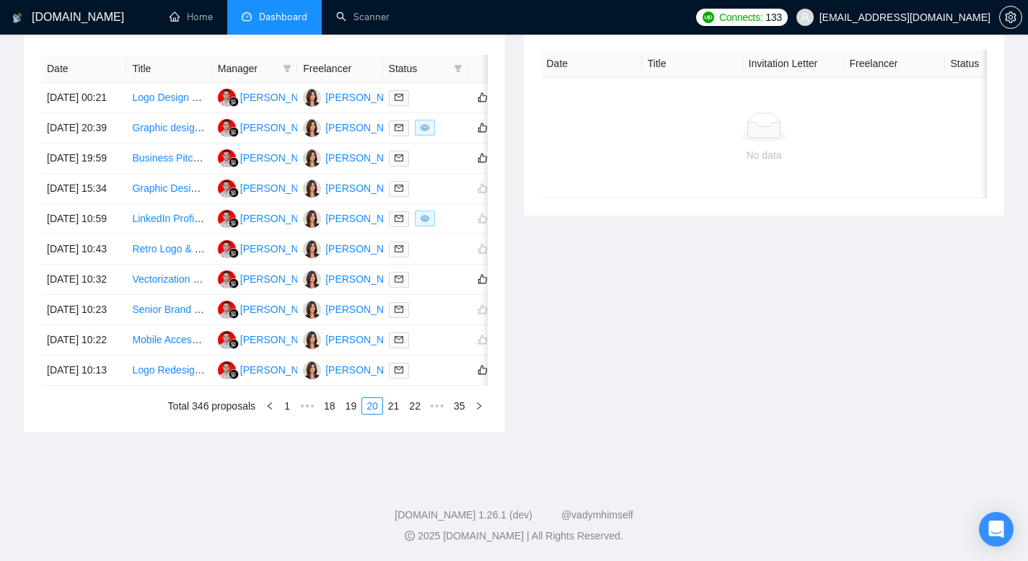
click at [344, 414] on link "19" at bounding box center [351, 406] width 20 height 16
click at [344, 414] on link "18" at bounding box center [351, 406] width 20 height 16
click at [344, 414] on link "17" at bounding box center [351, 406] width 20 height 16
click at [344, 414] on link "16" at bounding box center [351, 406] width 20 height 16
click at [344, 414] on link "15" at bounding box center [351, 406] width 20 height 16
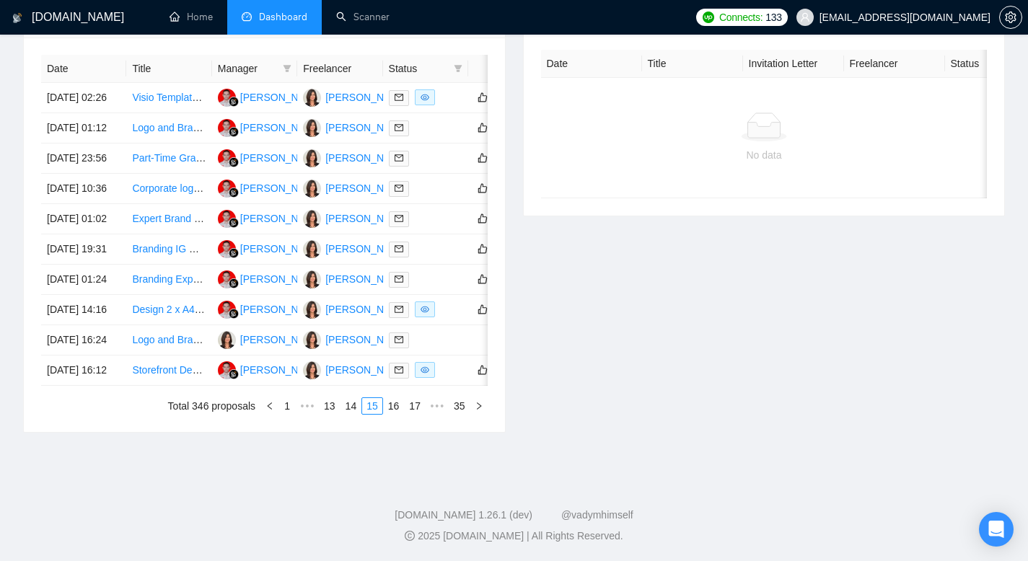
click at [344, 414] on link "14" at bounding box center [351, 406] width 20 height 16
click at [344, 414] on link "13" at bounding box center [351, 406] width 20 height 16
click at [344, 414] on link "12" at bounding box center [351, 406] width 20 height 16
click at [344, 414] on link "11" at bounding box center [351, 406] width 20 height 16
click at [344, 414] on link "10" at bounding box center [351, 406] width 20 height 16
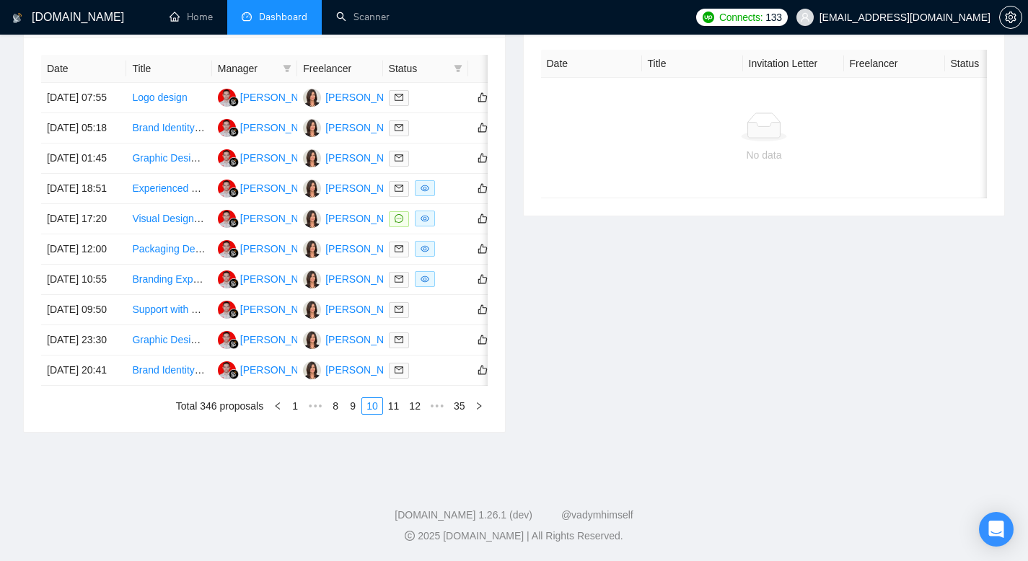
click at [345, 414] on link "9" at bounding box center [353, 406] width 16 height 16
click at [350, 414] on link "8" at bounding box center [357, 406] width 16 height 16
click at [355, 414] on link "7" at bounding box center [361, 406] width 16 height 16
click at [363, 414] on link "6" at bounding box center [365, 406] width 16 height 16
click at [363, 414] on link "5" at bounding box center [365, 406] width 16 height 16
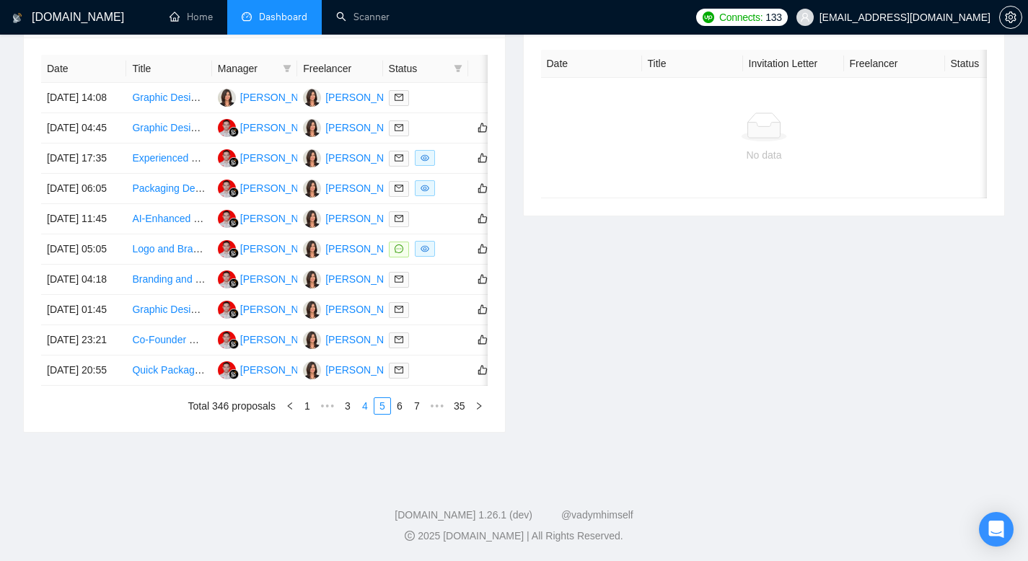
click at [361, 414] on link "4" at bounding box center [365, 406] width 16 height 16
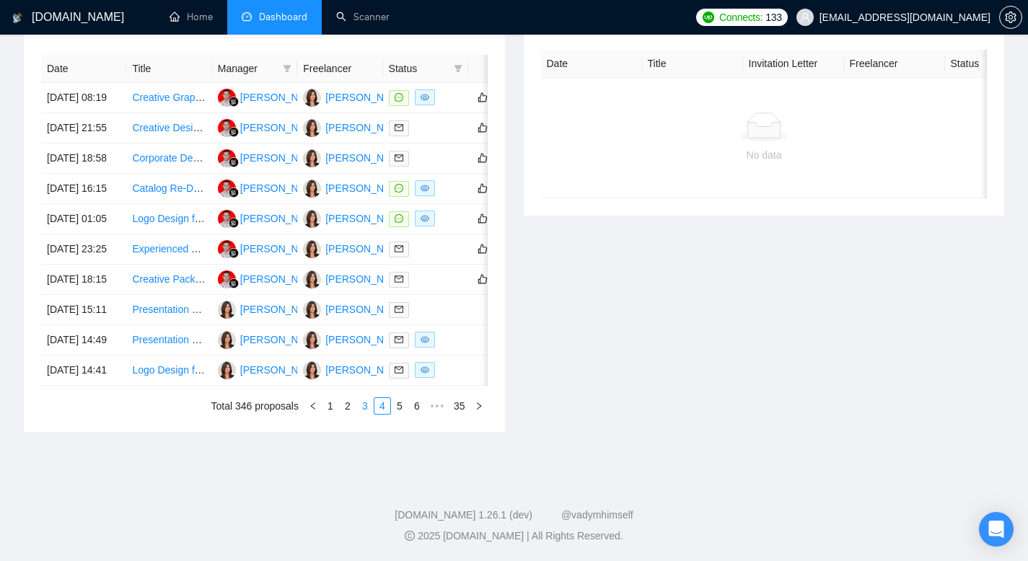
click at [362, 414] on link "3" at bounding box center [365, 406] width 16 height 16
click at [364, 414] on link "2" at bounding box center [365, 406] width 16 height 16
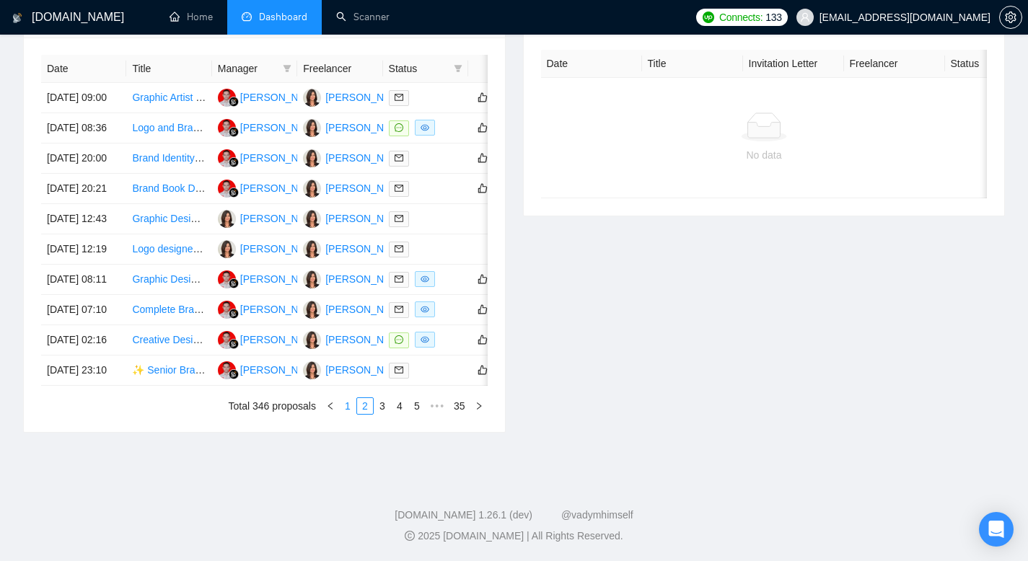
click at [349, 414] on link "1" at bounding box center [348, 406] width 16 height 16
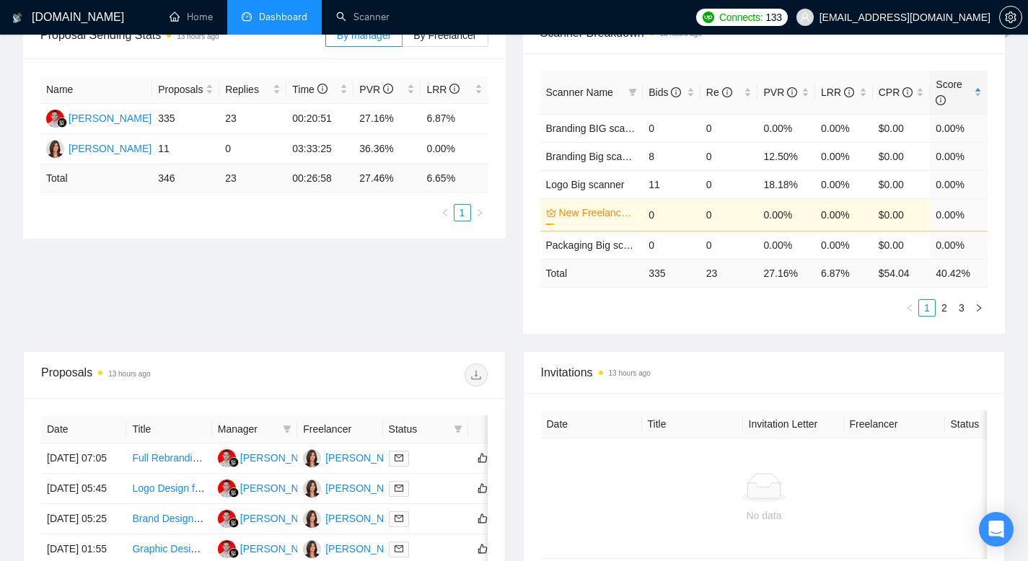
scroll to position [0, 0]
